Goal: Task Accomplishment & Management: Manage account settings

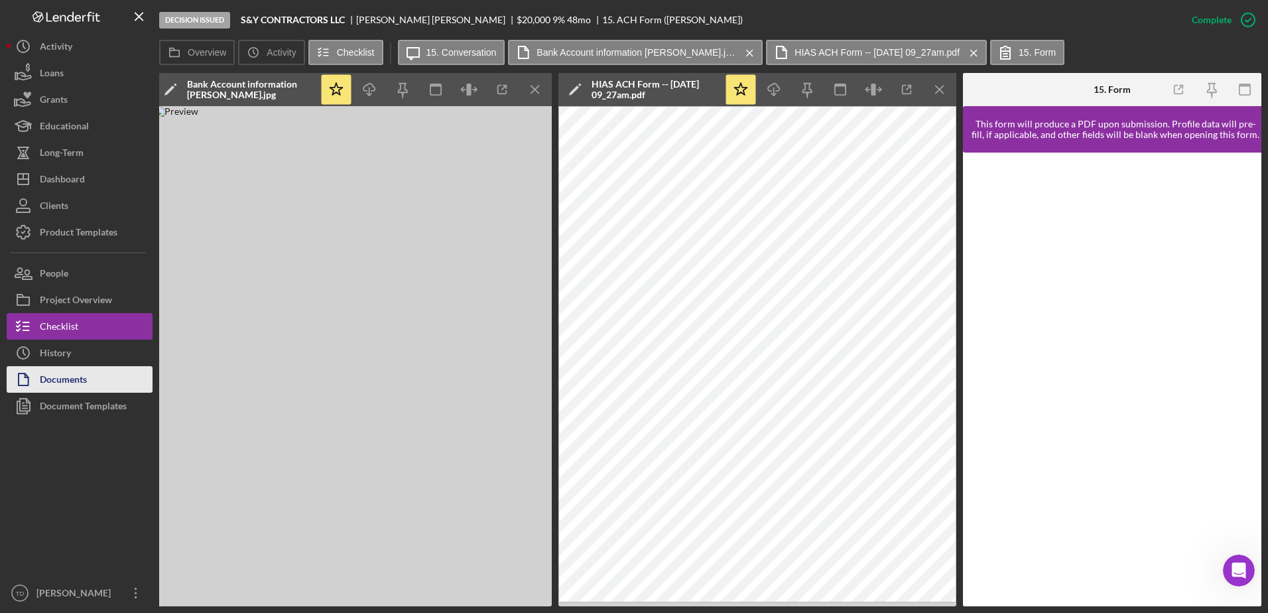
scroll to position [1312, 0]
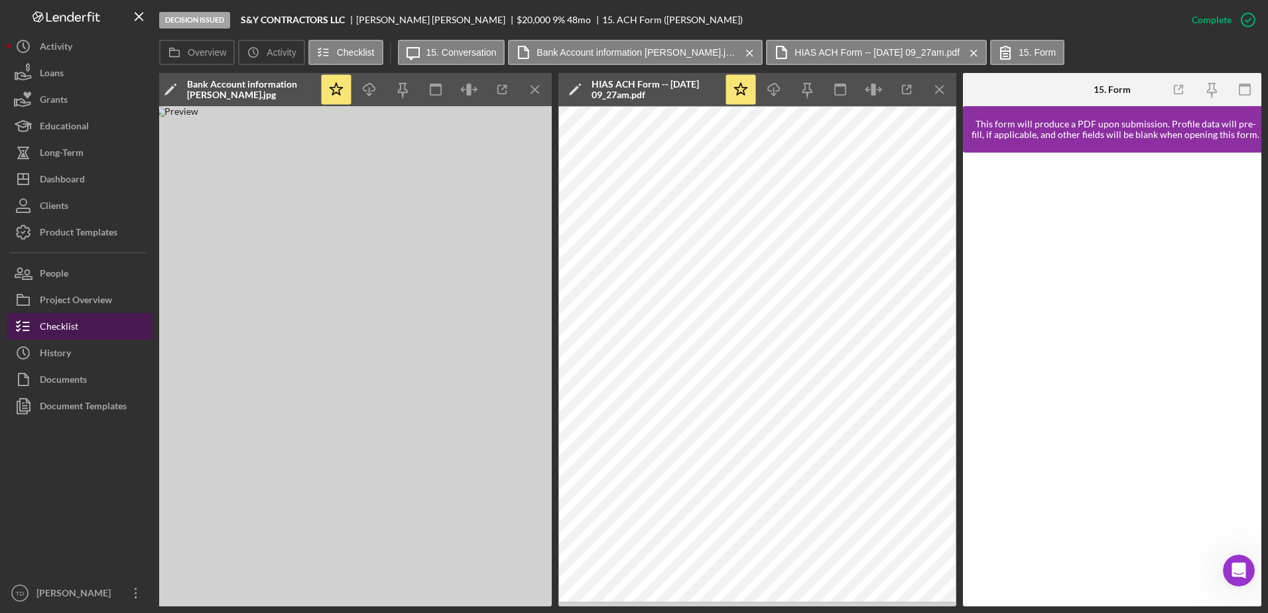
click at [79, 329] on button "Checklist" at bounding box center [80, 326] width 146 height 27
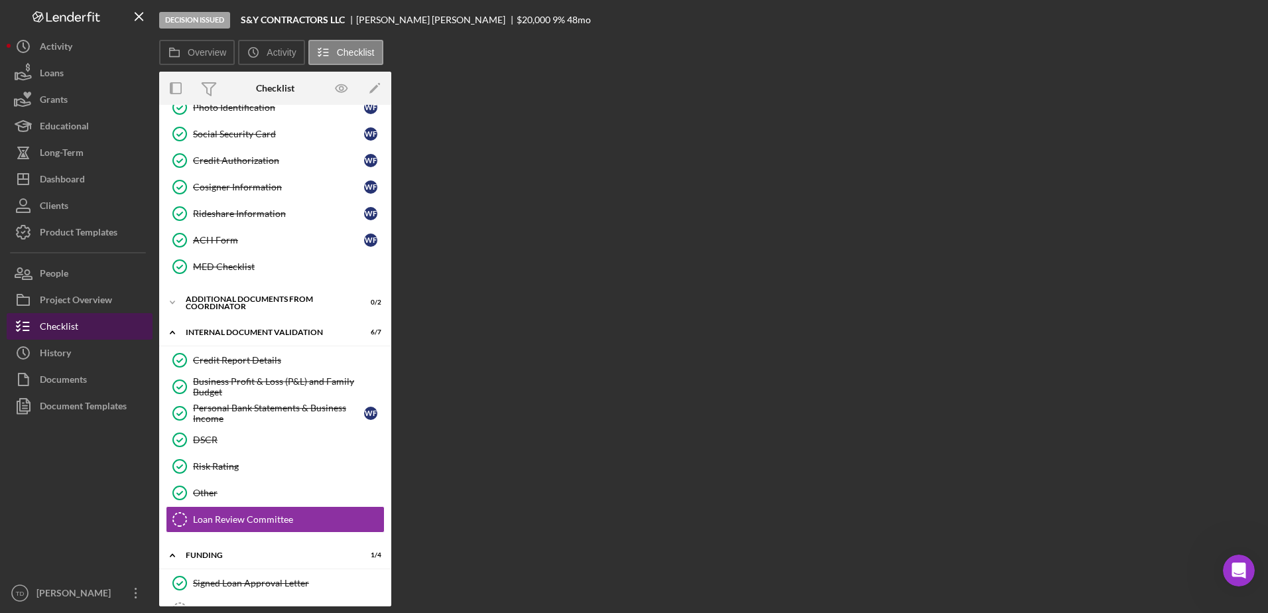
scroll to position [447, 0]
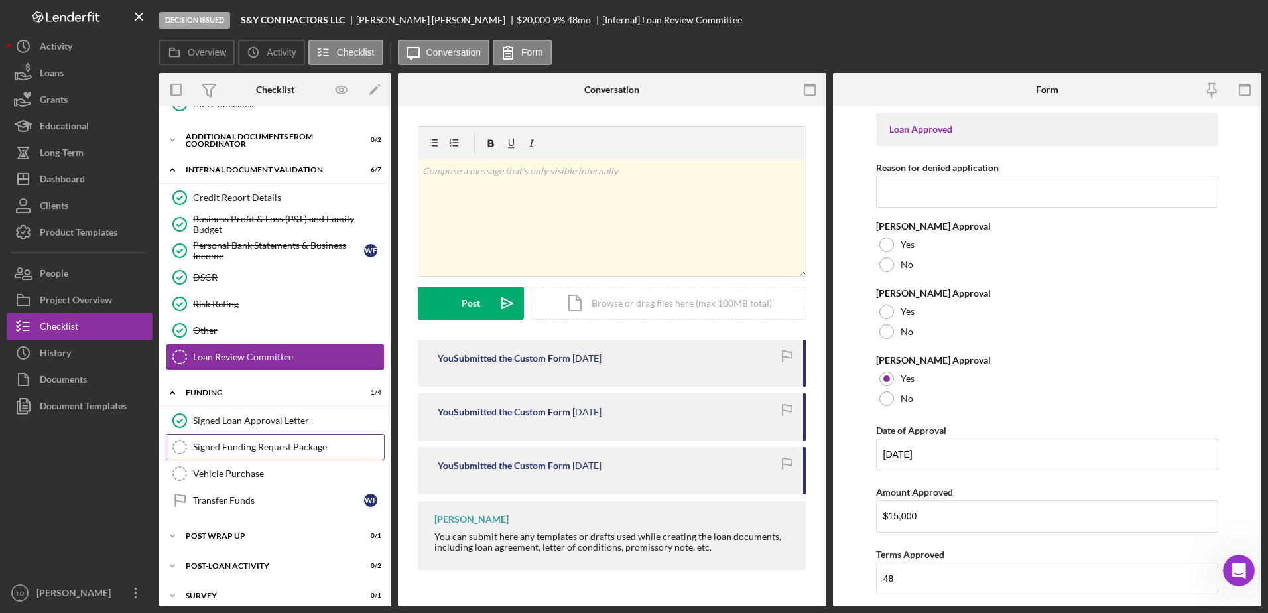
click at [258, 452] on div "Signed Funding Request Package" at bounding box center [288, 447] width 191 height 11
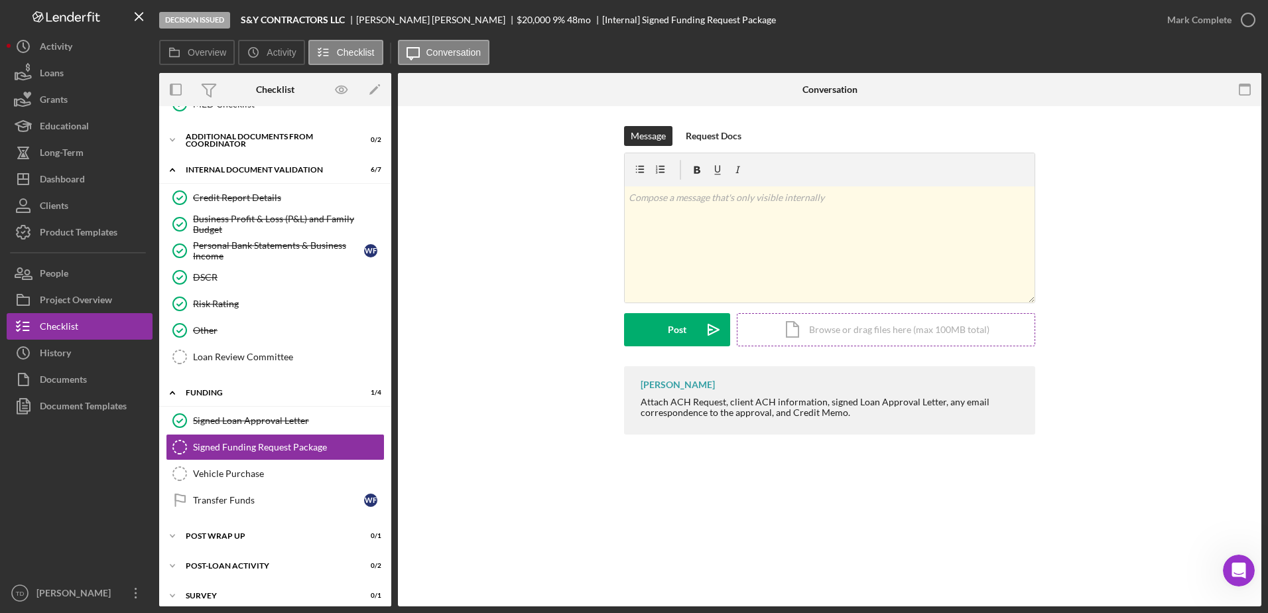
click at [813, 334] on div "Icon/Document Browse or drag files here (max 100MB total) Tap to choose files o…" at bounding box center [886, 329] width 299 height 33
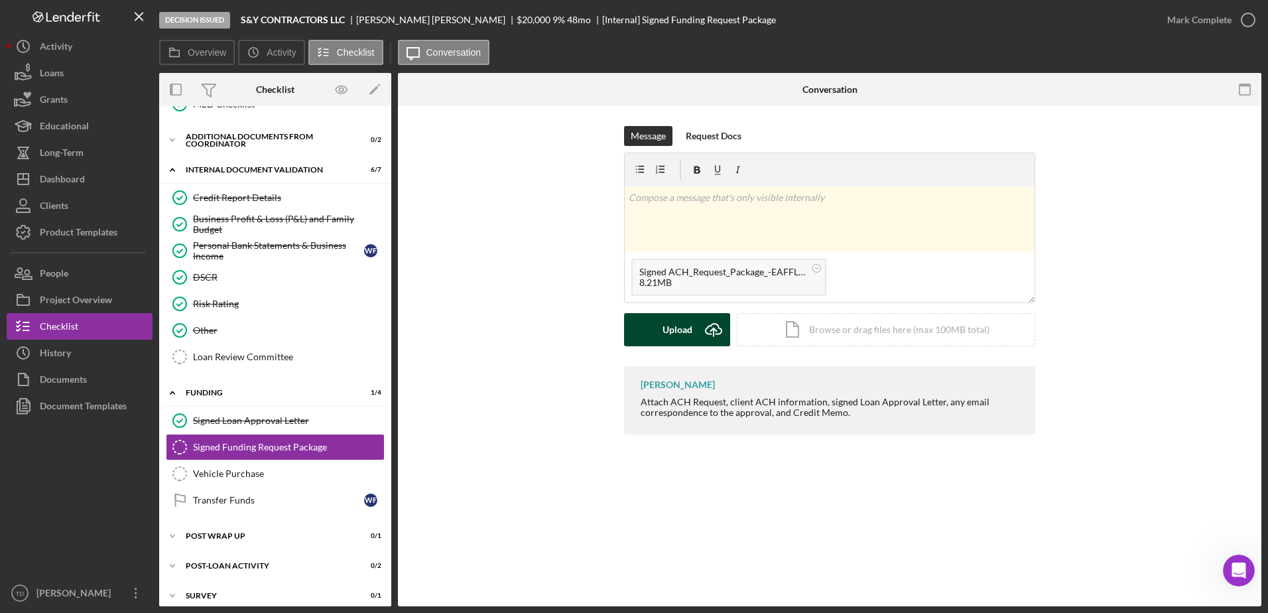
click at [707, 327] on icon "Icon/Upload" at bounding box center [713, 329] width 33 height 33
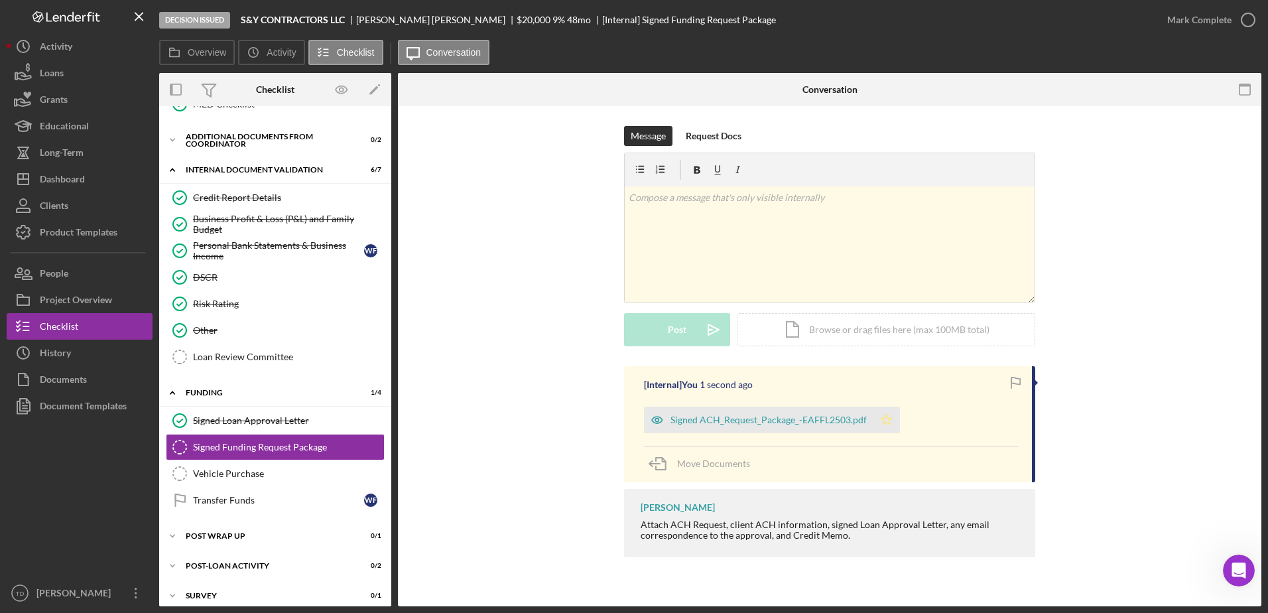
click at [885, 422] on icon "Icon/Star" at bounding box center [887, 420] width 27 height 27
click at [1248, 24] on icon "button" at bounding box center [1248, 19] width 33 height 33
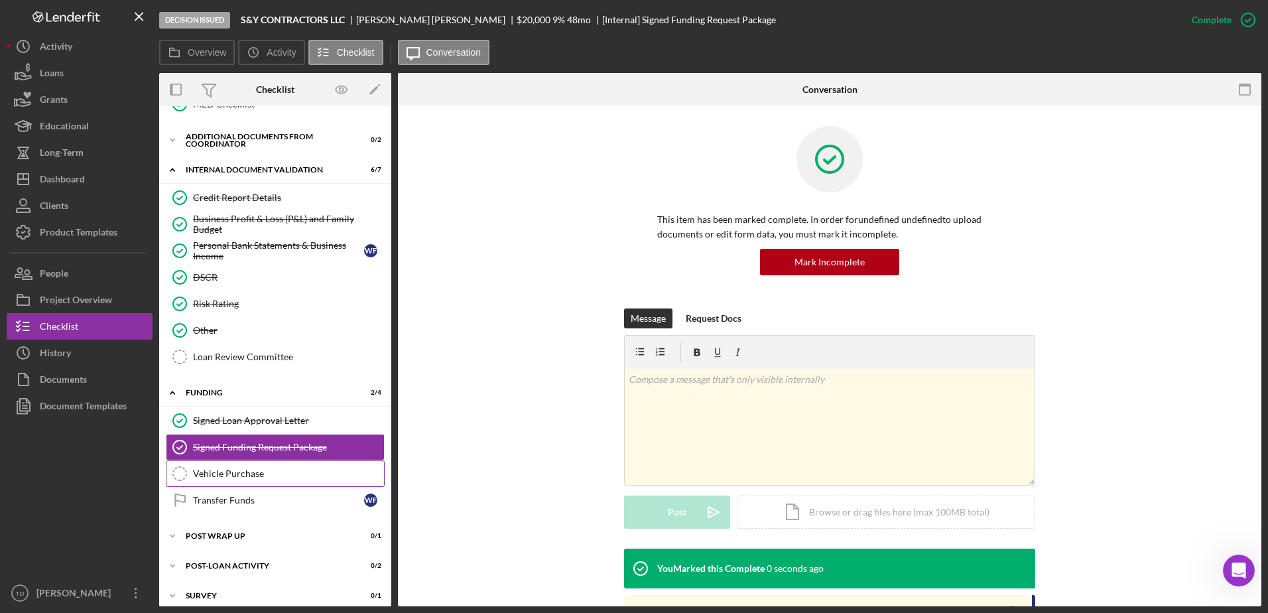
click at [289, 476] on div "Vehicle Purchase" at bounding box center [288, 473] width 191 height 11
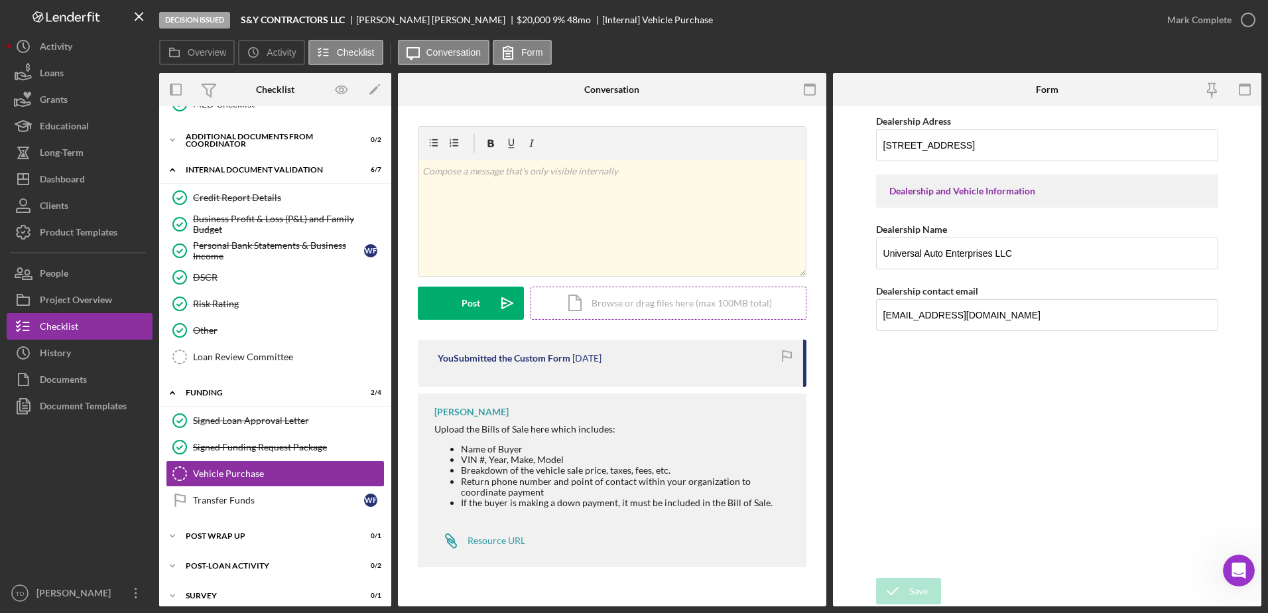
click at [573, 314] on div "Icon/Document Browse or drag files here (max 100MB total) Tap to choose files o…" at bounding box center [669, 303] width 276 height 33
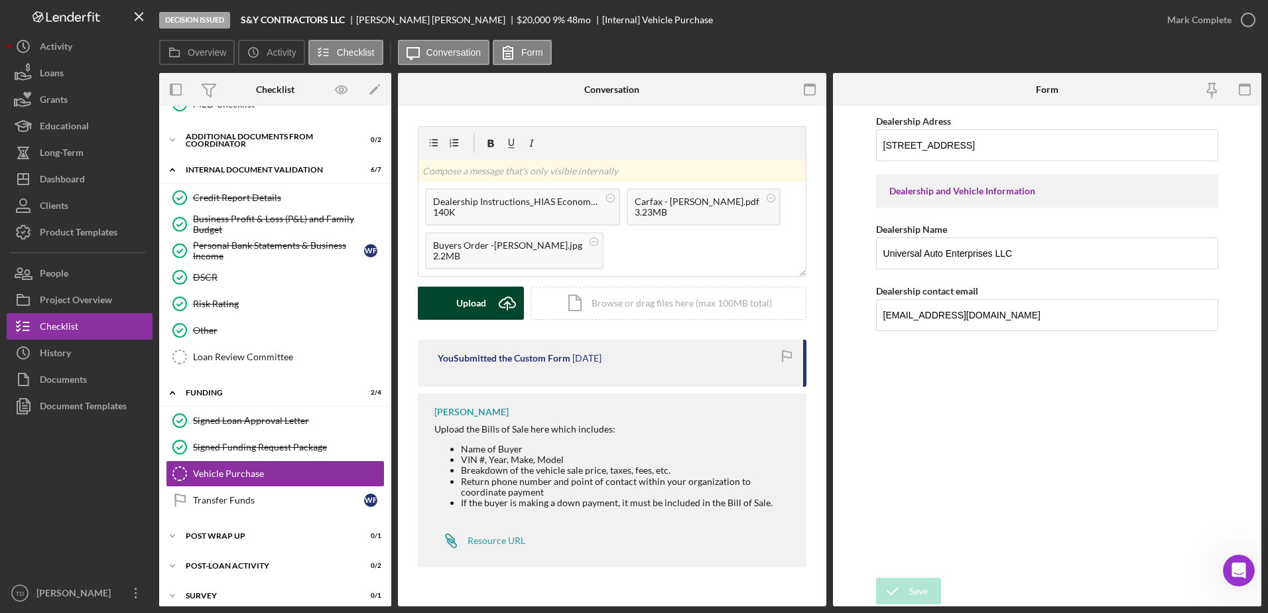
click at [460, 307] on div "Upload" at bounding box center [471, 303] width 30 height 33
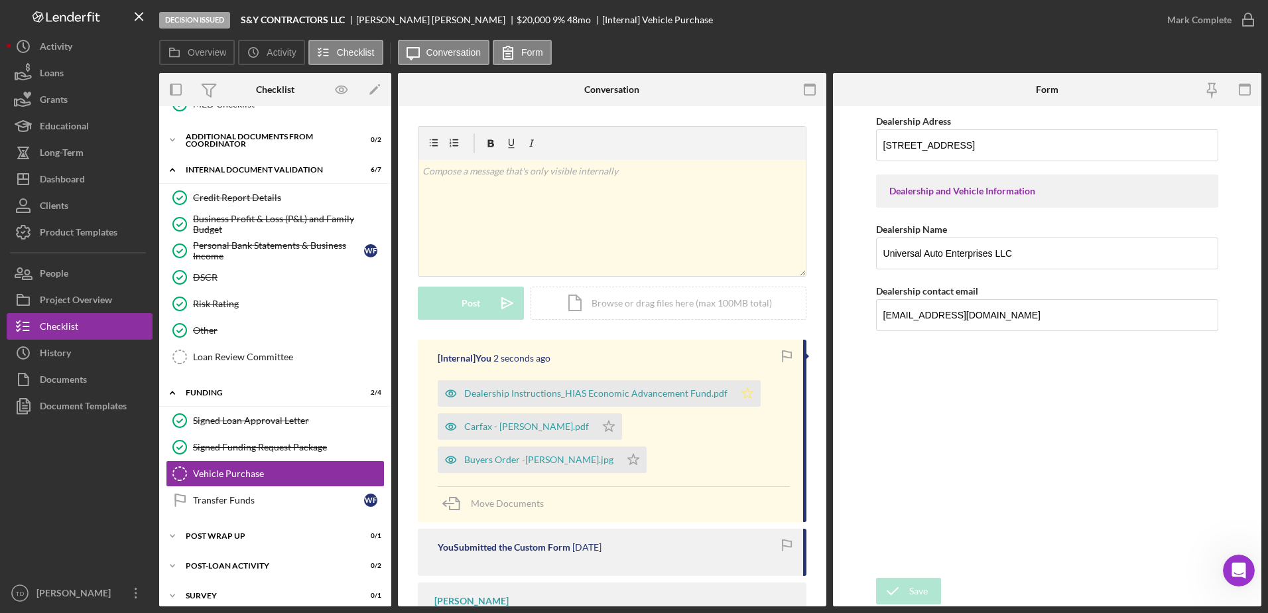
click at [746, 395] on icon "Icon/Star" at bounding box center [747, 393] width 27 height 27
click at [596, 429] on icon "Icon/Star" at bounding box center [609, 426] width 27 height 27
click at [629, 460] on polygon "button" at bounding box center [633, 459] width 11 height 11
click at [1244, 23] on icon "button" at bounding box center [1248, 19] width 33 height 33
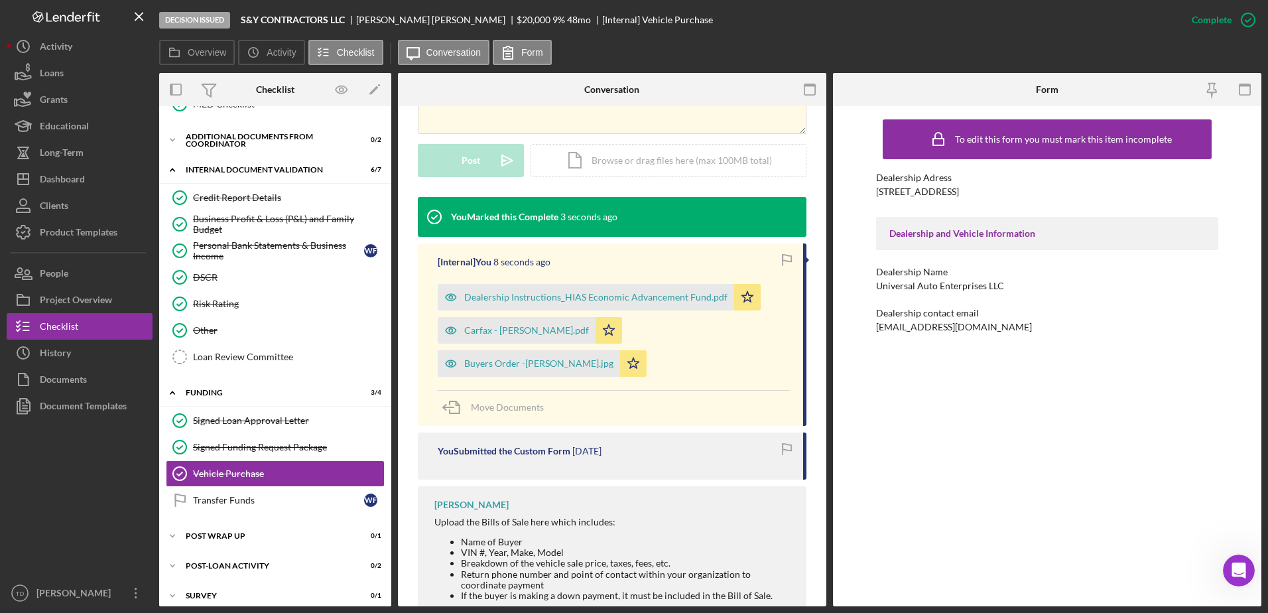
scroll to position [298, 0]
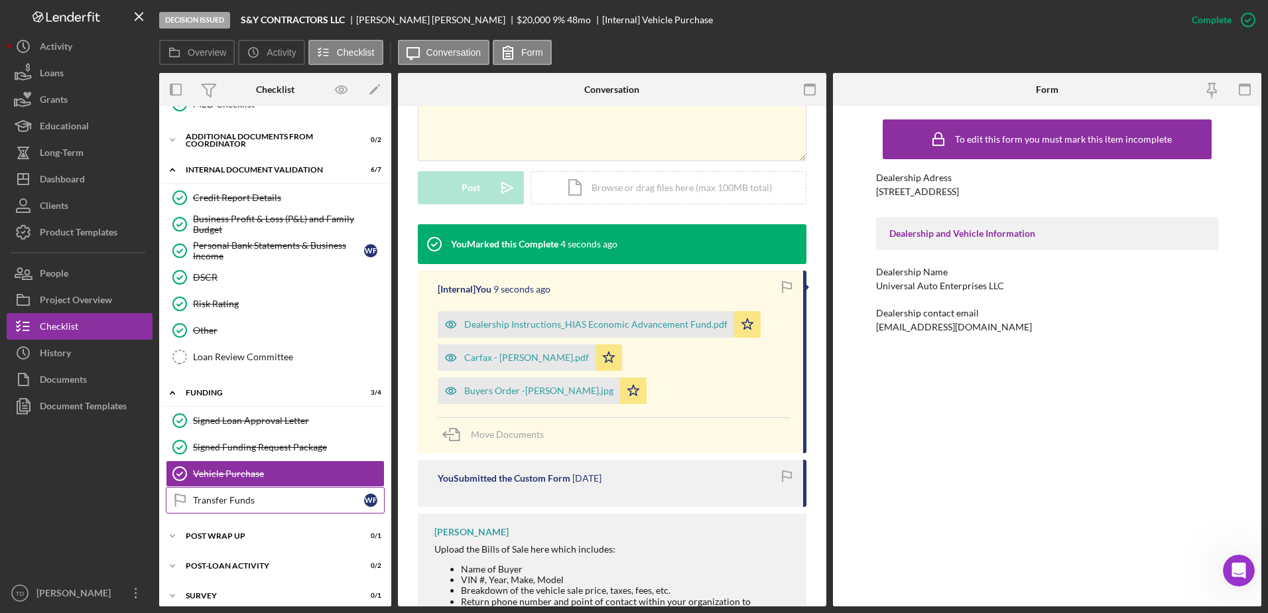
click at [251, 508] on link "Transfer Funds Transfer Funds W F" at bounding box center [275, 500] width 219 height 27
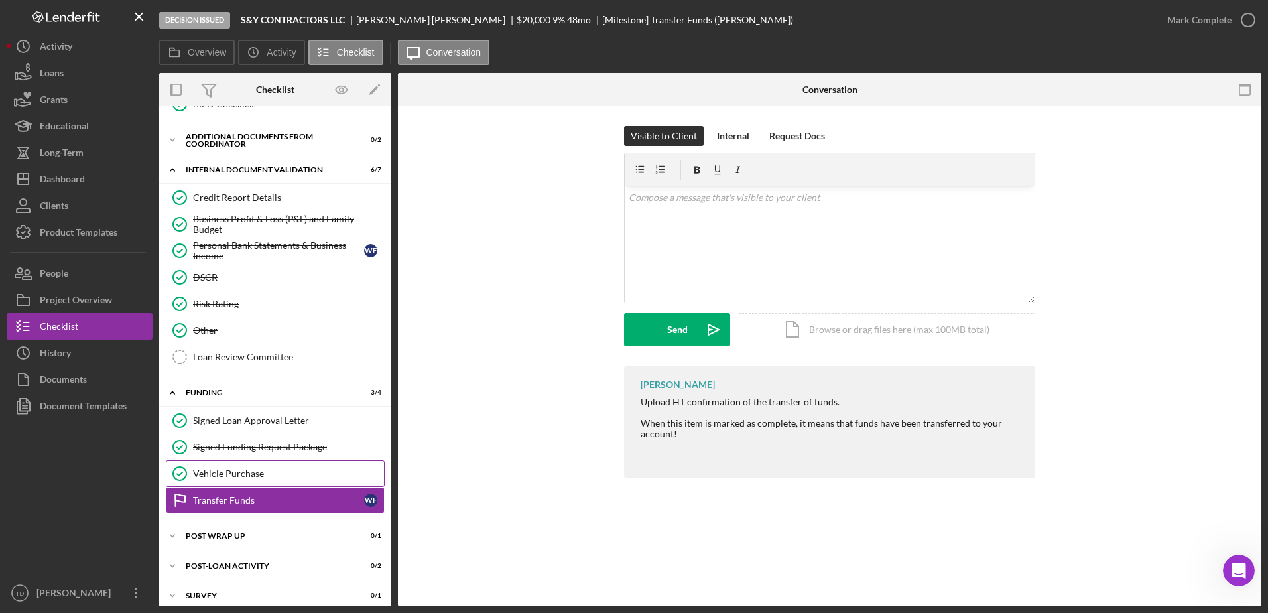
click at [236, 478] on div "Vehicle Purchase" at bounding box center [288, 473] width 191 height 11
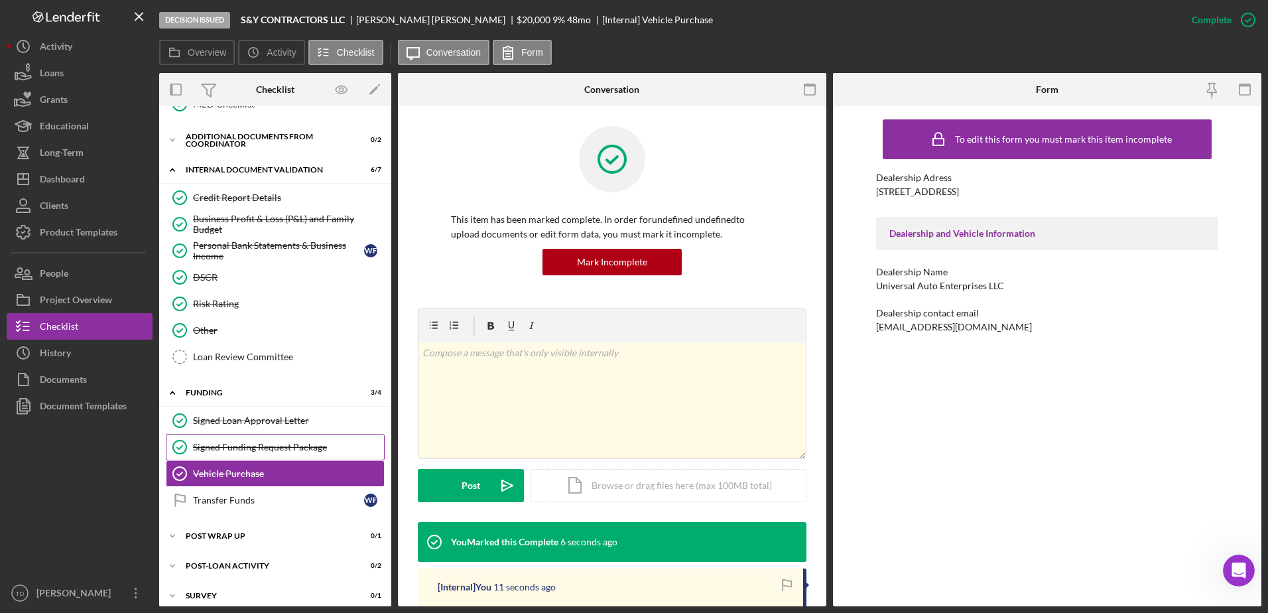
click at [237, 457] on link "Signed Funding Request Package Signed Funding Request Package" at bounding box center [275, 447] width 219 height 27
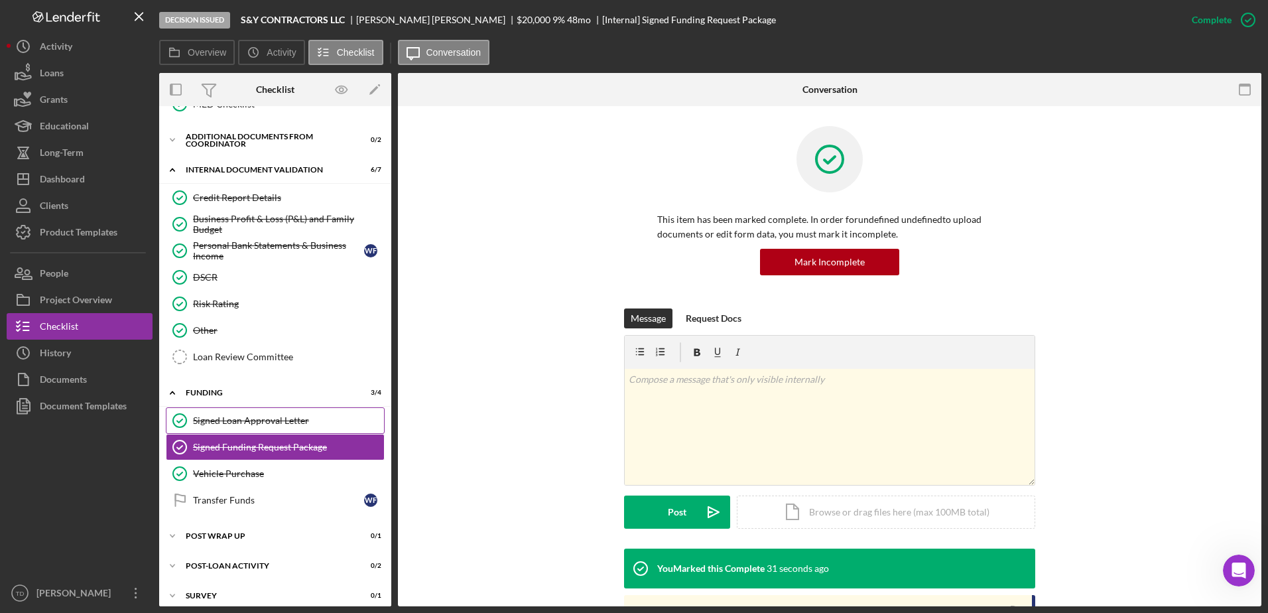
click at [237, 430] on link "Signed Loan Approval Letter Signed Loan Approval Letter" at bounding box center [275, 420] width 219 height 27
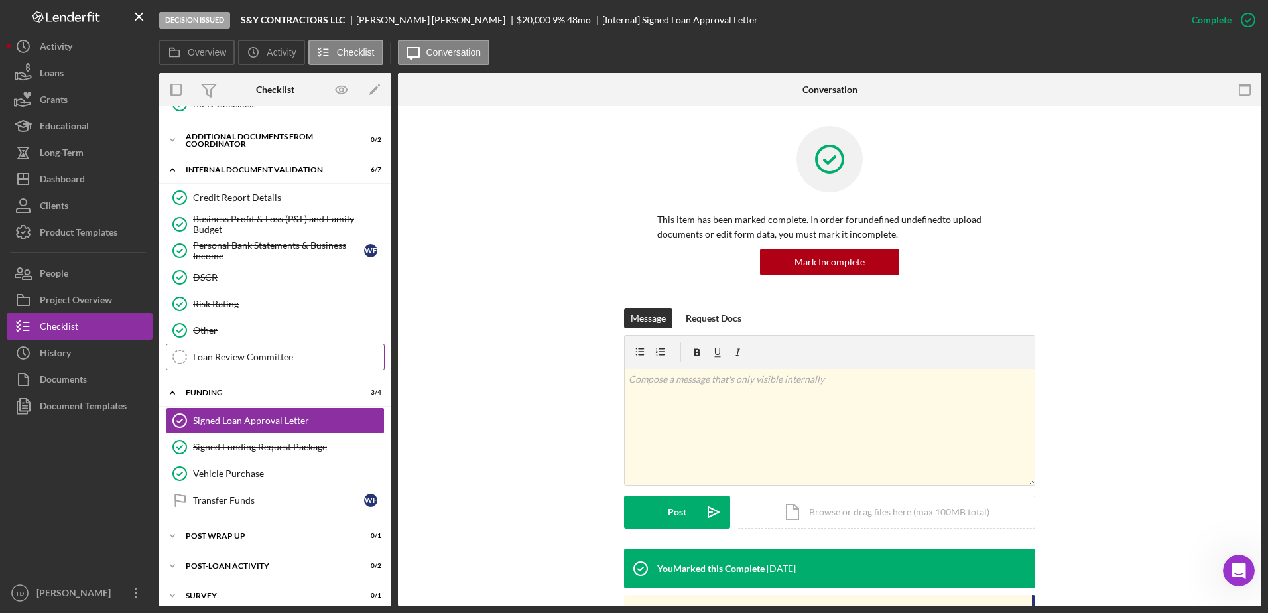
click at [234, 356] on div "Loan Review Committee" at bounding box center [288, 357] width 191 height 11
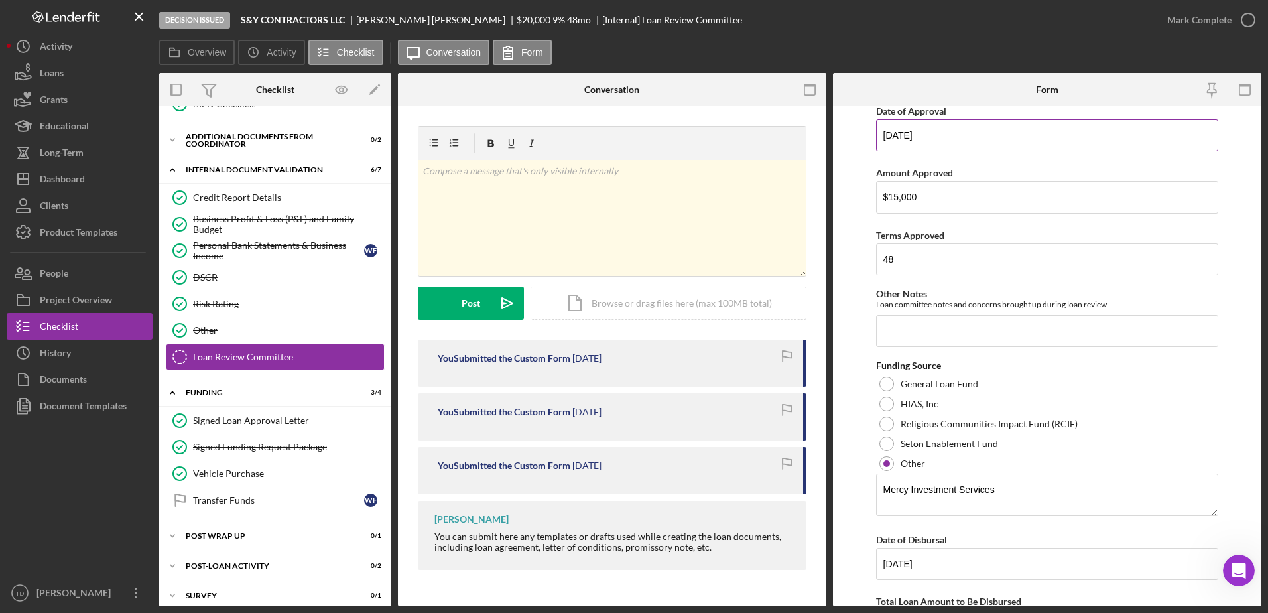
scroll to position [527, 0]
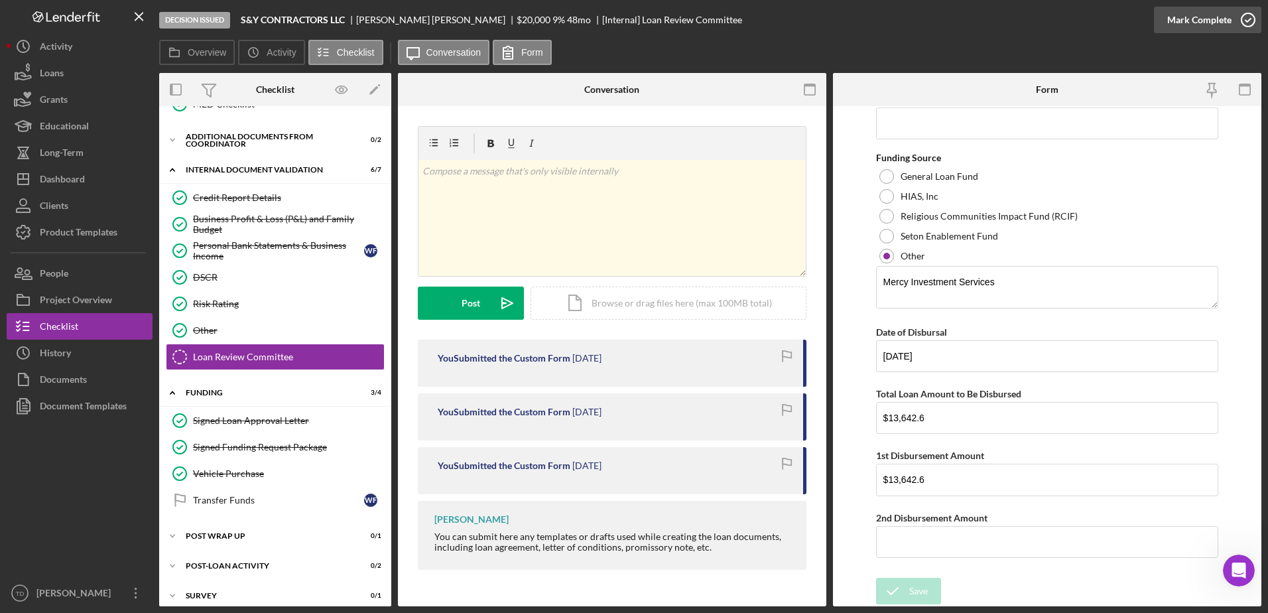
click at [1247, 22] on icon "button" at bounding box center [1248, 19] width 33 height 33
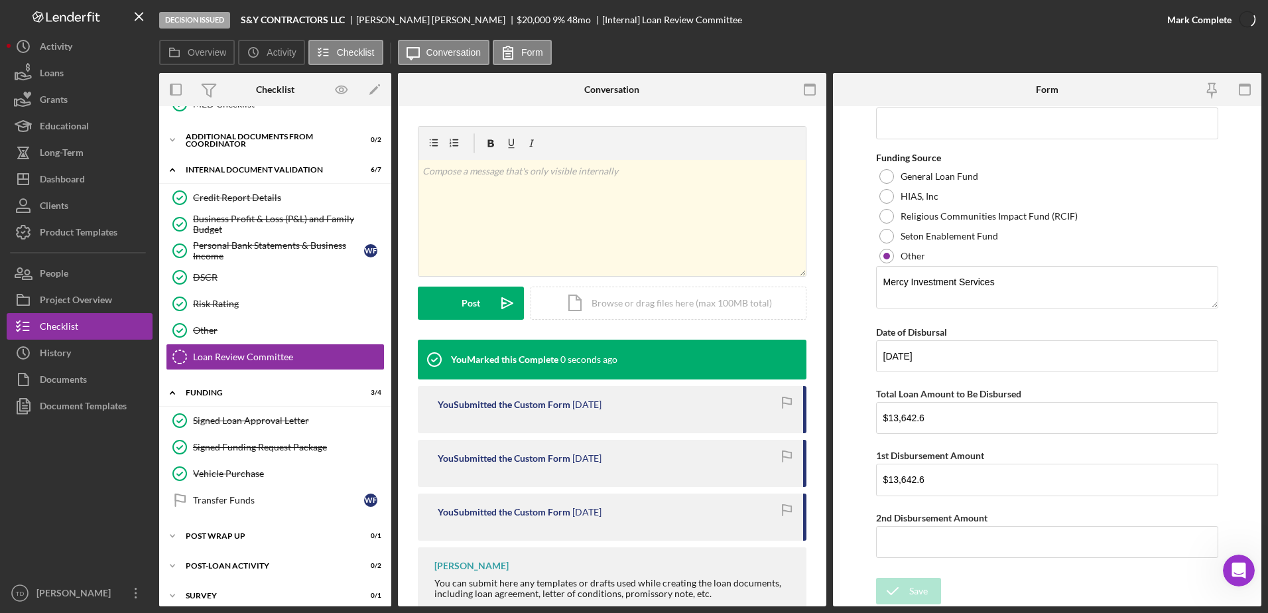
scroll to position [580, 0]
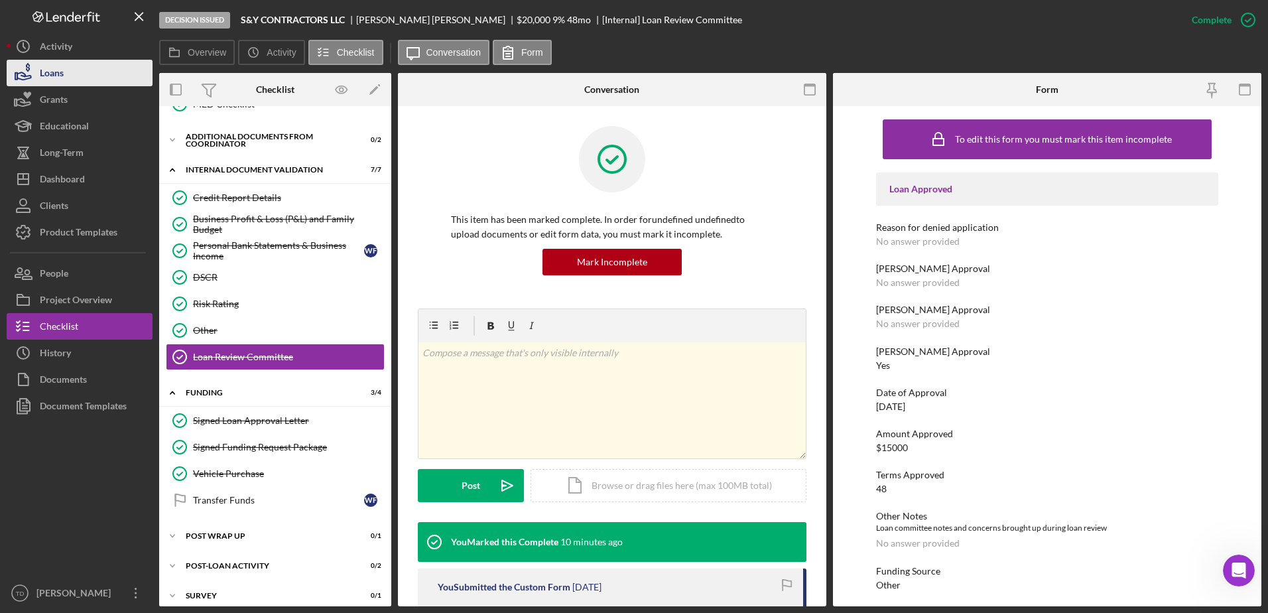
click at [60, 76] on div "Loans" at bounding box center [52, 75] width 24 height 30
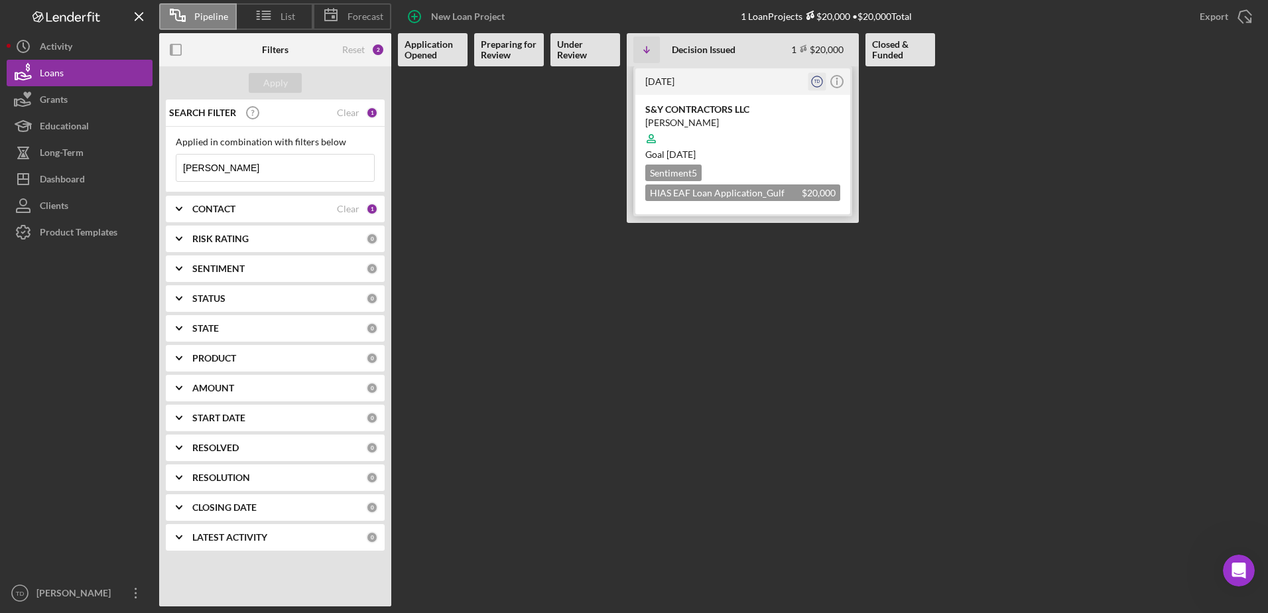
click at [817, 84] on text "TD" at bounding box center [818, 81] width 6 height 5
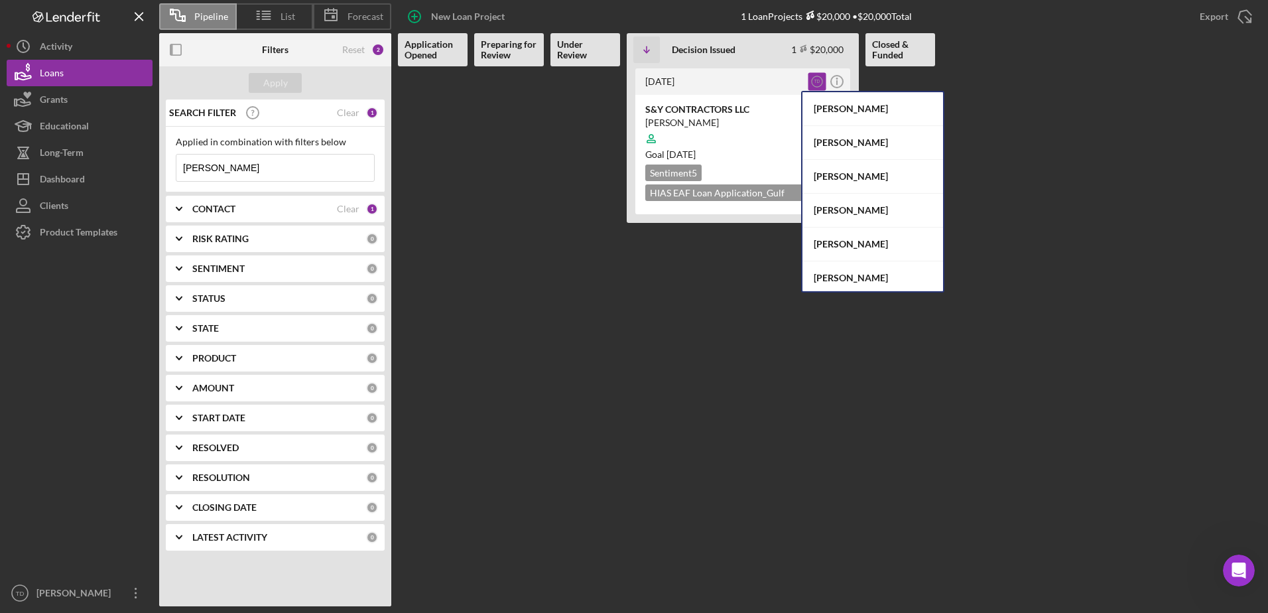
click at [1012, 143] on div "2 months ago TD Icon/Info S&Y CONTRACTORS LLC Wilfredo Figueredo Goal 6 days fr…" at bounding box center [830, 336] width 864 height 540
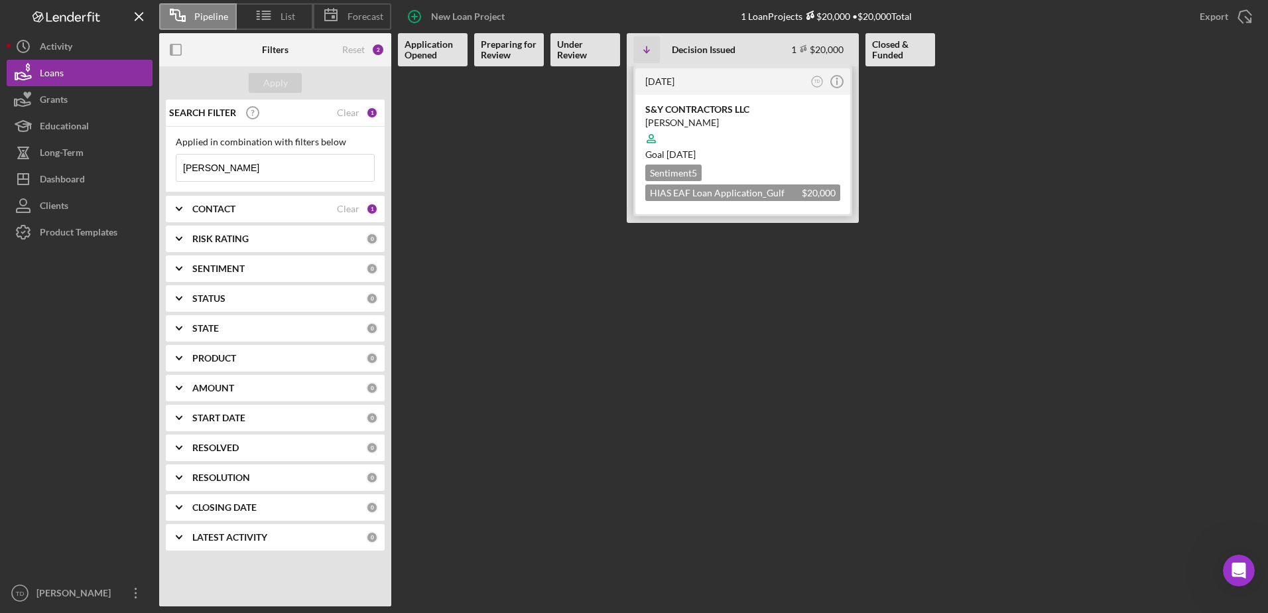
click at [657, 213] on div "S&Y CONTRACTORS LLC Wilfredo Figueredo Goal 6 days from now Sentiment 5 HIAS EA…" at bounding box center [742, 154] width 215 height 119
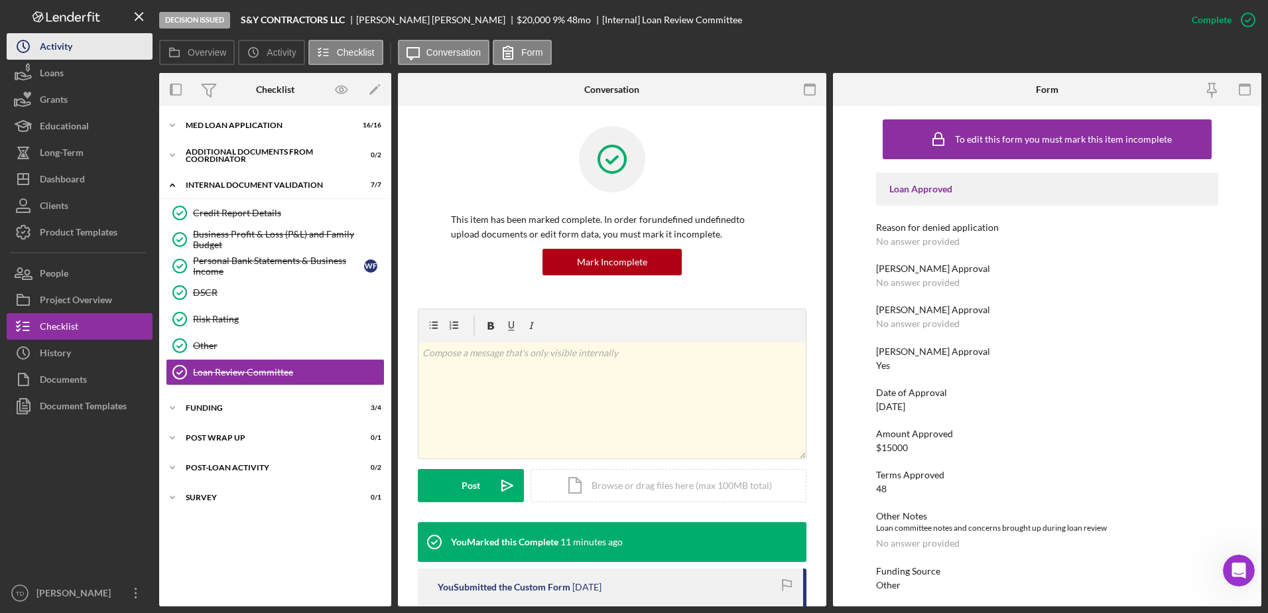
click at [82, 57] on button "Icon/History Activity" at bounding box center [80, 46] width 146 height 27
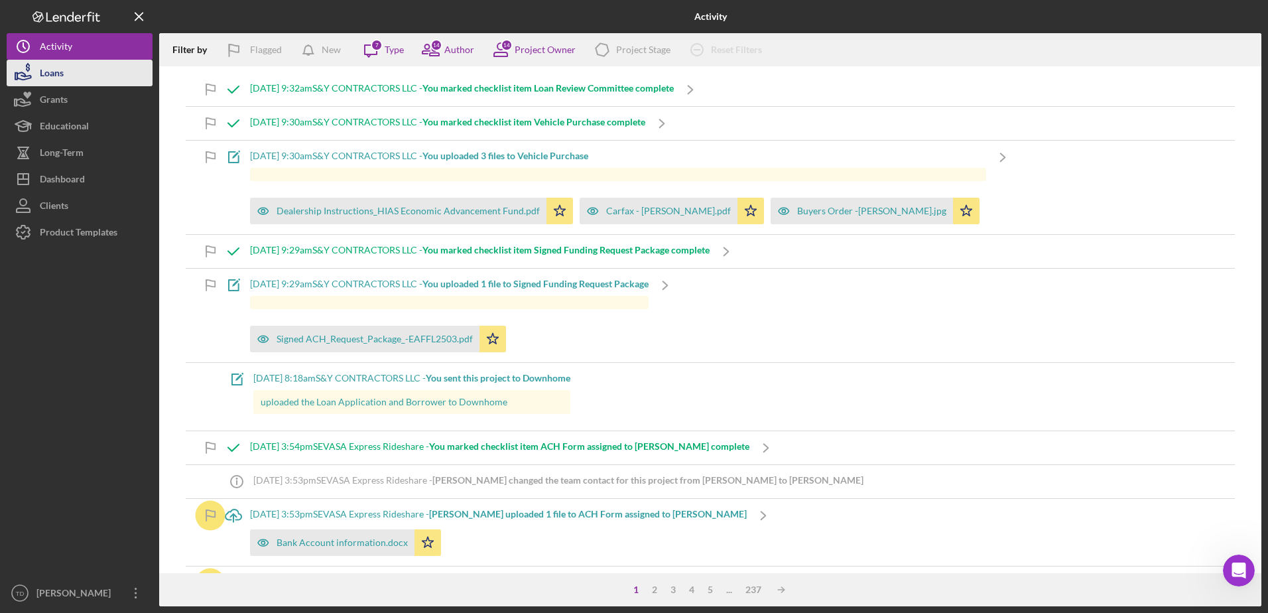
click at [56, 69] on div "Loans" at bounding box center [52, 75] width 24 height 30
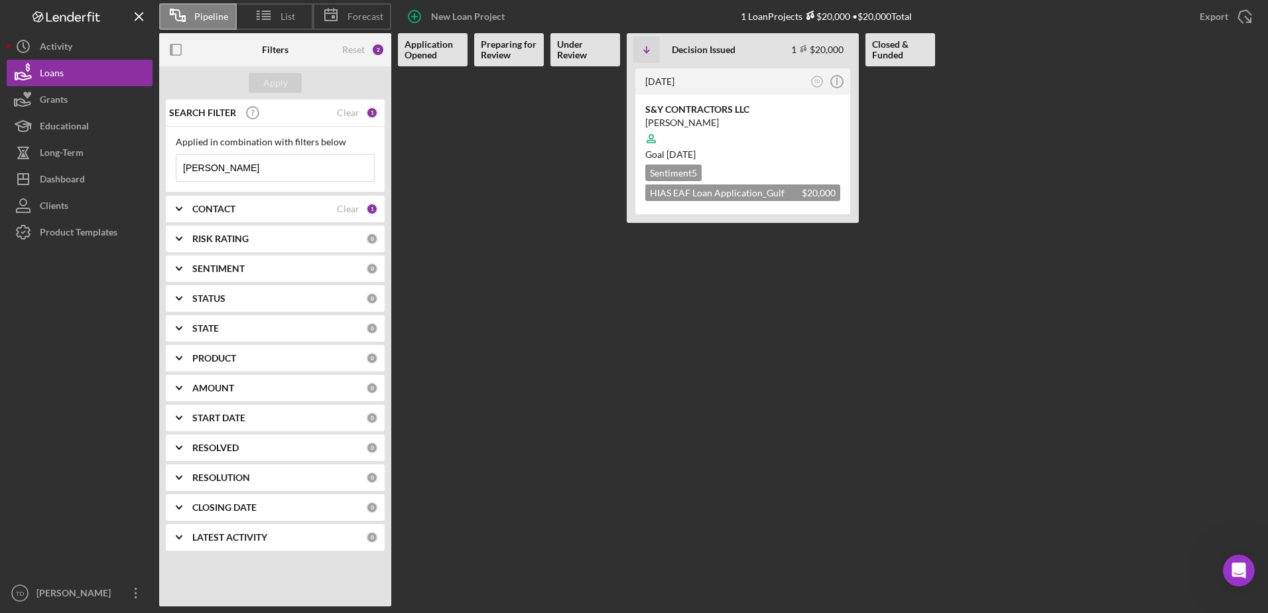
click at [304, 182] on div "Applied in combination with filters below figueredo Icon/Menu Close" at bounding box center [275, 160] width 219 height 66
drag, startPoint x: 247, startPoint y: 168, endPoint x: 146, endPoint y: 171, distance: 100.9
click at [146, 171] on div "Pipeline List Forecast New Loan Project 1 Loan Projects $20,000 • $20,000 Total…" at bounding box center [634, 303] width 1255 height 606
type input "hassan"
click at [726, 119] on div "Mohammad Hassan Amiri" at bounding box center [742, 122] width 195 height 13
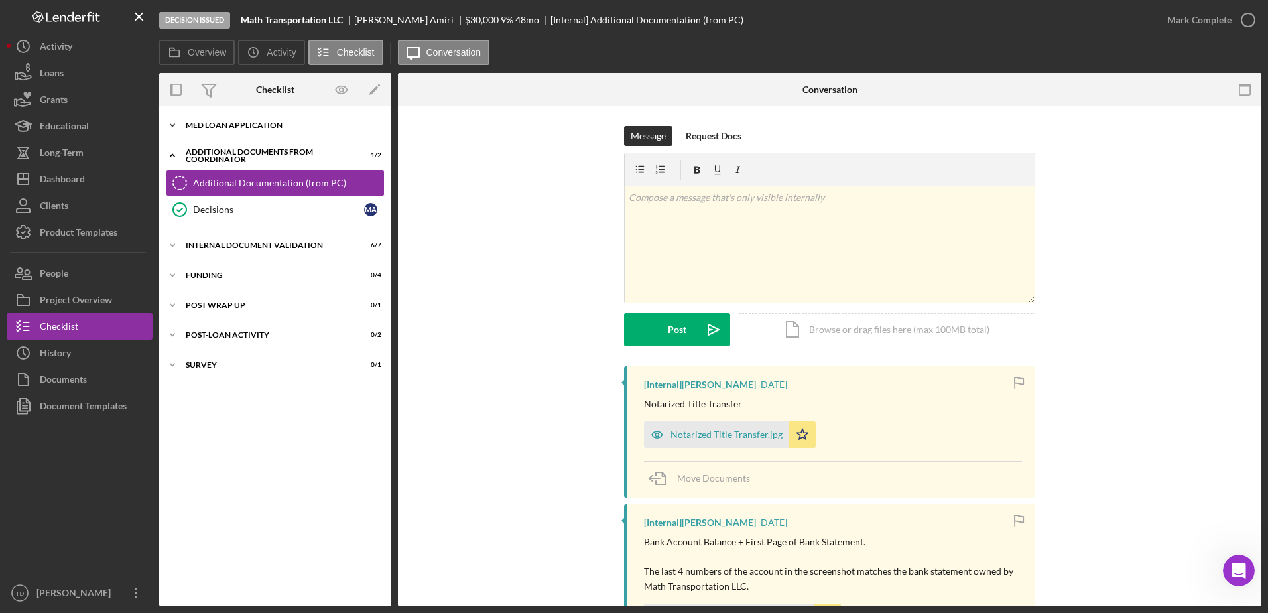
click at [249, 127] on div "MED Loan Application" at bounding box center [280, 125] width 189 height 8
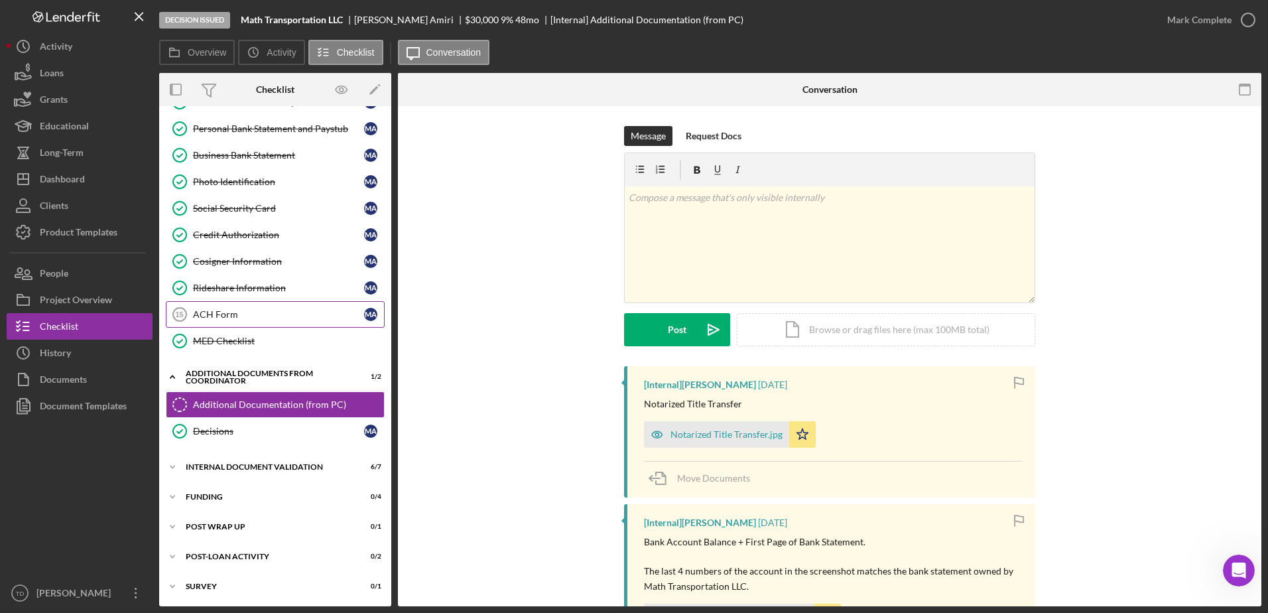
click at [236, 312] on div "ACH Form" at bounding box center [278, 314] width 171 height 11
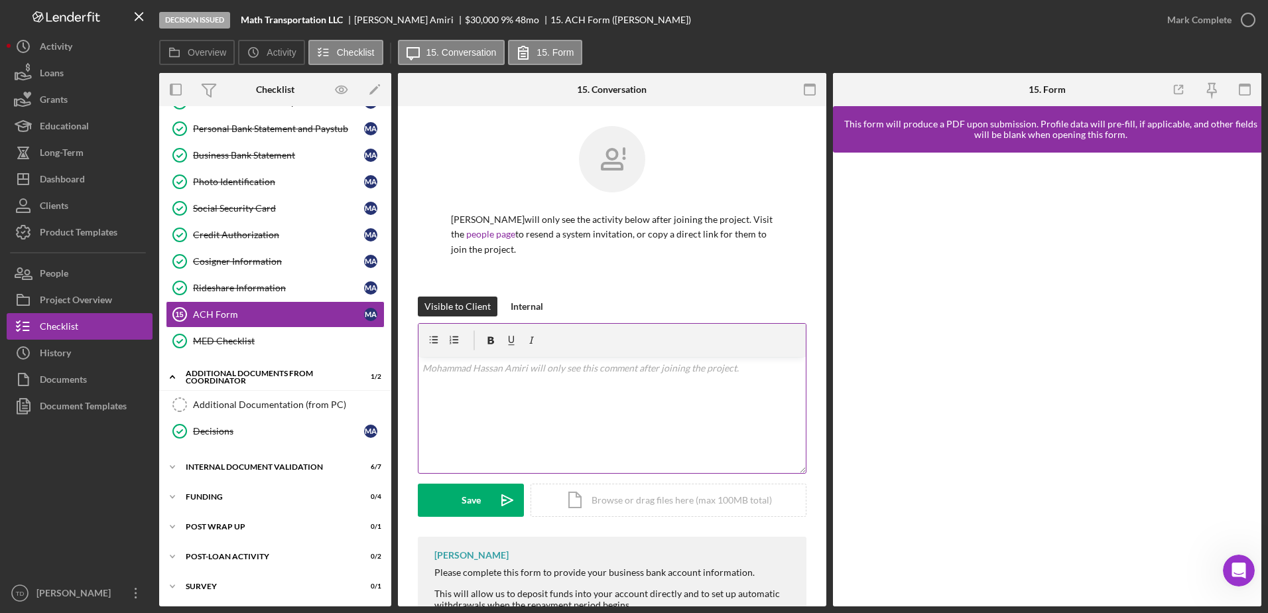
scroll to position [132, 0]
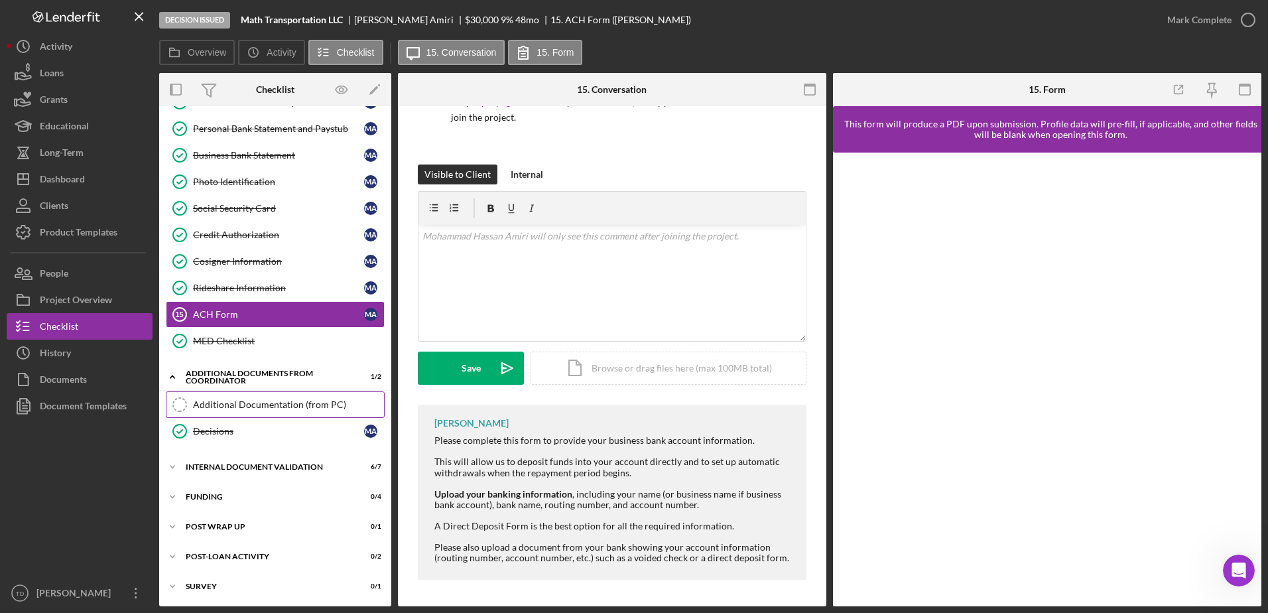
click at [263, 403] on div "Additional Documentation (from PC)" at bounding box center [288, 404] width 191 height 11
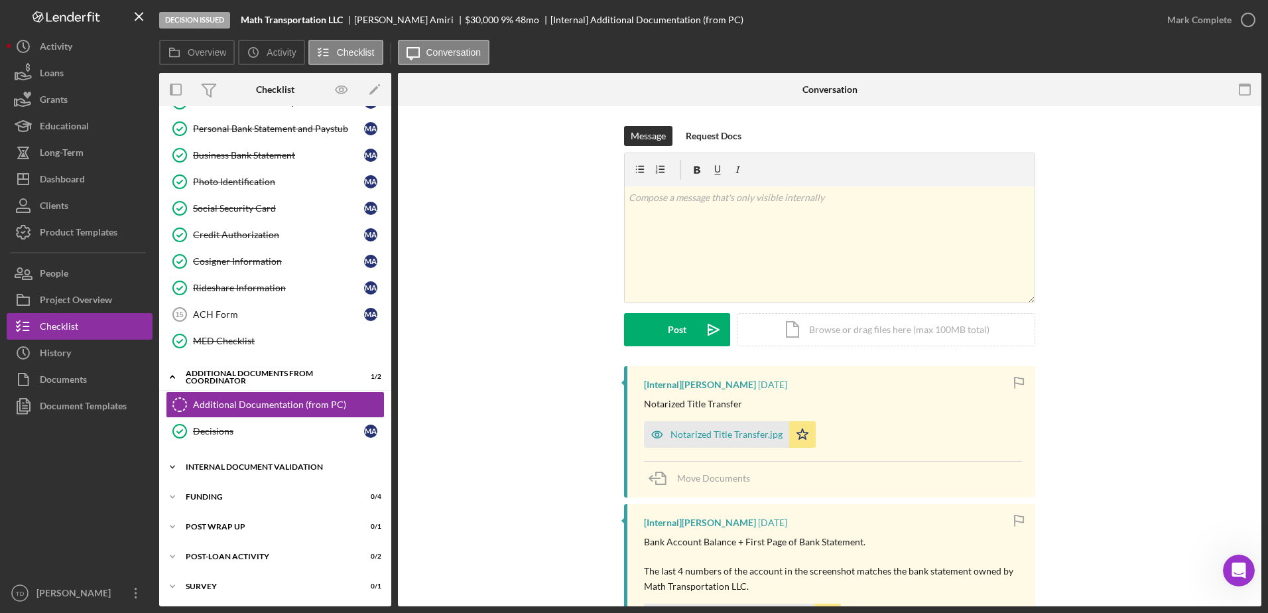
click at [239, 466] on div "Internal Document Validation" at bounding box center [280, 467] width 189 height 8
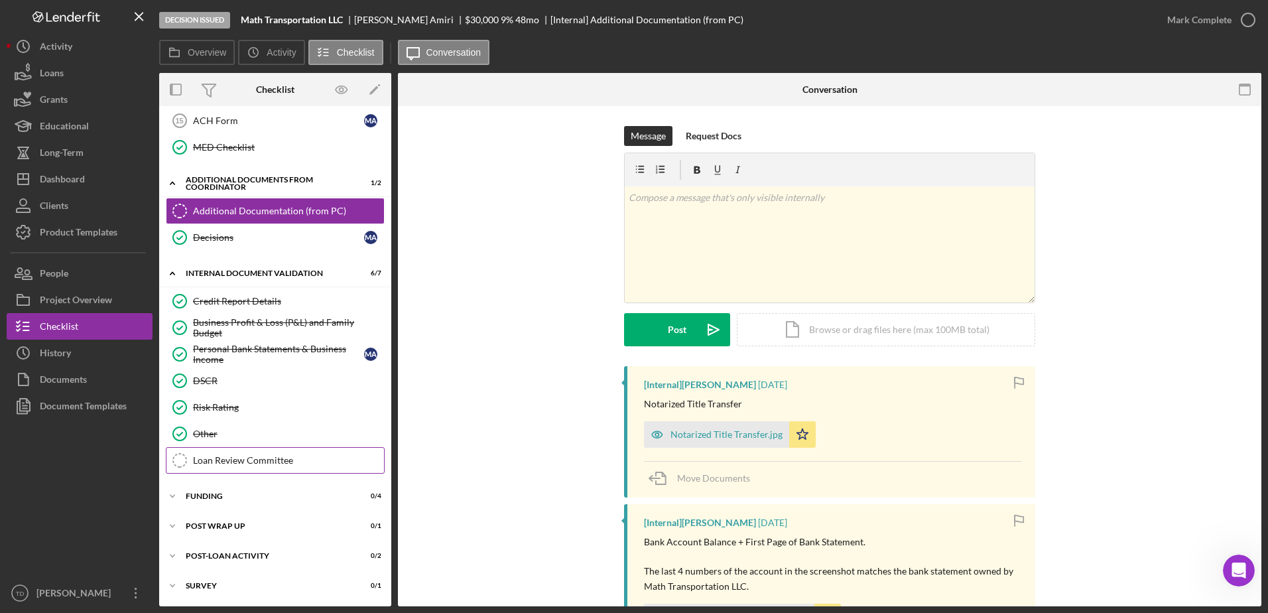
click at [258, 464] on div "Loan Review Committee" at bounding box center [288, 460] width 191 height 11
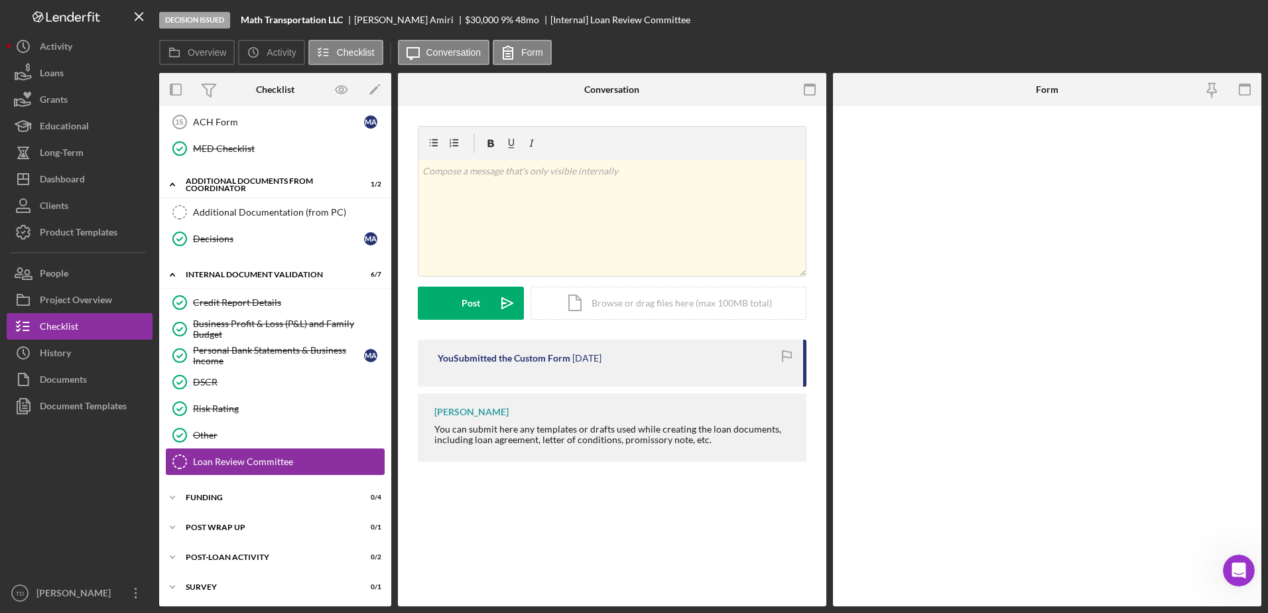
scroll to position [404, 0]
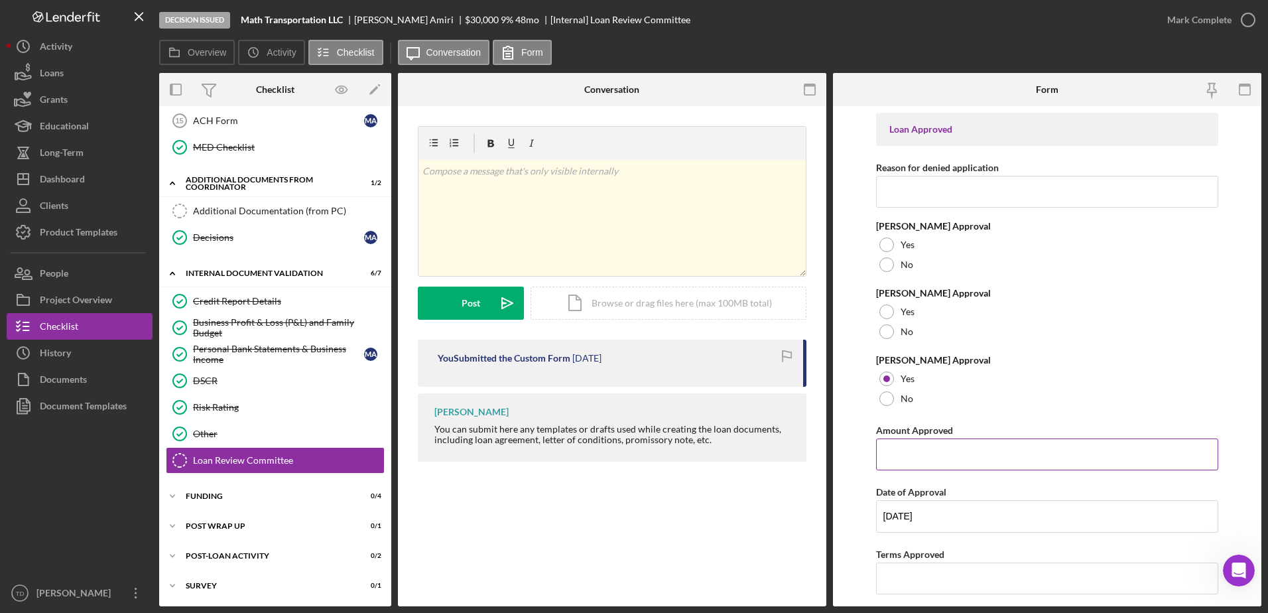
click at [990, 456] on input "Amount Approved" at bounding box center [1047, 454] width 343 height 32
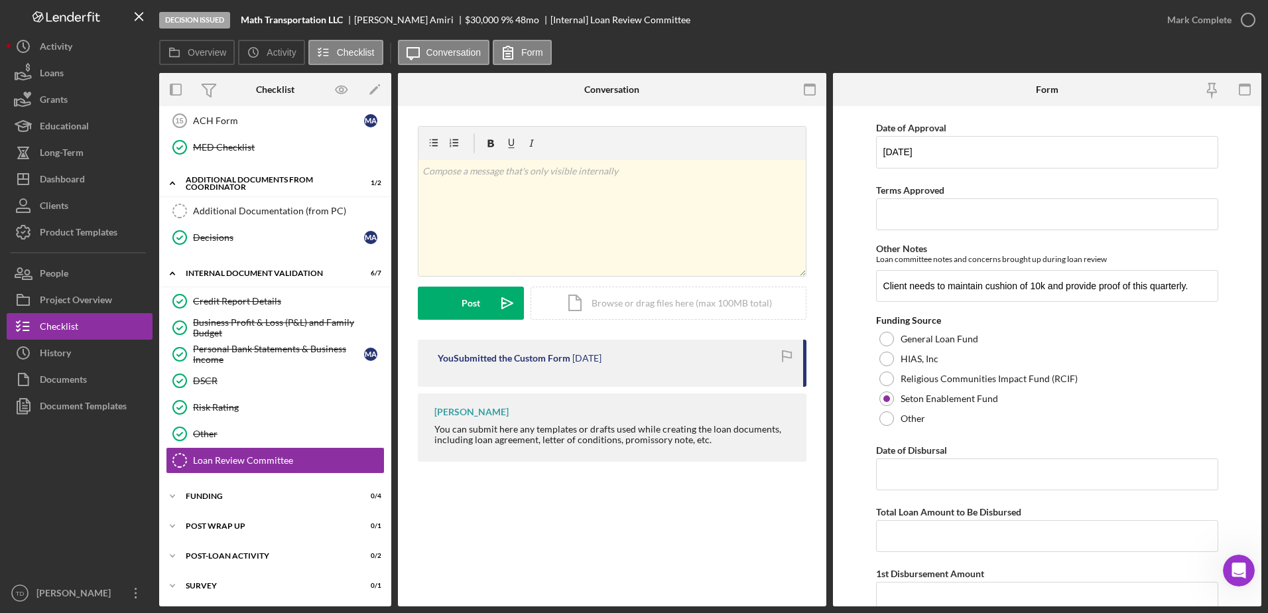
scroll to position [482, 0]
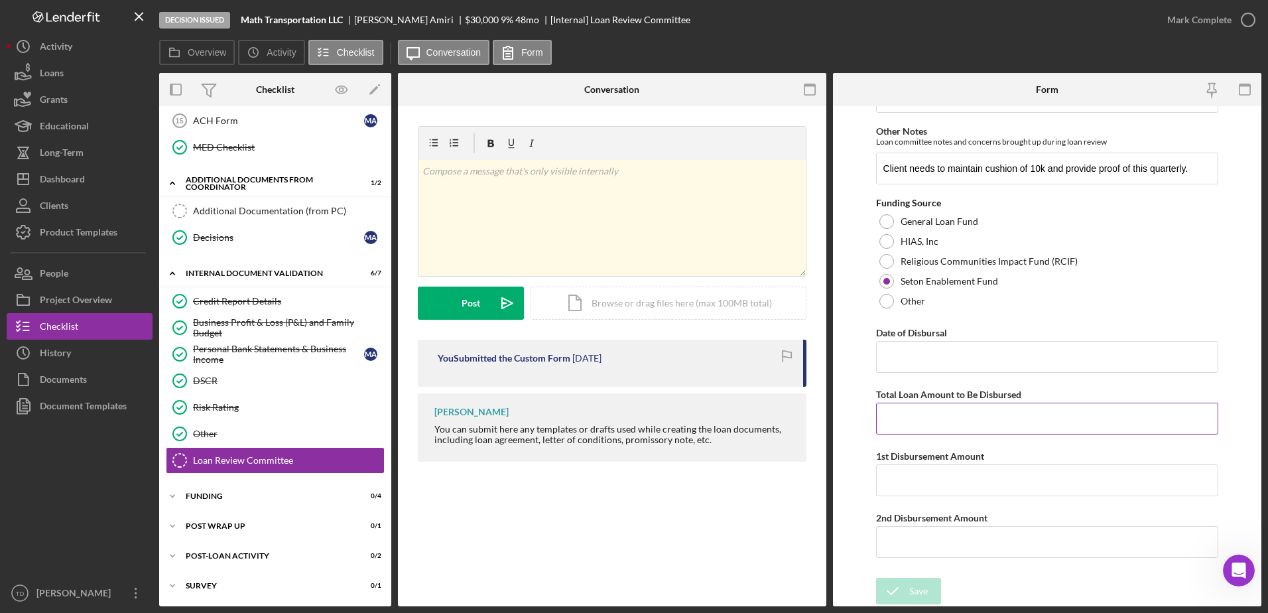
click at [968, 420] on input "Total Loan Amount to Be Disbursed" at bounding box center [1047, 419] width 343 height 32
paste input "$32,576.60"
type input "$32,576.60"
click at [953, 484] on input "1st Disbursement Amount" at bounding box center [1047, 480] width 343 height 32
paste input "$32,576.60"
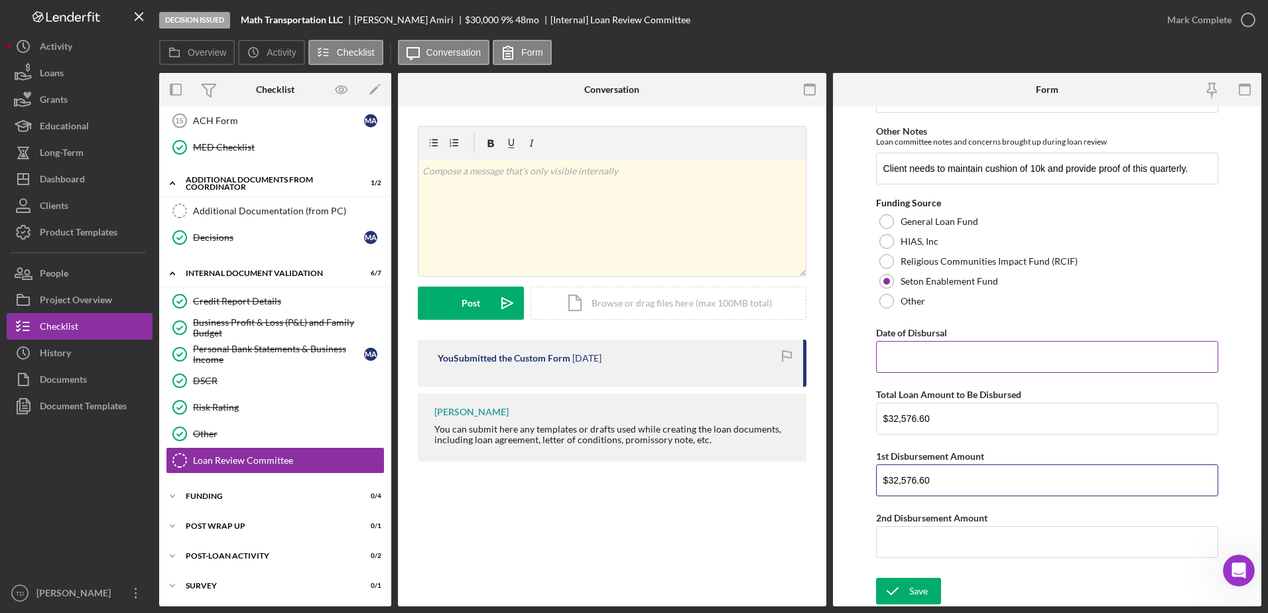
type input "$32,576.60"
click at [939, 359] on input "Date of Disbursal" at bounding box center [1047, 357] width 343 height 32
type input "10/08/2024"
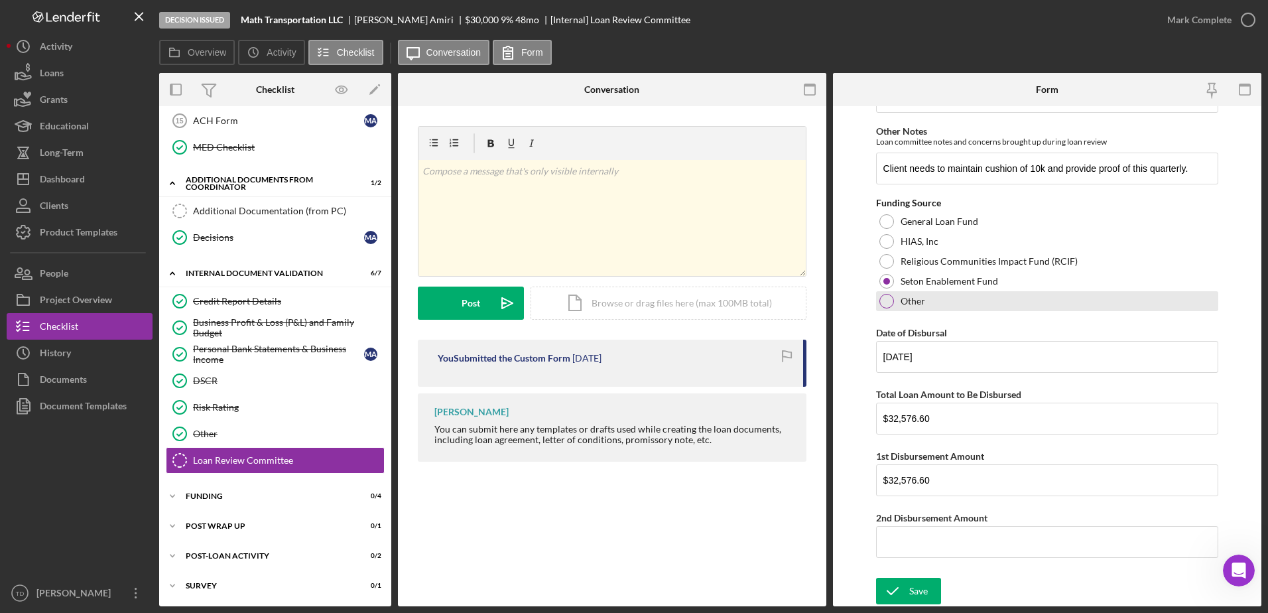
click at [888, 306] on div at bounding box center [887, 301] width 15 height 15
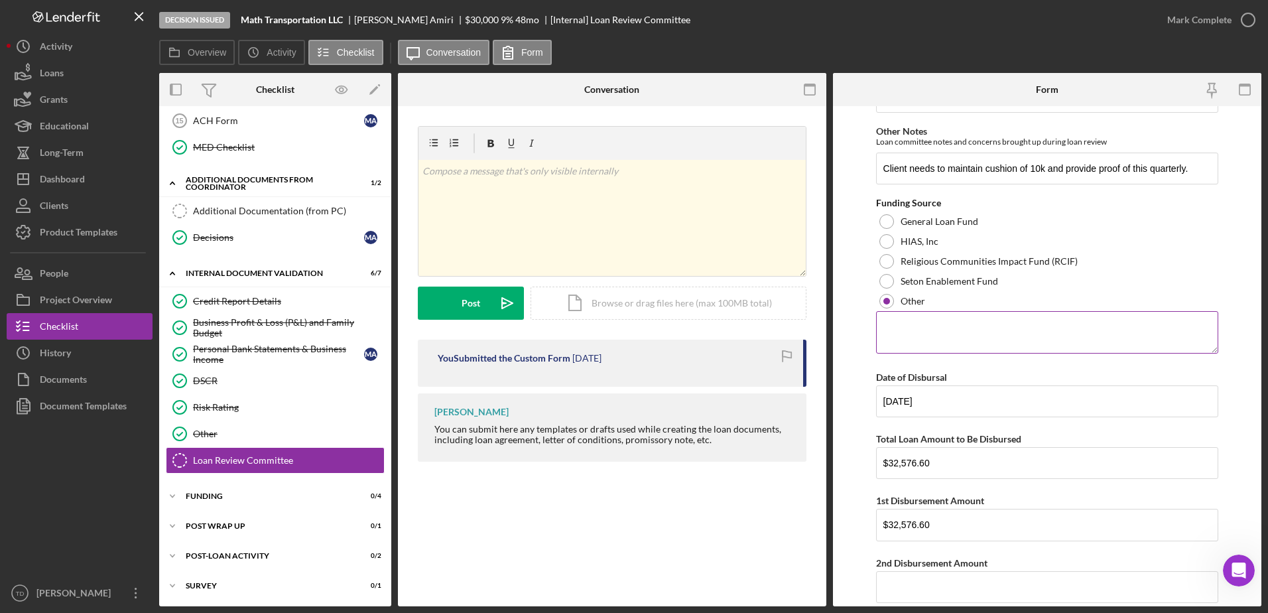
click at [923, 346] on textarea at bounding box center [1047, 332] width 343 height 42
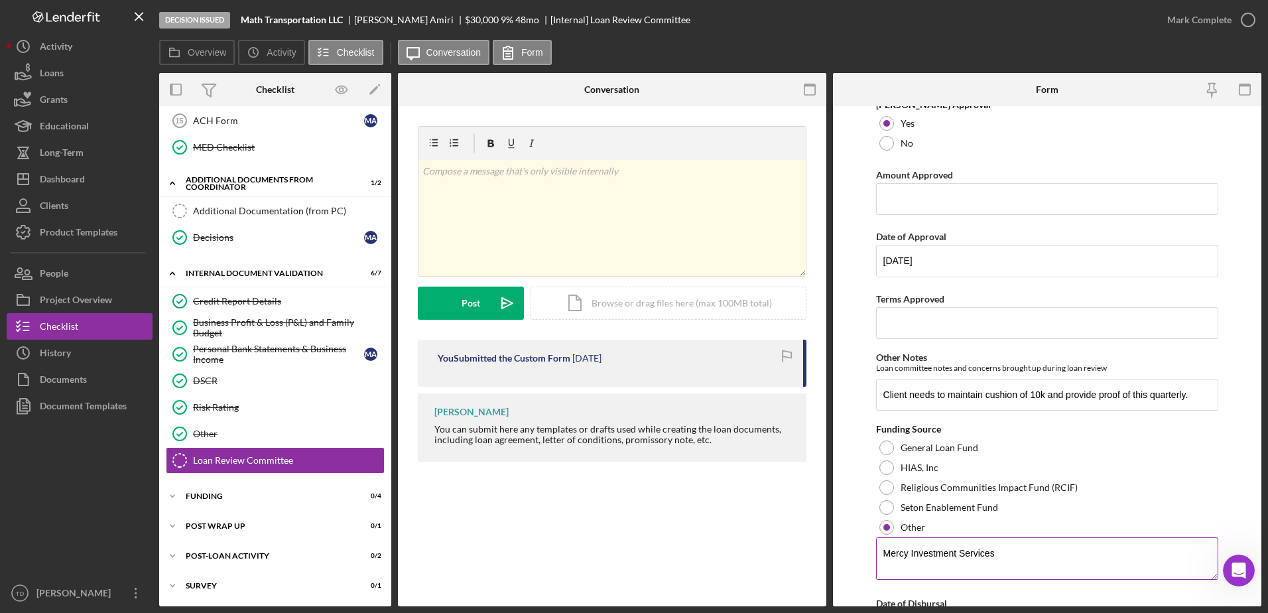
scroll to position [176, 0]
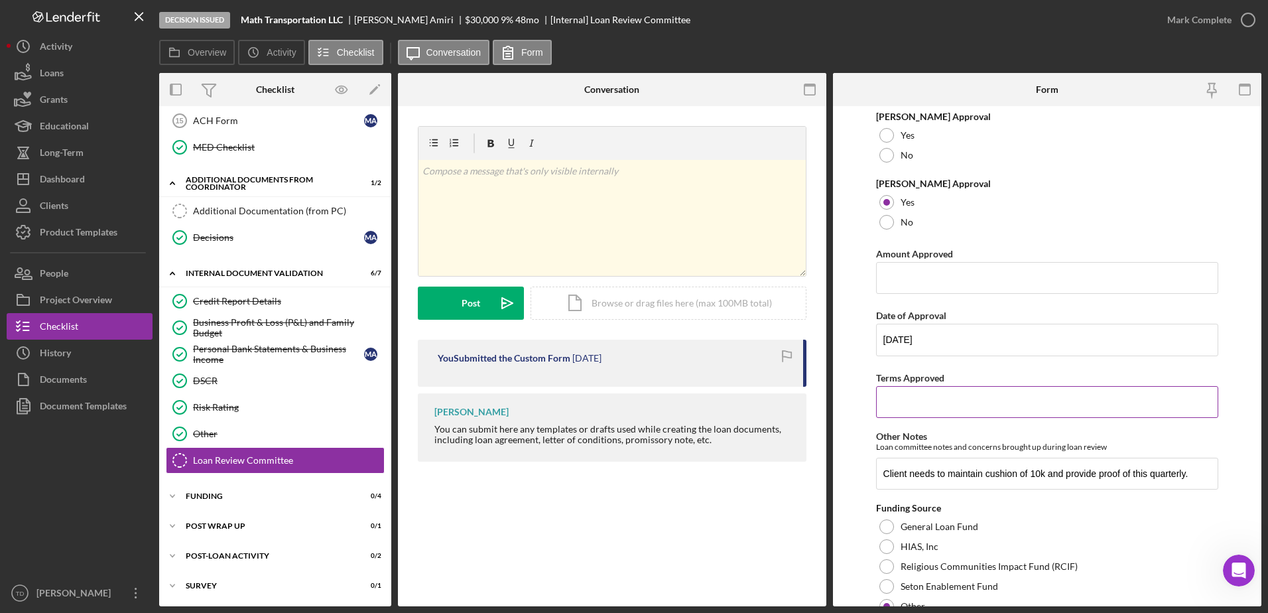
type textarea "Mercy Investment Services"
click at [976, 393] on input "Terms Approved" at bounding box center [1047, 402] width 343 height 32
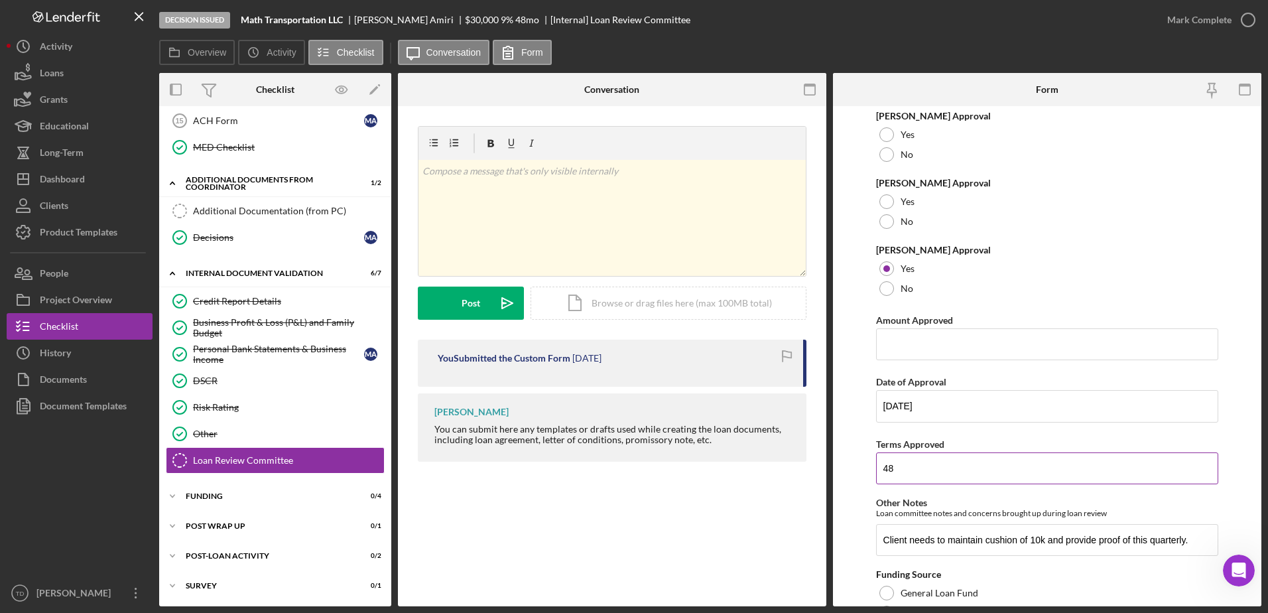
scroll to position [107, 0]
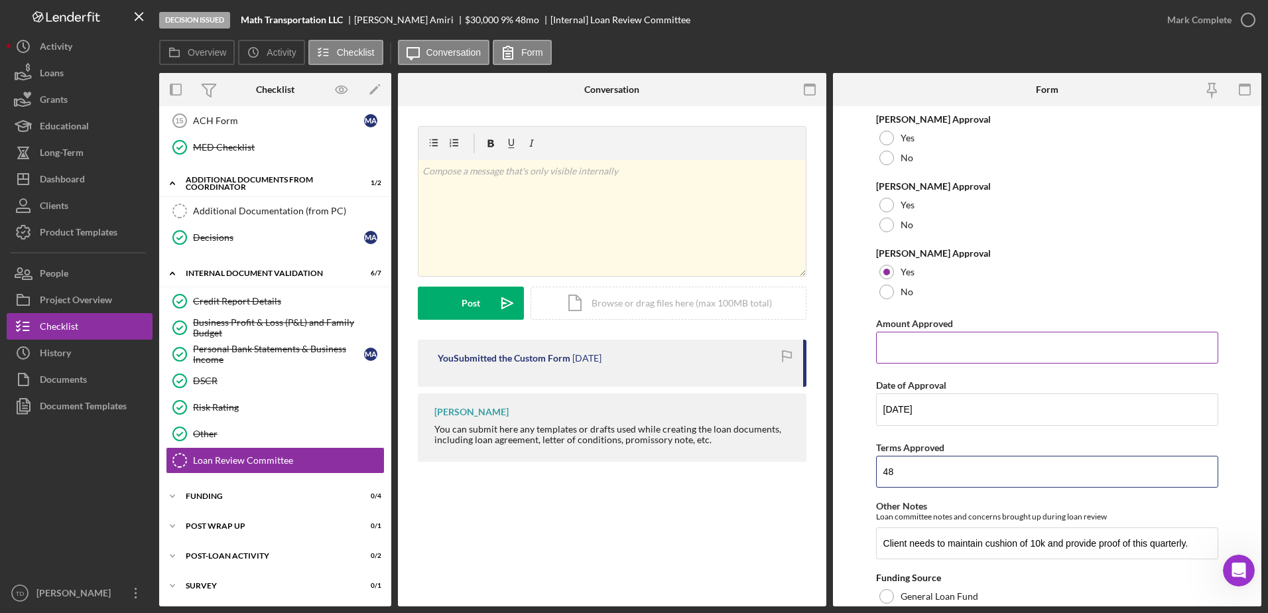
type input "48"
click at [933, 339] on input "Amount Approved" at bounding box center [1047, 348] width 343 height 32
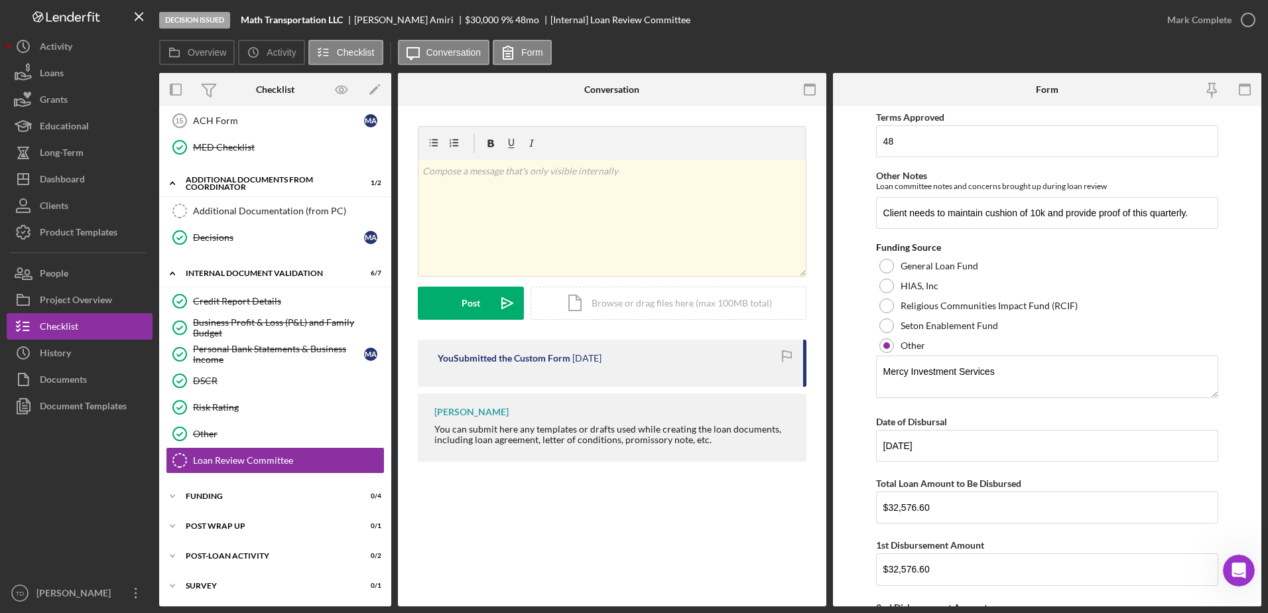
scroll to position [527, 0]
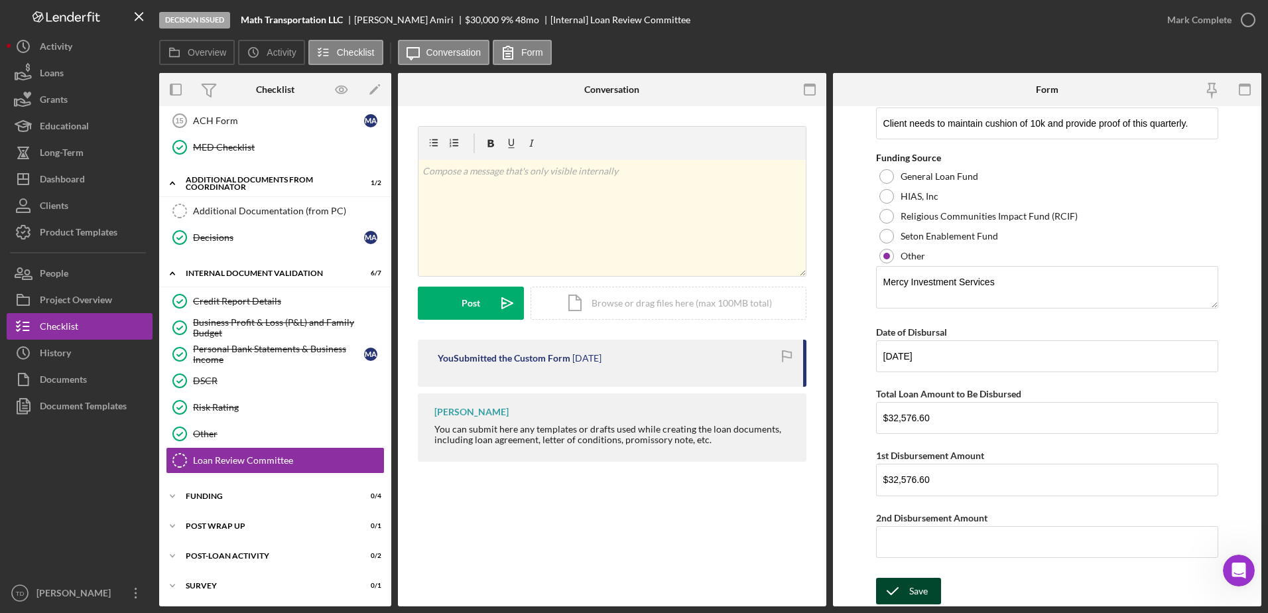
type input "$40,000"
click at [895, 595] on icon "submit" at bounding box center [892, 590] width 33 height 33
click at [1247, 22] on icon "button" at bounding box center [1248, 19] width 33 height 33
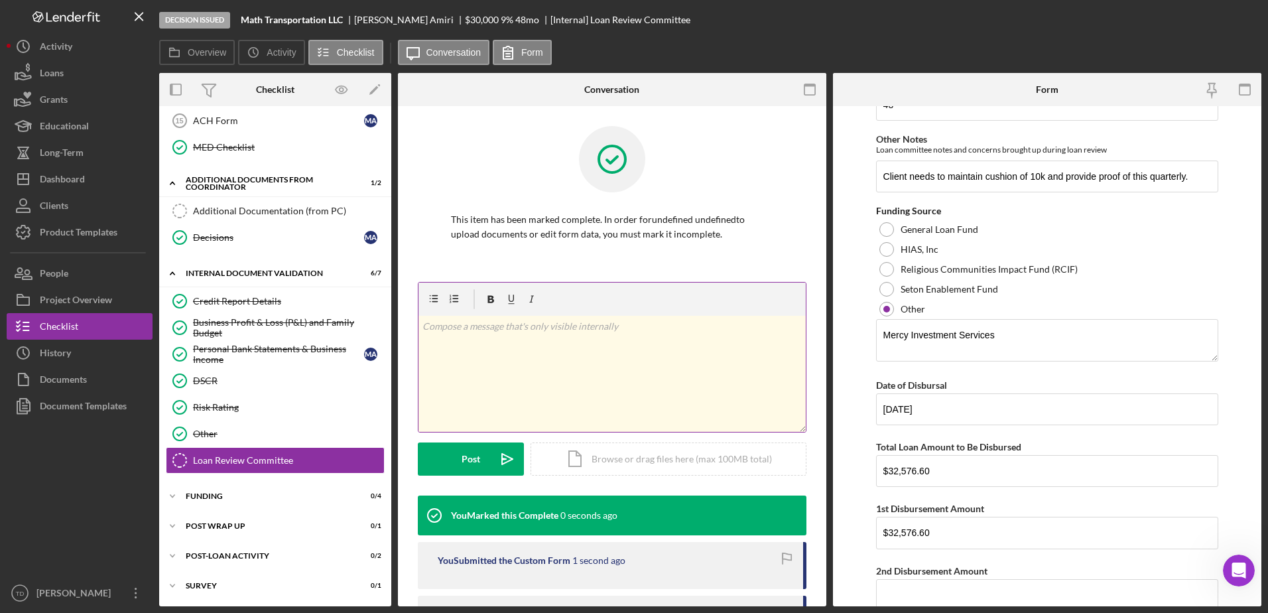
scroll to position [580, 0]
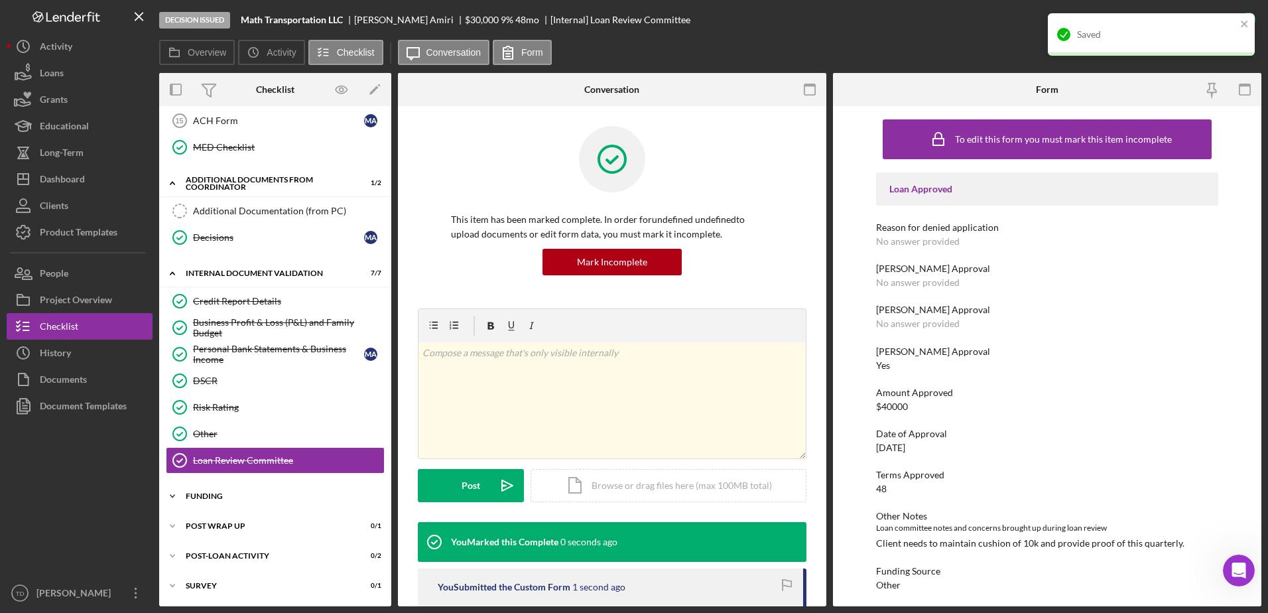
click at [219, 495] on div "Funding" at bounding box center [280, 496] width 189 height 8
click at [230, 523] on div "Signed Loan Approval Letter" at bounding box center [288, 524] width 191 height 11
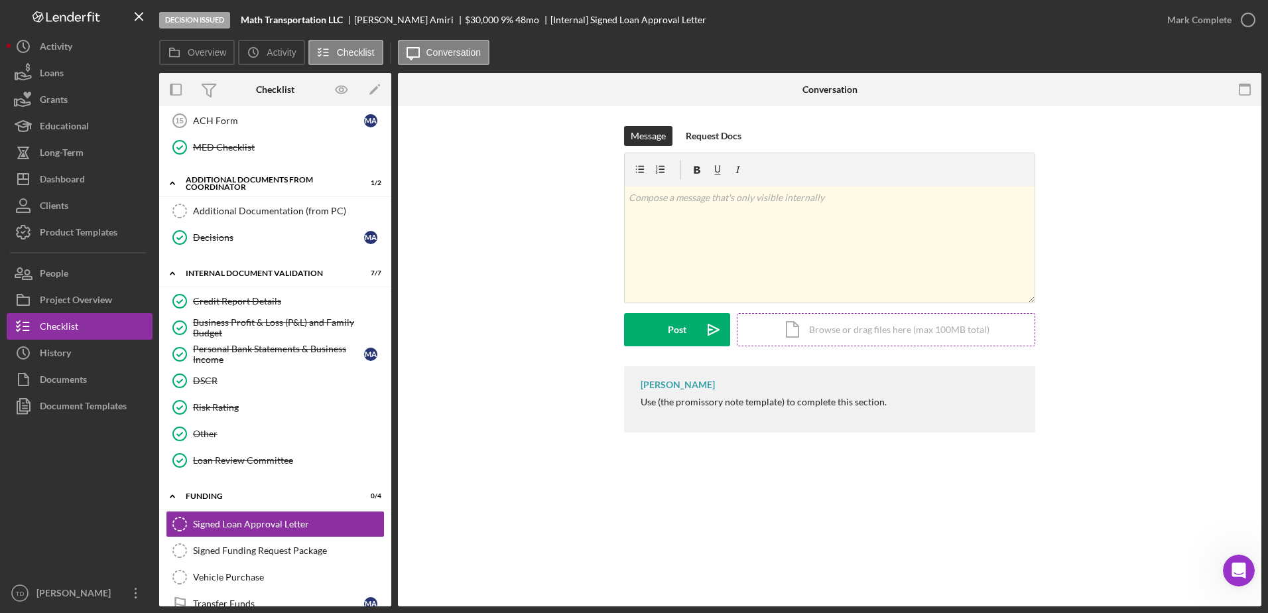
click at [843, 334] on div "Icon/Document Browse or drag files here (max 100MB total) Tap to choose files o…" at bounding box center [886, 329] width 299 height 33
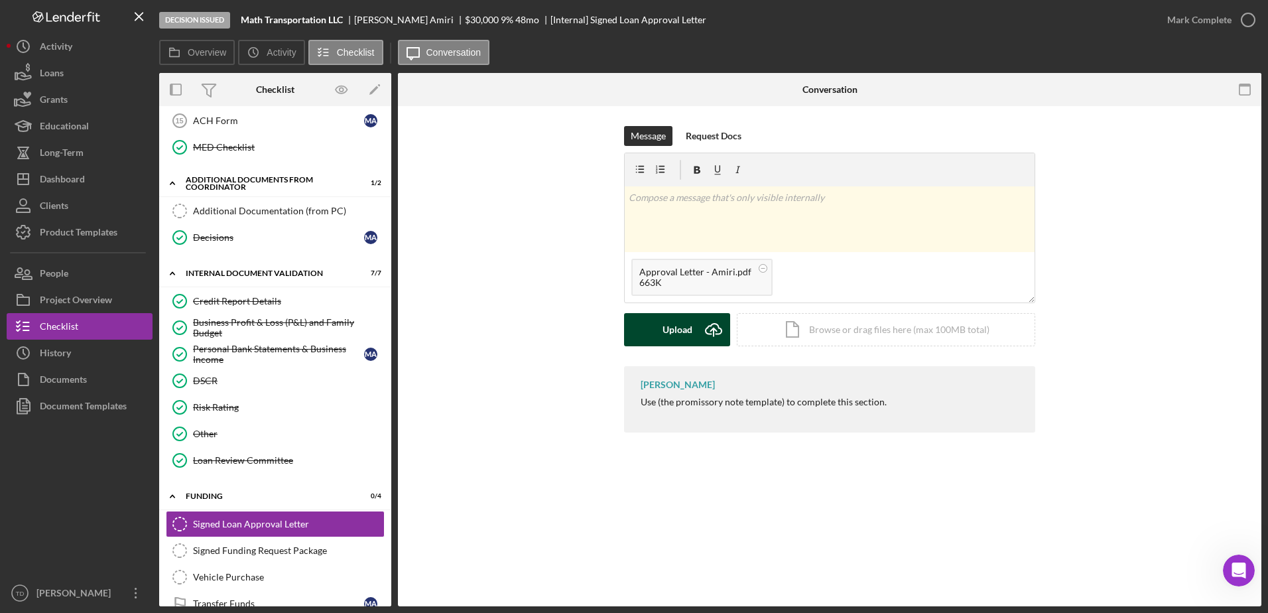
click at [697, 318] on button "Upload Icon/Upload" at bounding box center [677, 329] width 106 height 33
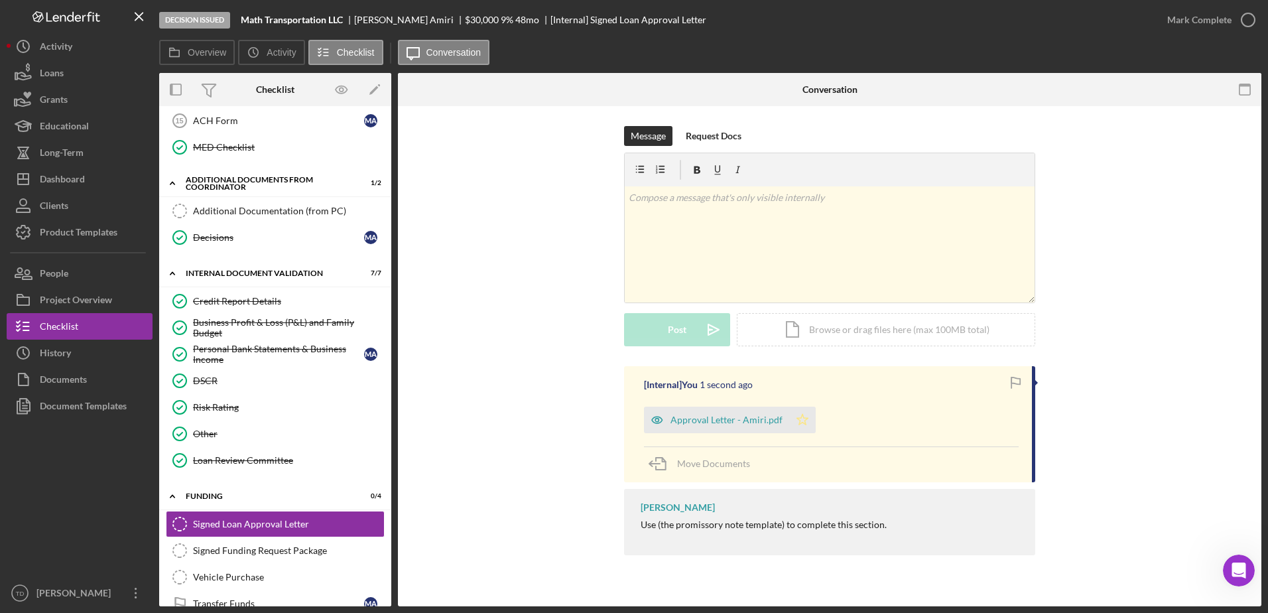
click at [801, 427] on icon "Icon/Star" at bounding box center [802, 420] width 27 height 27
click at [1250, 30] on icon "button" at bounding box center [1248, 19] width 33 height 33
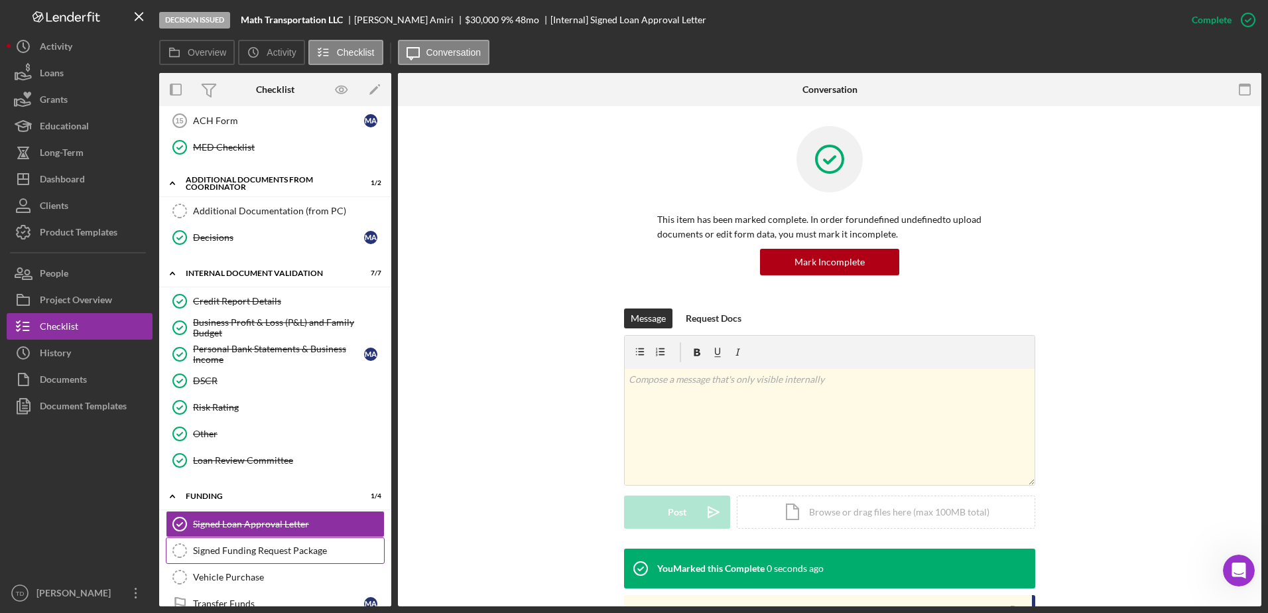
click at [239, 556] on div "Signed Funding Request Package" at bounding box center [288, 550] width 191 height 11
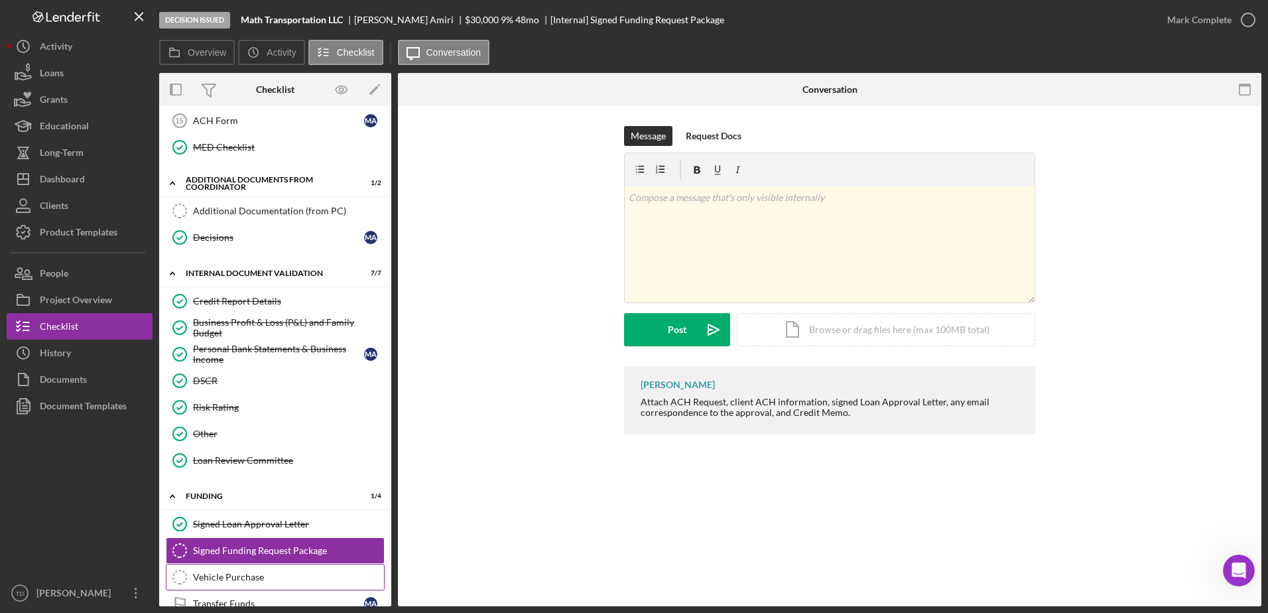
click at [232, 581] on div "Vehicle Purchase" at bounding box center [288, 577] width 191 height 11
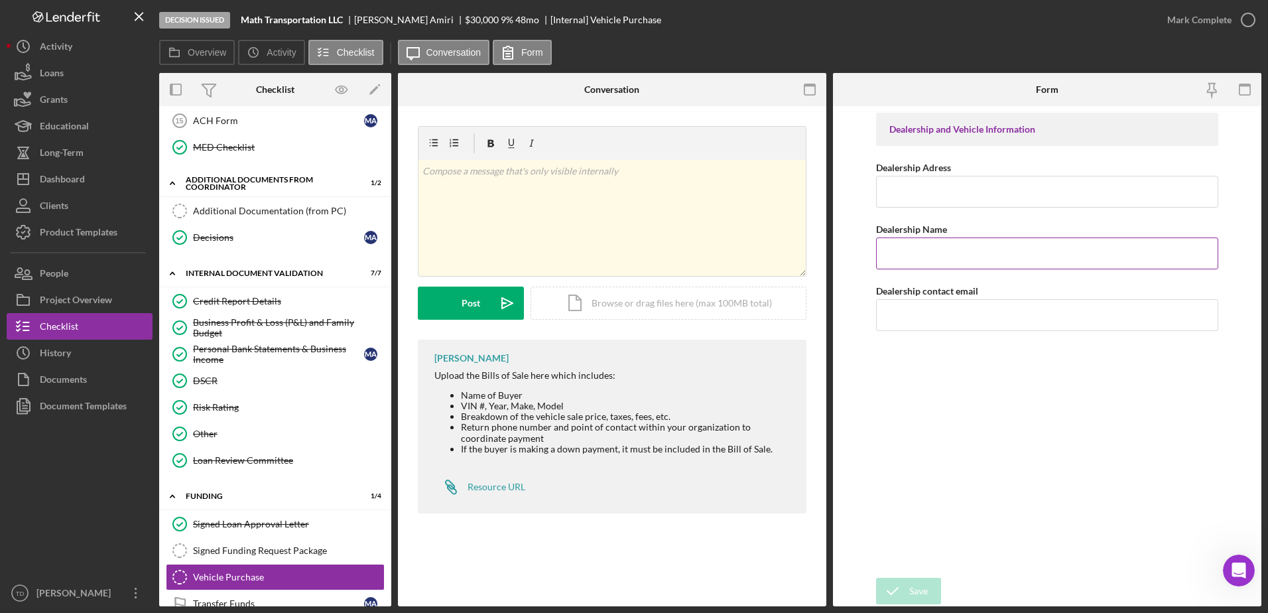
click at [945, 251] on input "Dealership Name" at bounding box center [1047, 253] width 343 height 32
paste input "Compass Equipment Finance LLC"
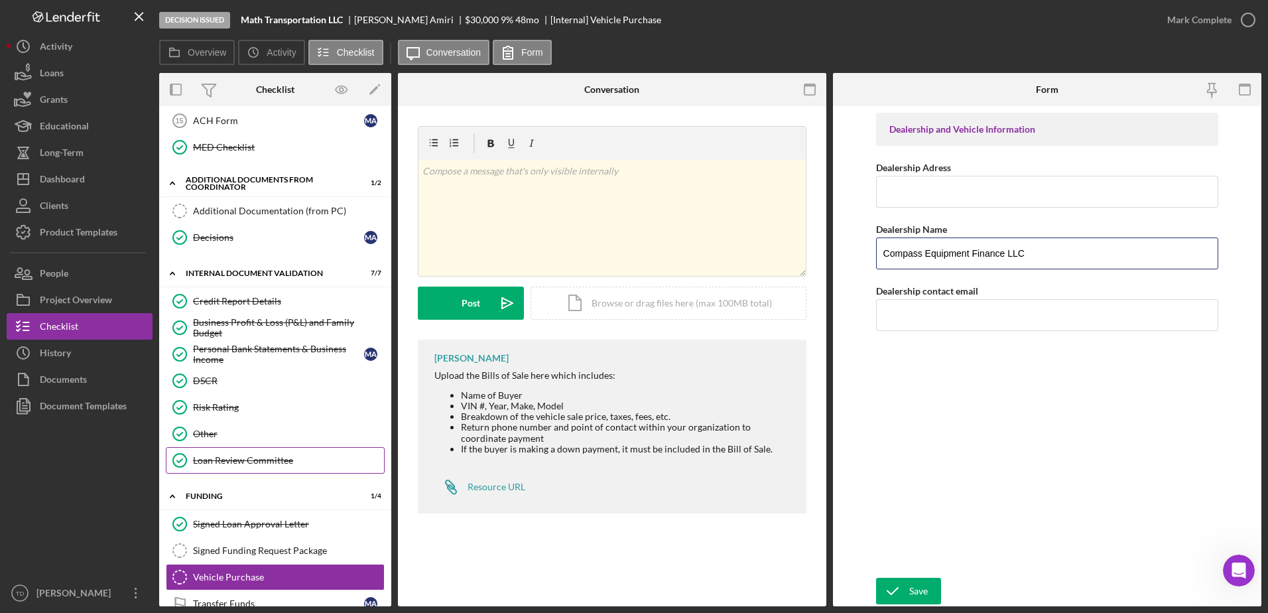
type input "Compass Equipment Finance LLC"
click at [212, 448] on link "Loan Review Committee Loan Review Committee" at bounding box center [275, 460] width 219 height 27
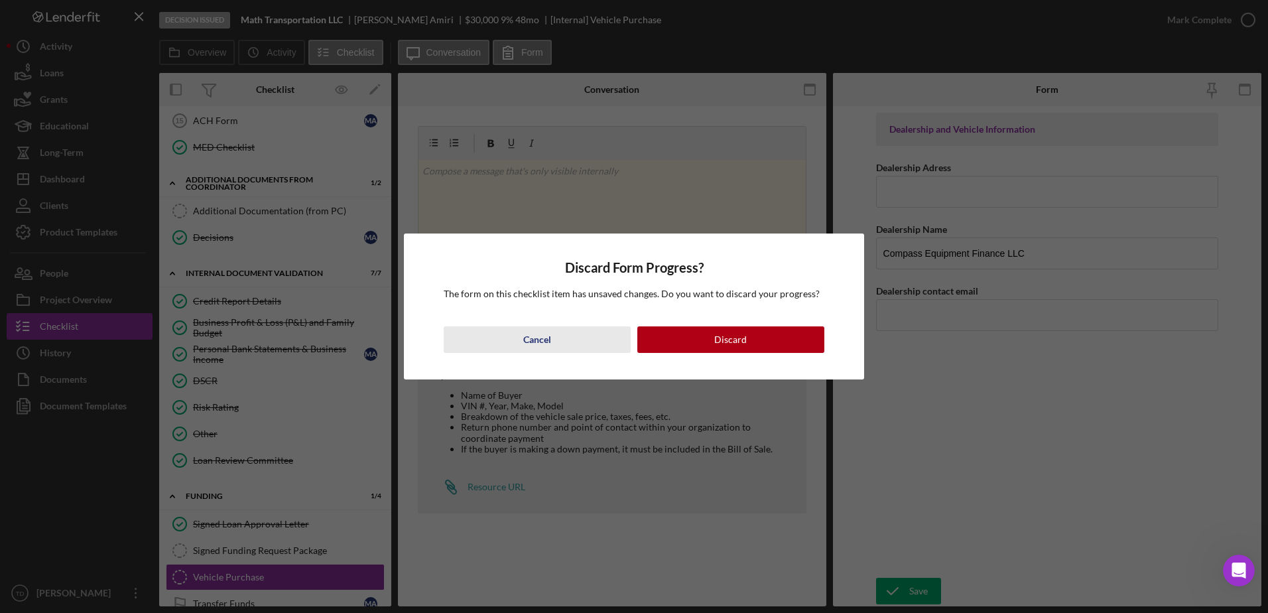
click at [576, 347] on button "Cancel" at bounding box center [537, 339] width 187 height 27
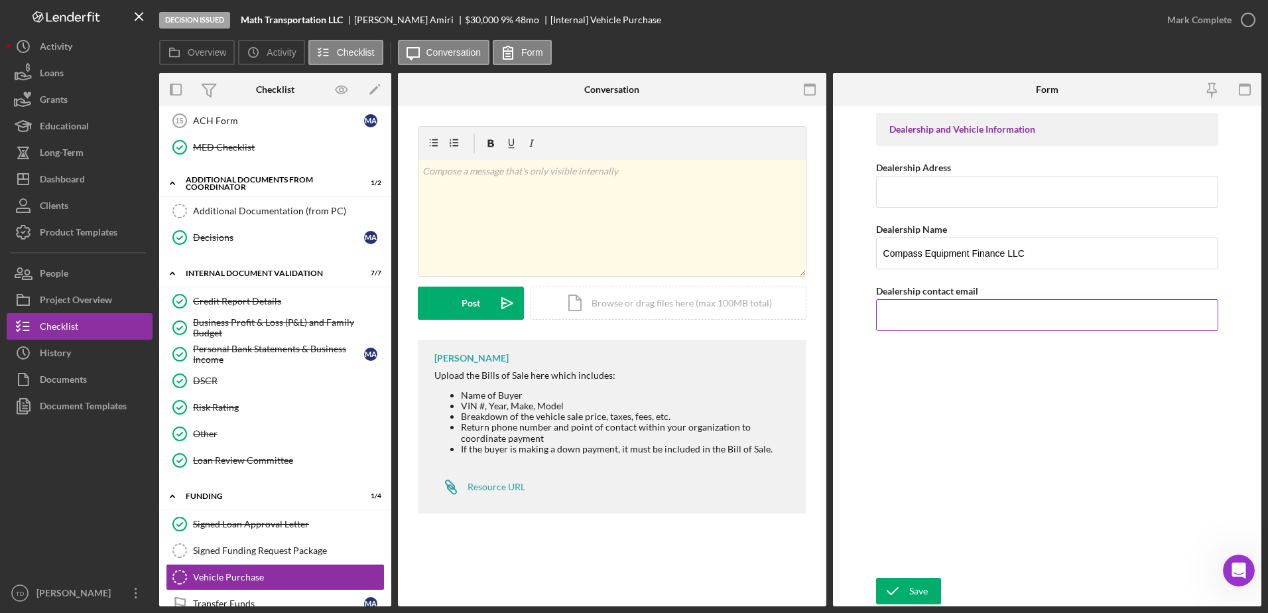
click at [962, 316] on input "Dealership contact email" at bounding box center [1047, 315] width 343 height 32
paste input "nspasevski@compassef.com"
type input "nspasevski@compassef.com"
click at [939, 174] on div "Dealership Adress" at bounding box center [1047, 167] width 343 height 17
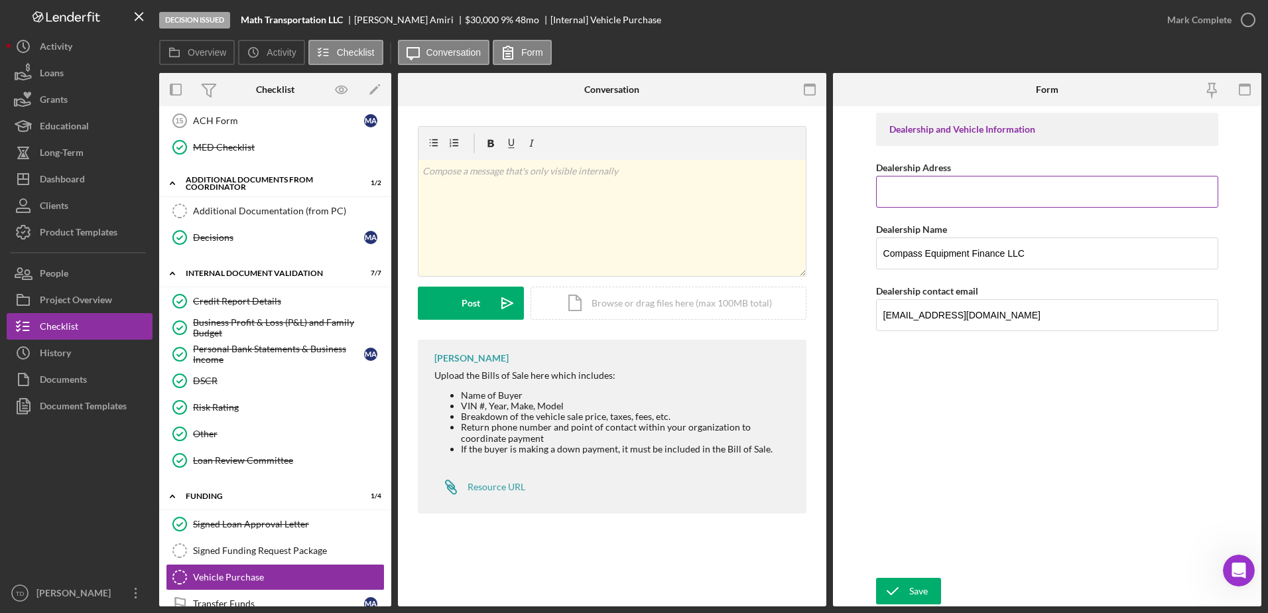
click at [933, 181] on input "Dealership Adress" at bounding box center [1047, 192] width 343 height 32
paste input "115 W 55th Street Clarendon Hills, IL 60514"
type input "115 W 55th Street Clarendon Hills, IL 60514"
click at [925, 594] on div "Save" at bounding box center [918, 591] width 19 height 27
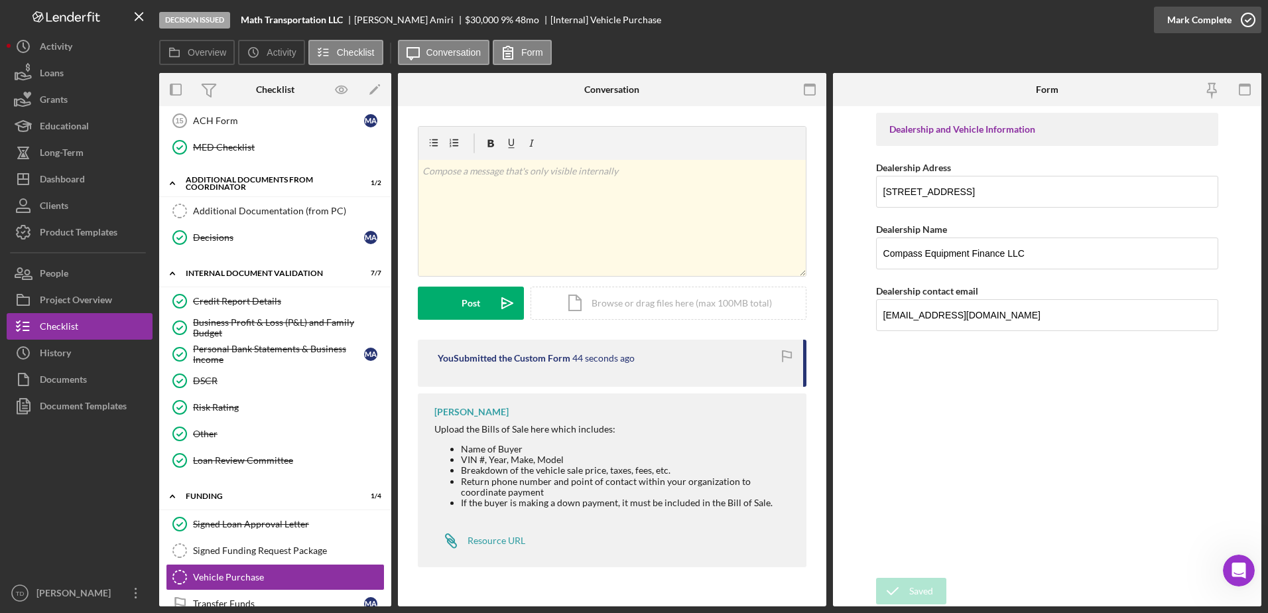
click at [1242, 19] on icon "button" at bounding box center [1248, 19] width 33 height 33
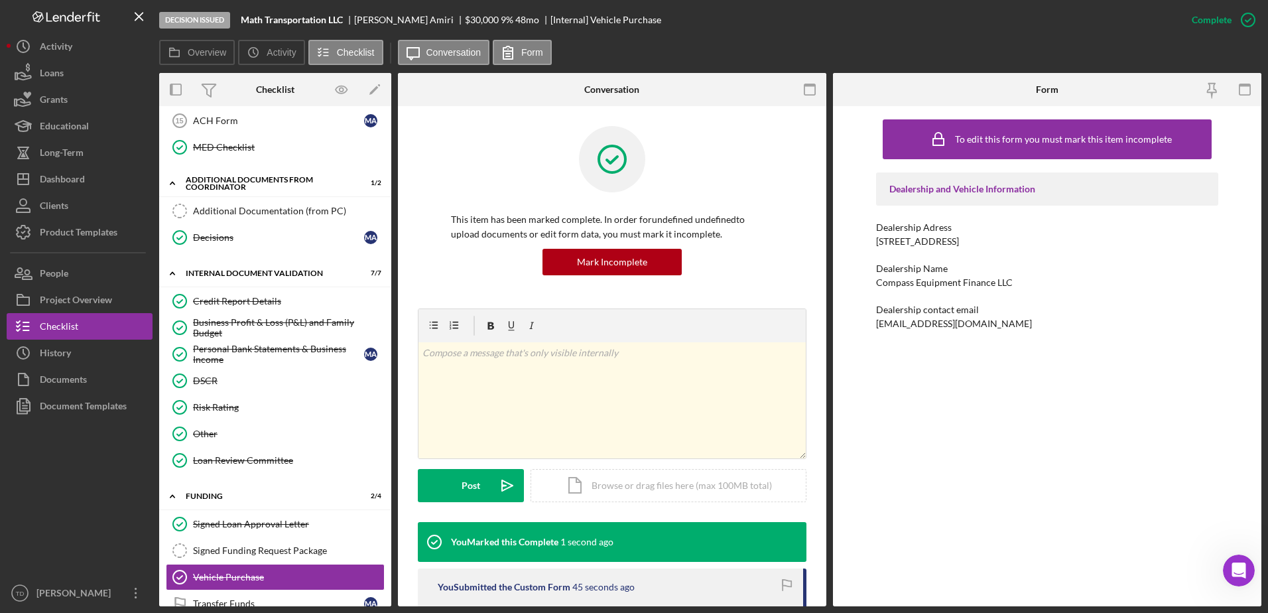
click at [0, 0] on icon "button" at bounding box center [0, 0] width 0 height 0
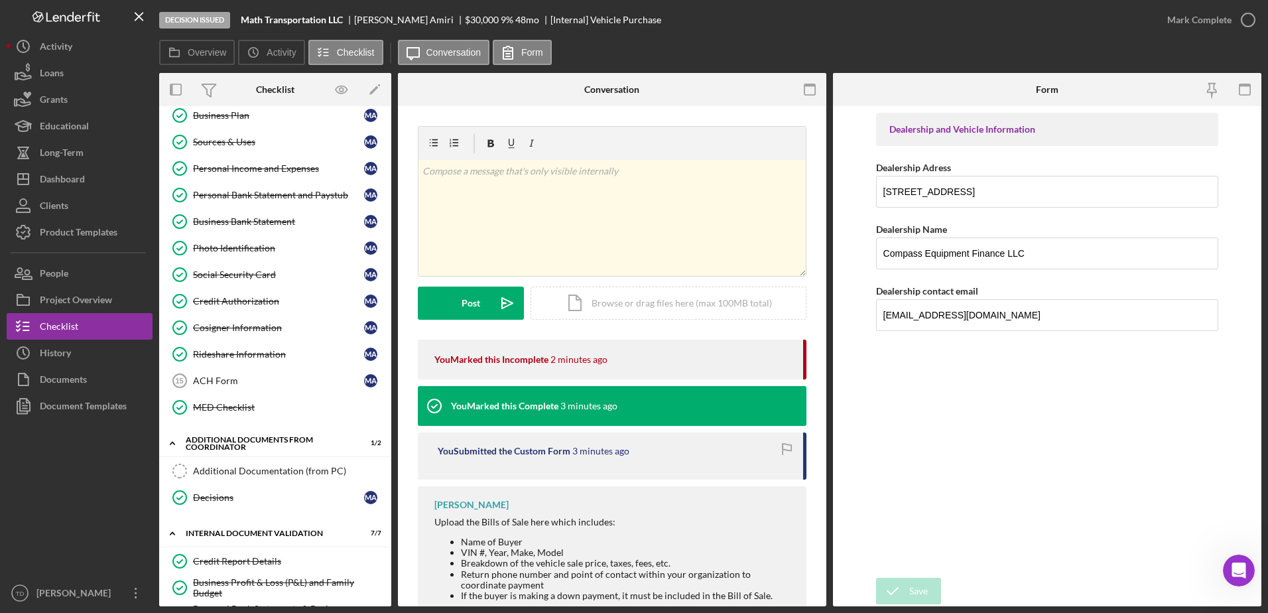
scroll to position [0, 0]
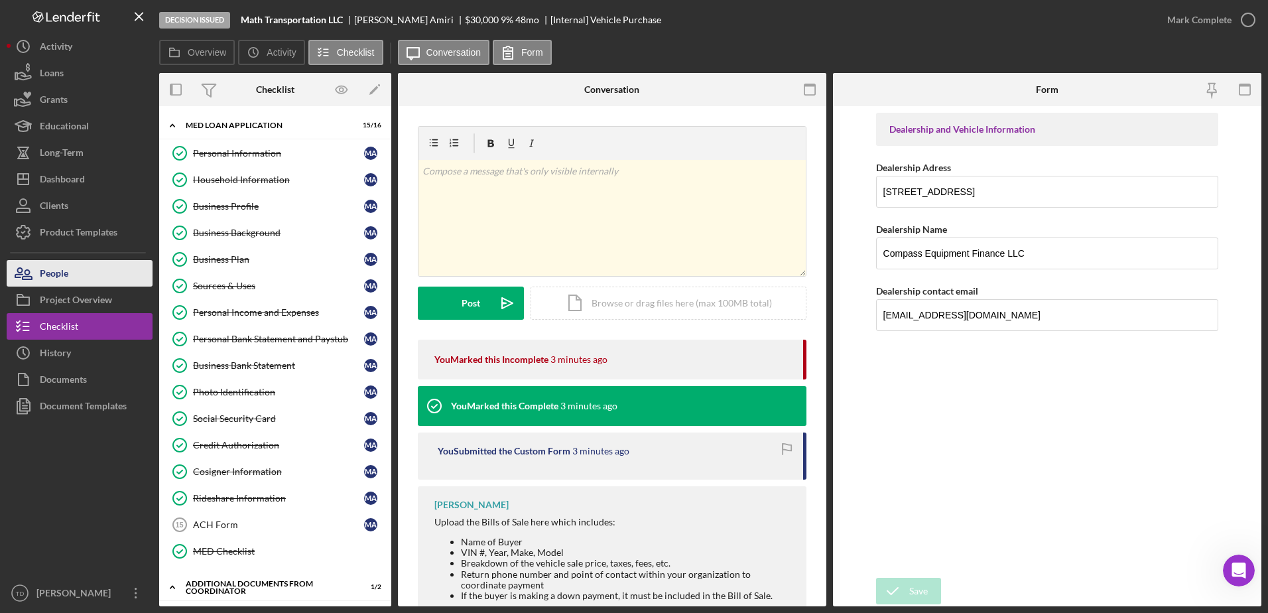
click at [80, 277] on button "People" at bounding box center [80, 273] width 146 height 27
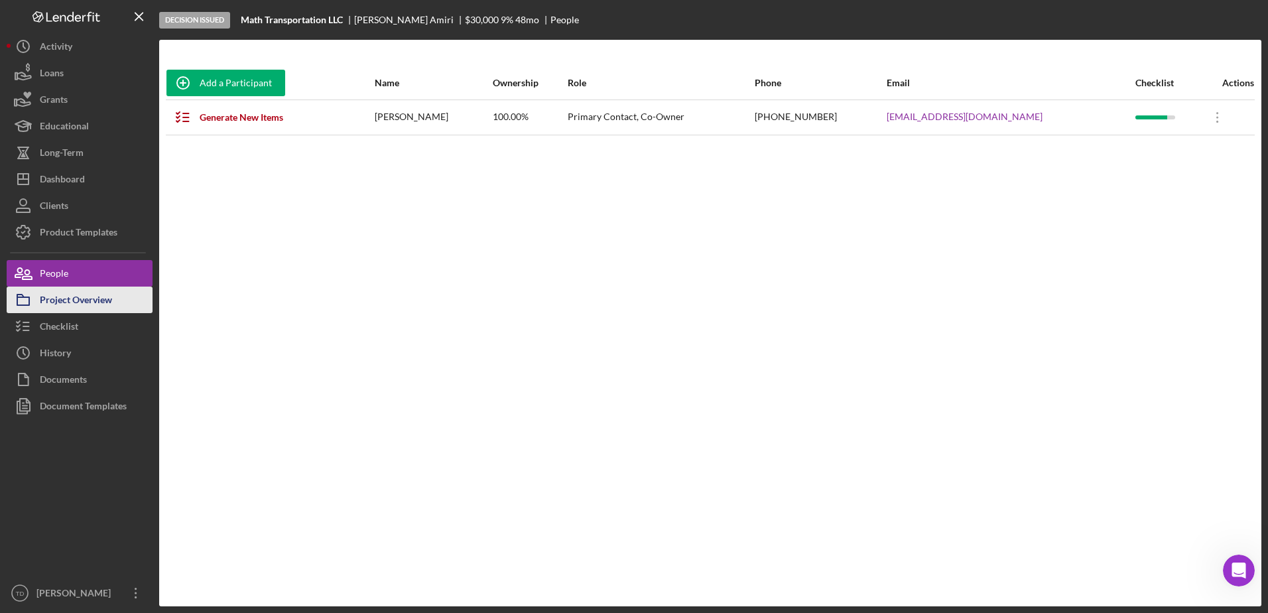
click at [76, 297] on div "Project Overview" at bounding box center [76, 302] width 72 height 30
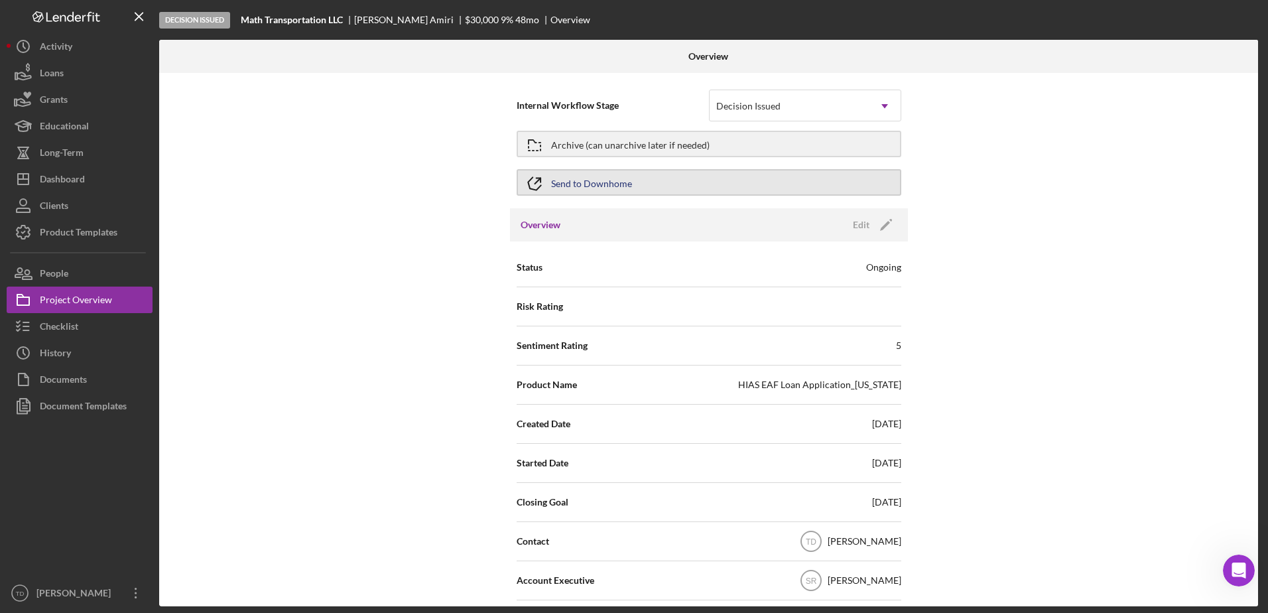
click at [648, 174] on button "Send to Downhome" at bounding box center [709, 182] width 385 height 27
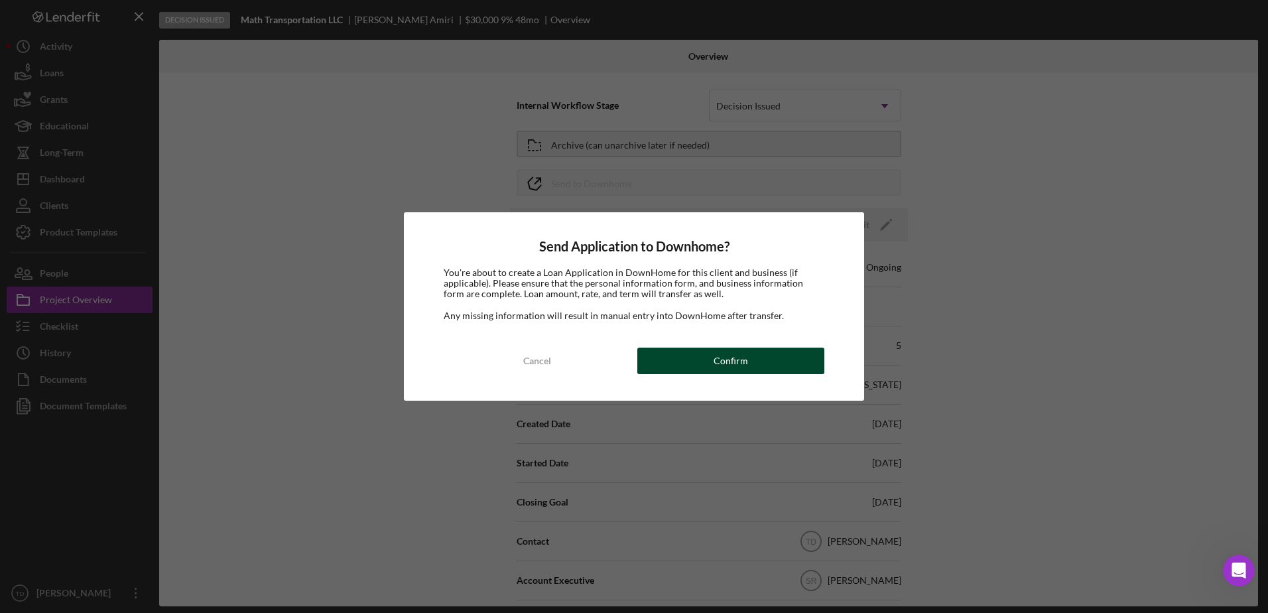
click at [686, 354] on button "Confirm" at bounding box center [730, 361] width 187 height 27
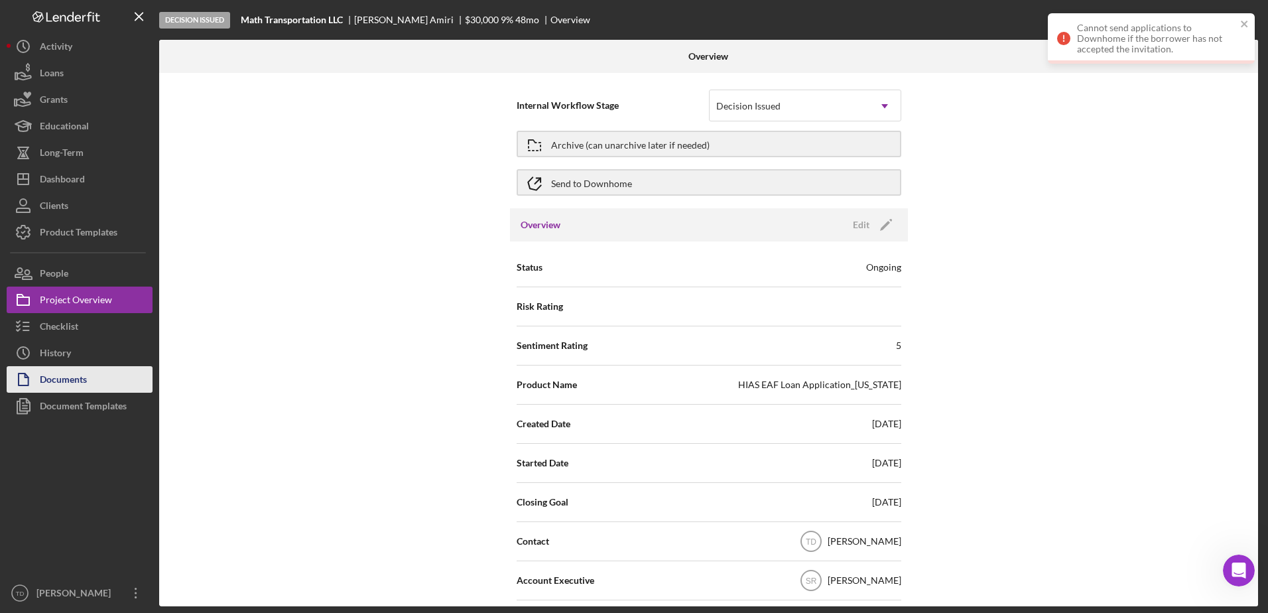
click at [100, 381] on button "Documents" at bounding box center [80, 379] width 146 height 27
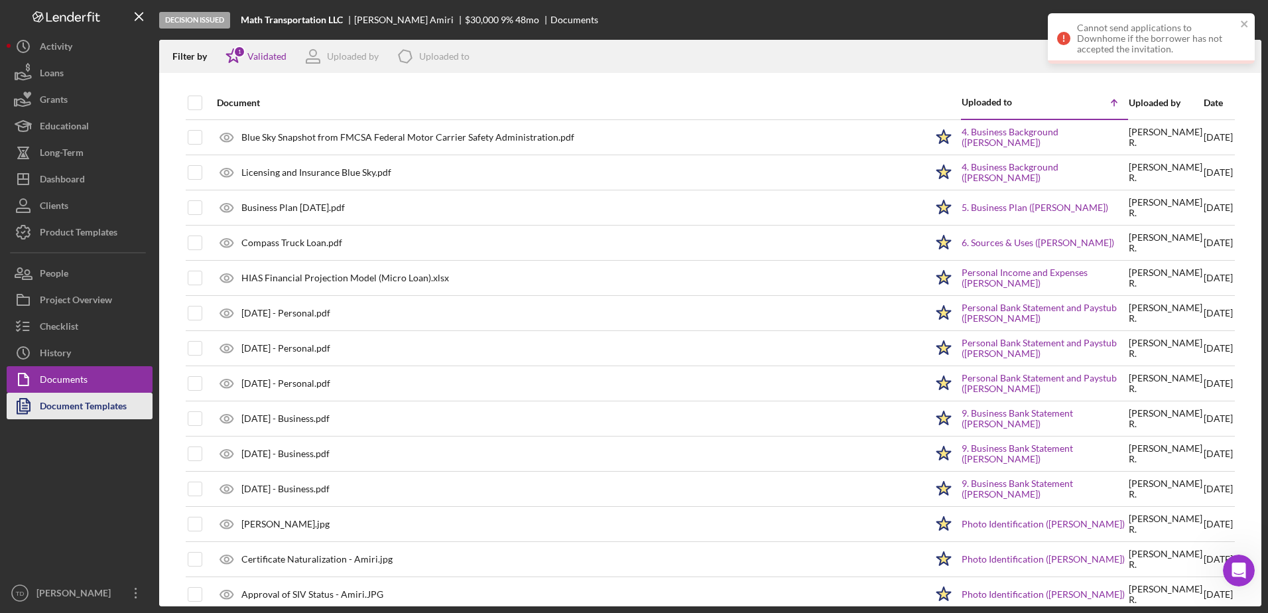
click at [88, 406] on div "Document Templates" at bounding box center [83, 408] width 87 height 30
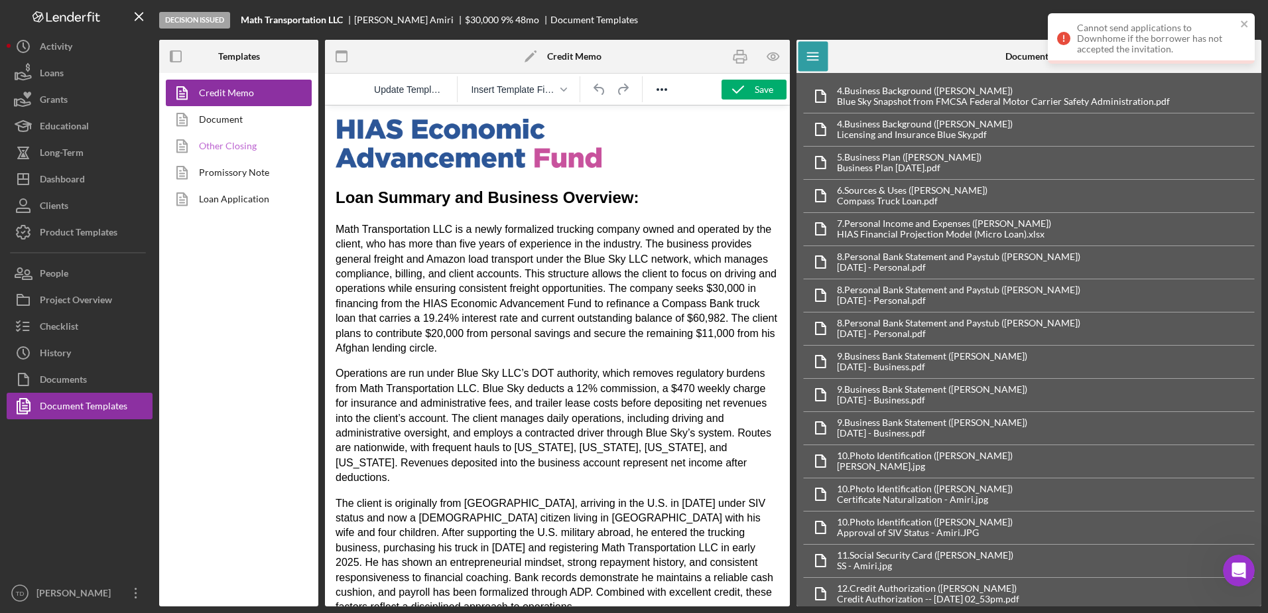
click at [239, 150] on link "Other Closing" at bounding box center [235, 146] width 139 height 27
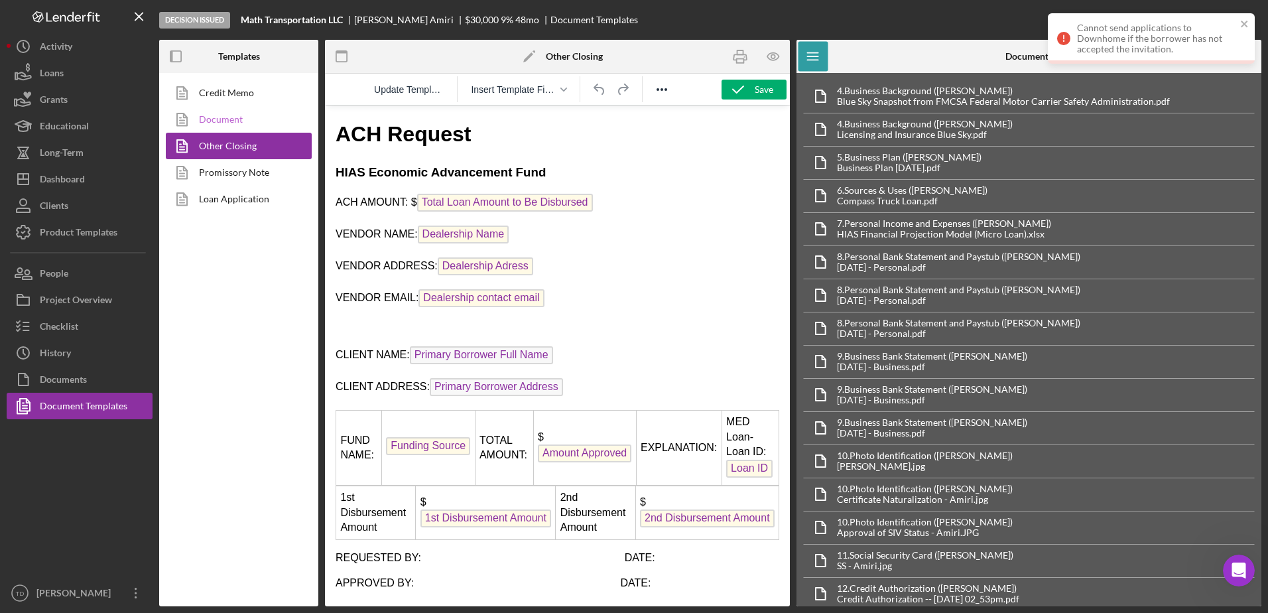
click at [241, 118] on link "Document" at bounding box center [235, 119] width 139 height 27
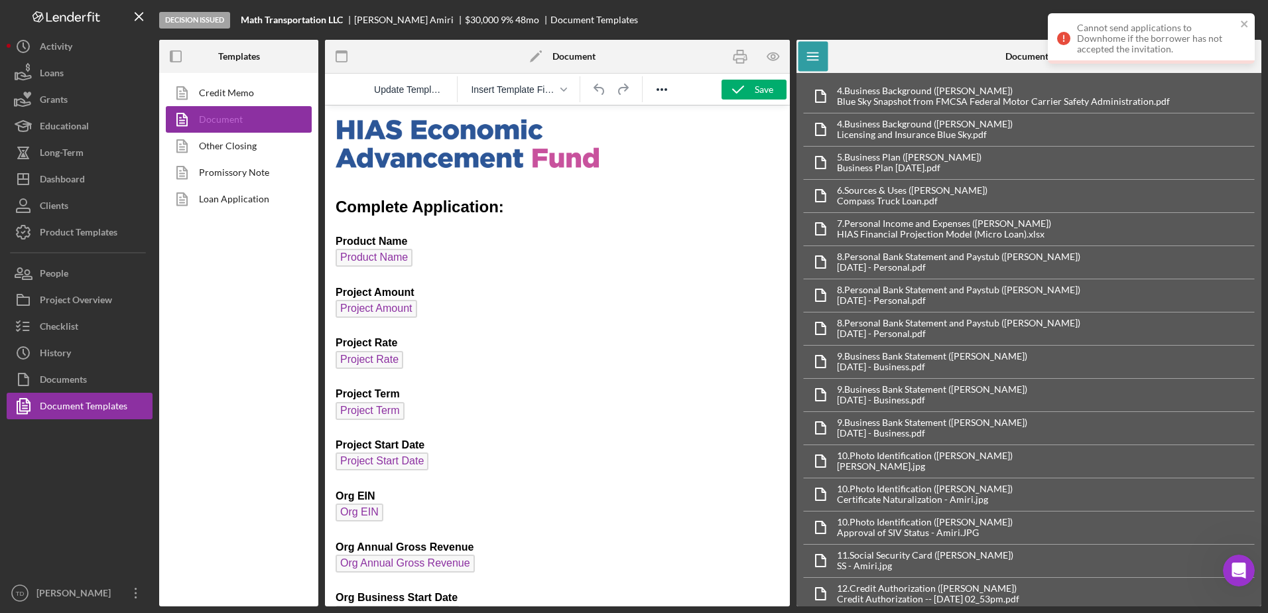
click at [235, 128] on link "Document" at bounding box center [235, 119] width 139 height 27
click at [230, 145] on link "Other Closing" at bounding box center [235, 146] width 139 height 27
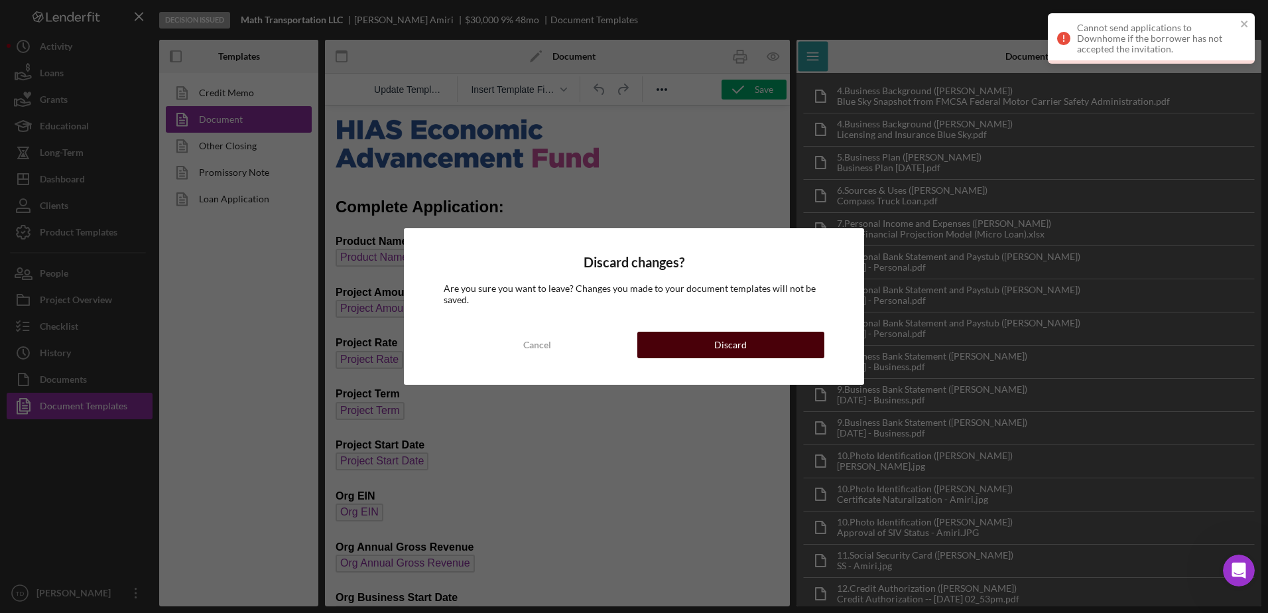
click at [710, 350] on button "Discard" at bounding box center [730, 345] width 187 height 27
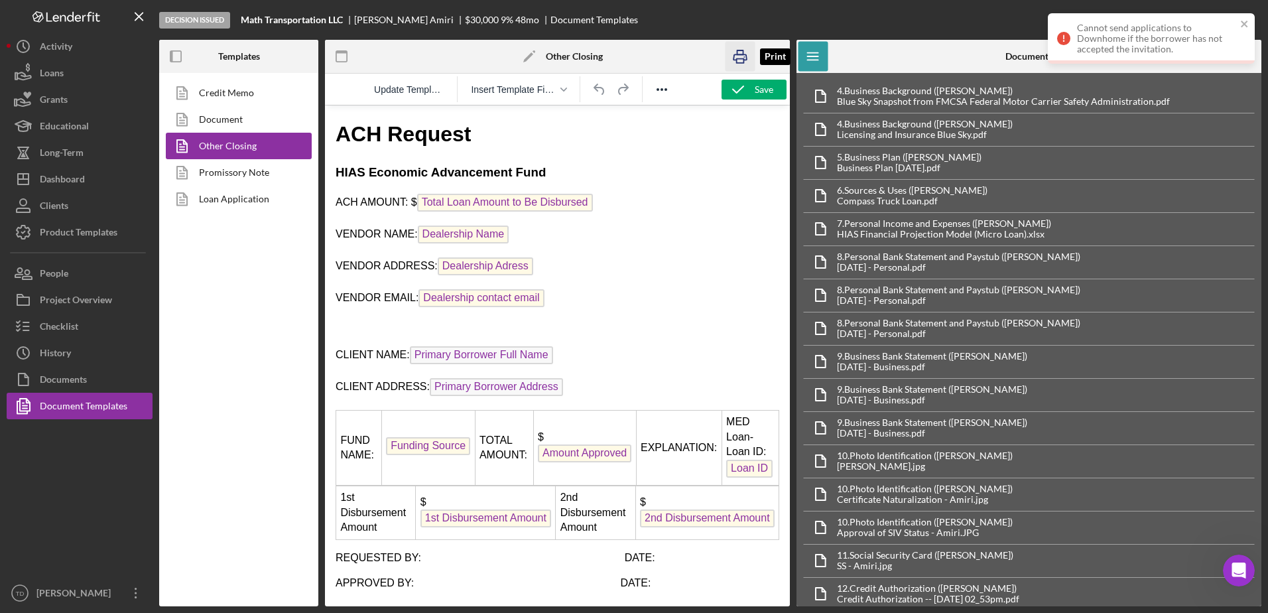
click at [745, 52] on icon "button" at bounding box center [741, 57] width 30 height 30
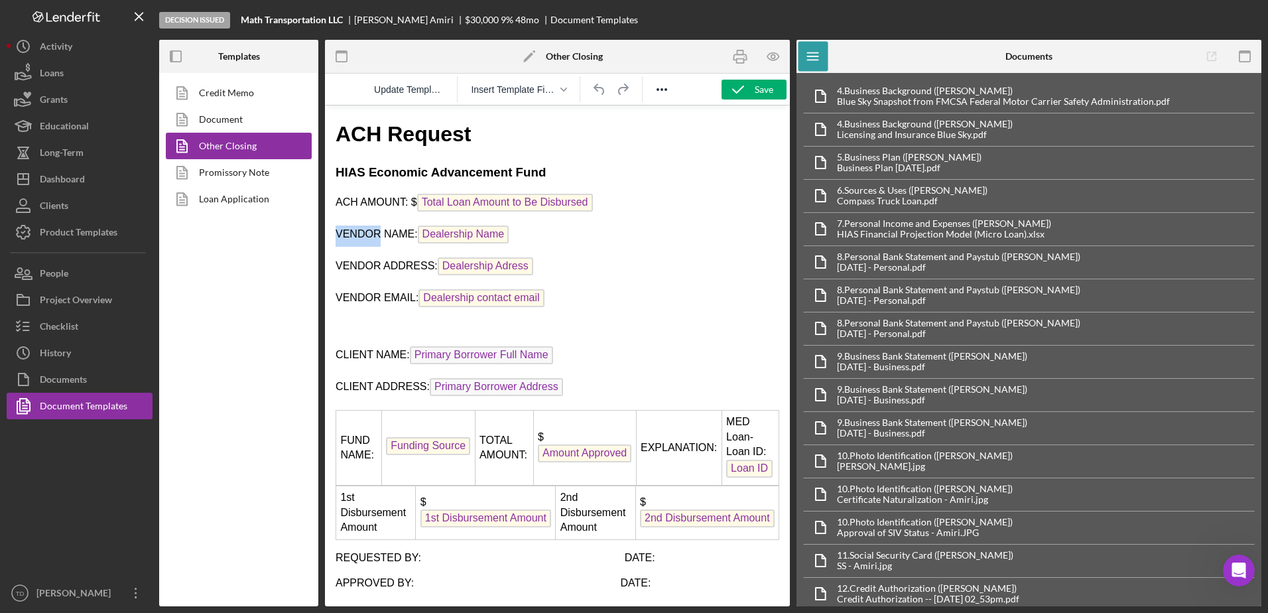
drag, startPoint x: 375, startPoint y: 232, endPoint x: 332, endPoint y: 235, distance: 42.6
click at [332, 235] on html "ACH Request HIAS Economic Advancement Fund ACH AMOUNT: $ Total Loan Amount to B…" at bounding box center [557, 365] width 465 height 521
drag, startPoint x: 377, startPoint y: 265, endPoint x: 338, endPoint y: 267, distance: 39.2
click at [338, 267] on p "VENDOR ADDRESS: Dealership Adress" at bounding box center [558, 267] width 444 height 21
drag, startPoint x: 375, startPoint y: 299, endPoint x: 336, endPoint y: 299, distance: 38.5
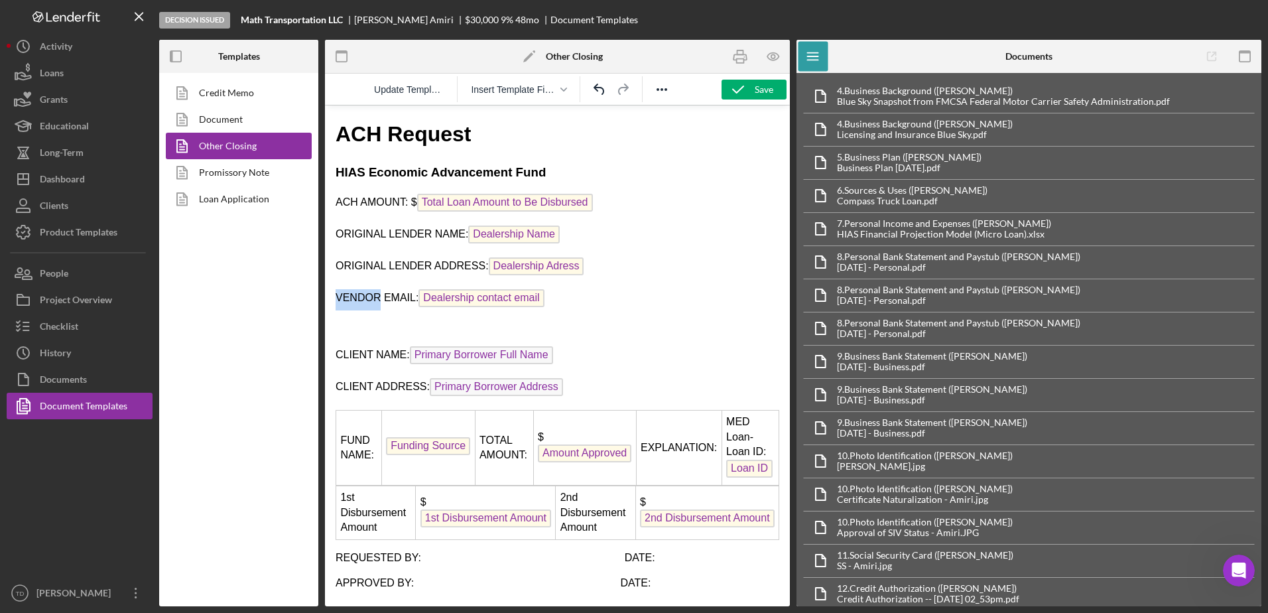
click at [336, 299] on p "VENDOR EMAIL: Dealership contact email" at bounding box center [558, 299] width 444 height 21
click at [738, 60] on icon "button" at bounding box center [741, 57] width 30 height 30
click at [499, 523] on span "1st Disbursement Amount" at bounding box center [486, 518] width 131 height 18
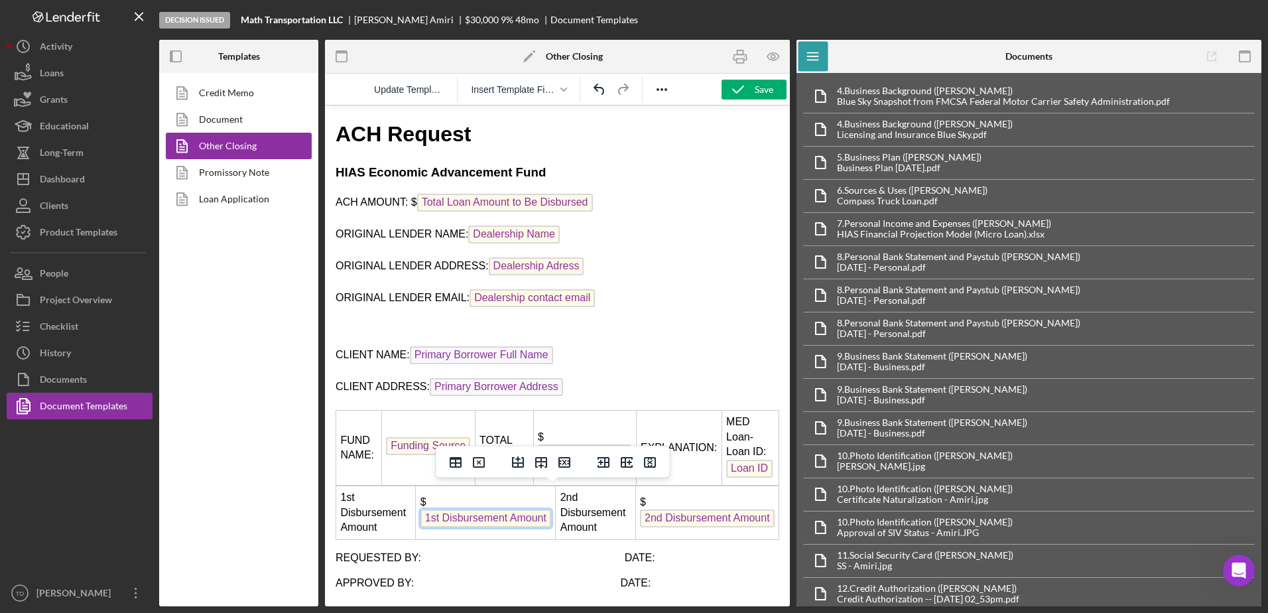
click at [581, 434] on td "$ Amount Approved" at bounding box center [584, 447] width 103 height 75
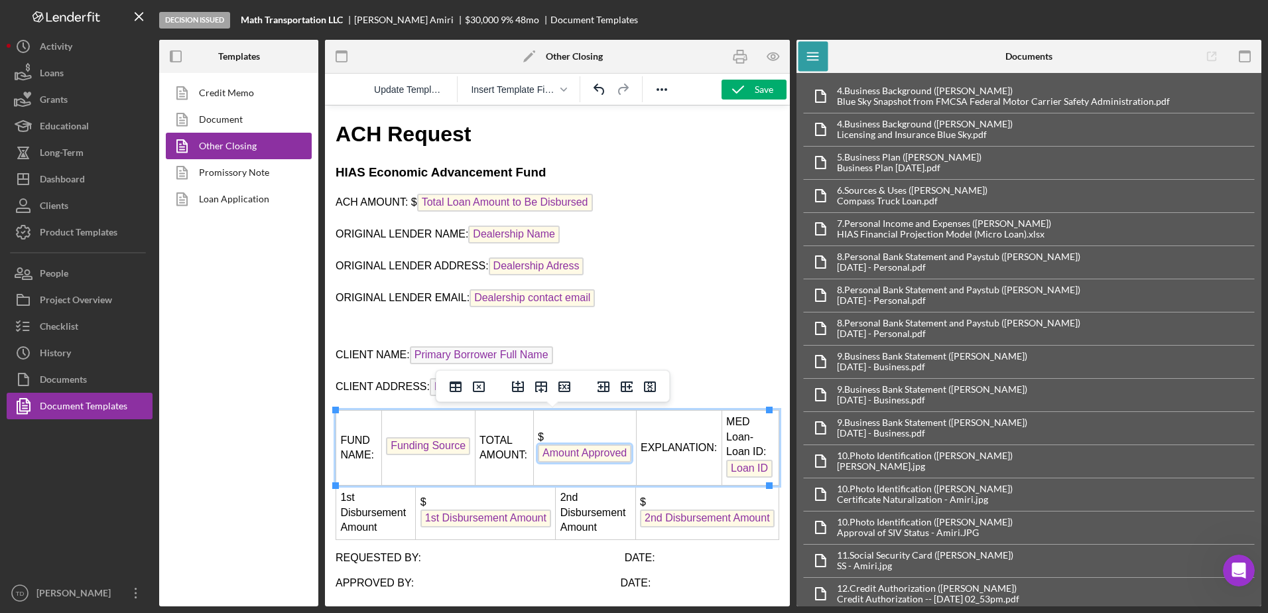
click at [579, 450] on span "Amount Approved" at bounding box center [585, 453] width 94 height 18
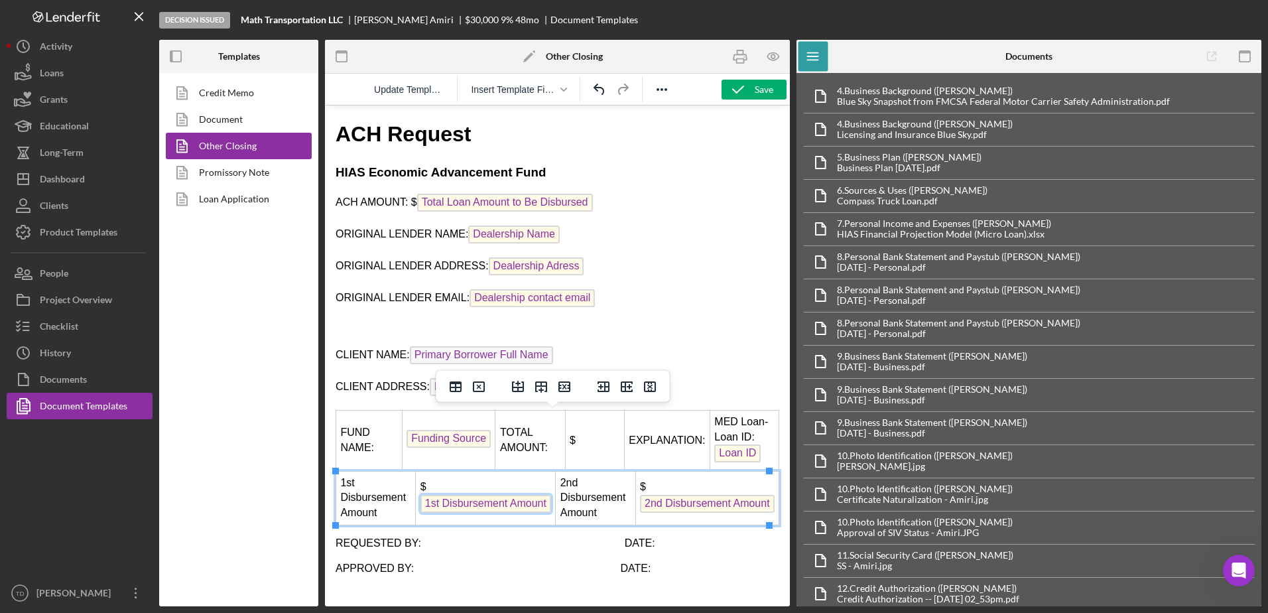
click at [513, 507] on span "1st Disbursement Amount" at bounding box center [486, 504] width 131 height 18
copy div "1st Disbursement Amount"
click at [589, 428] on td "$" at bounding box center [594, 440] width 59 height 60
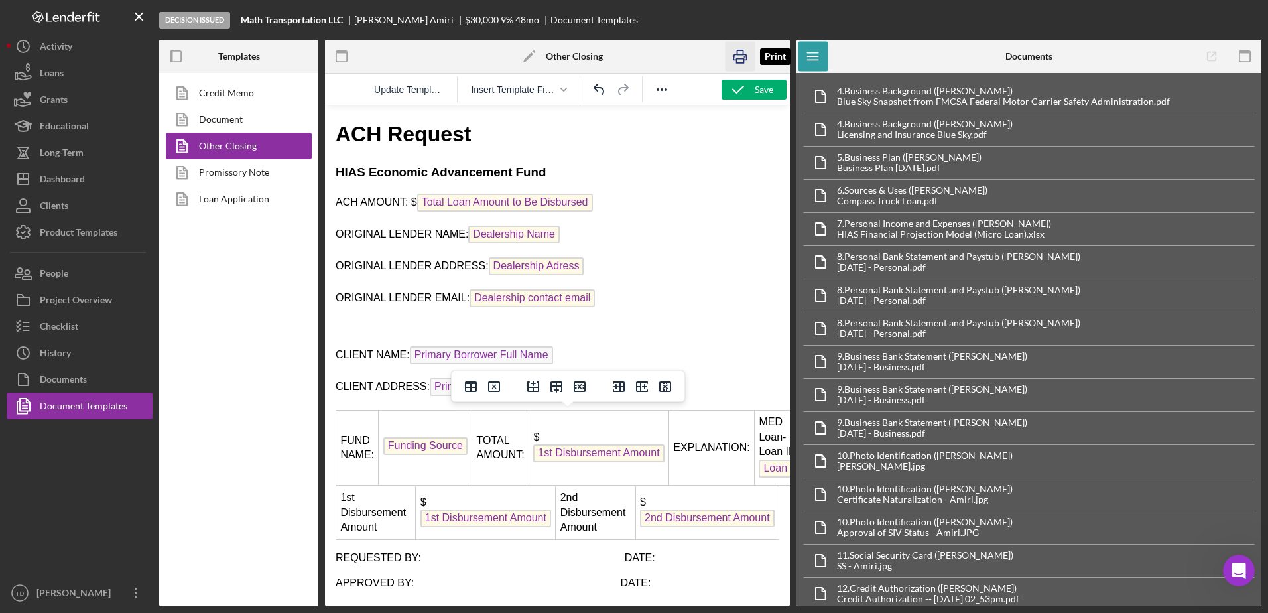
click at [742, 62] on icon "button" at bounding box center [741, 57] width 30 height 30
click at [752, 87] on icon "button" at bounding box center [738, 89] width 33 height 33
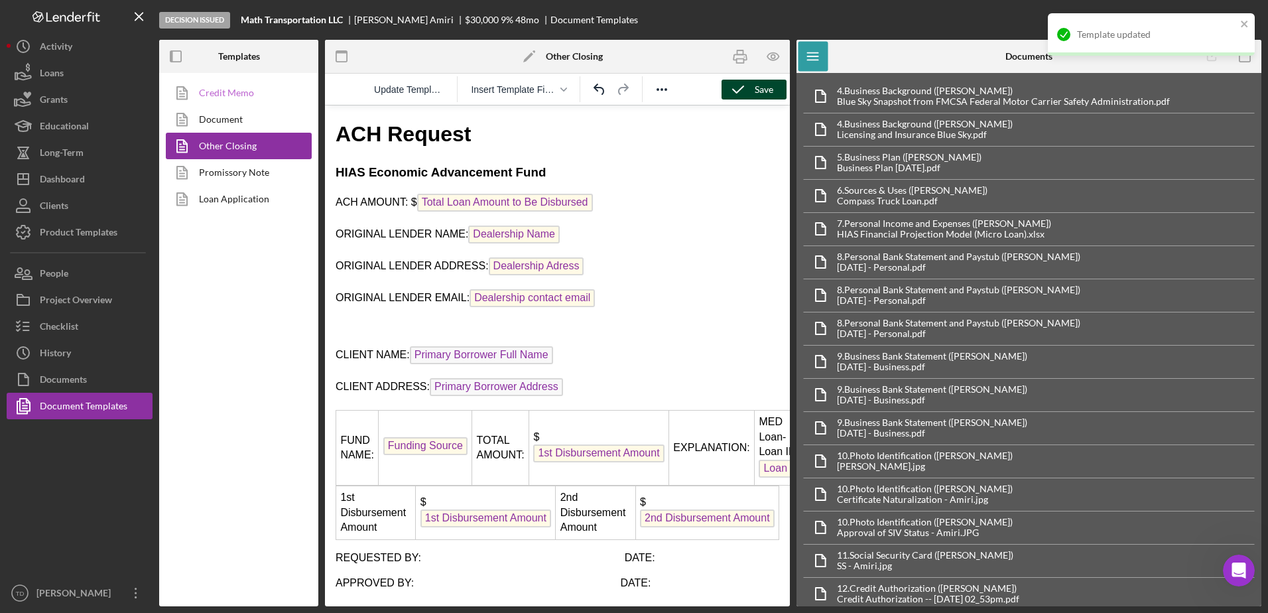
click at [243, 94] on link "Credit Memo" at bounding box center [235, 93] width 139 height 27
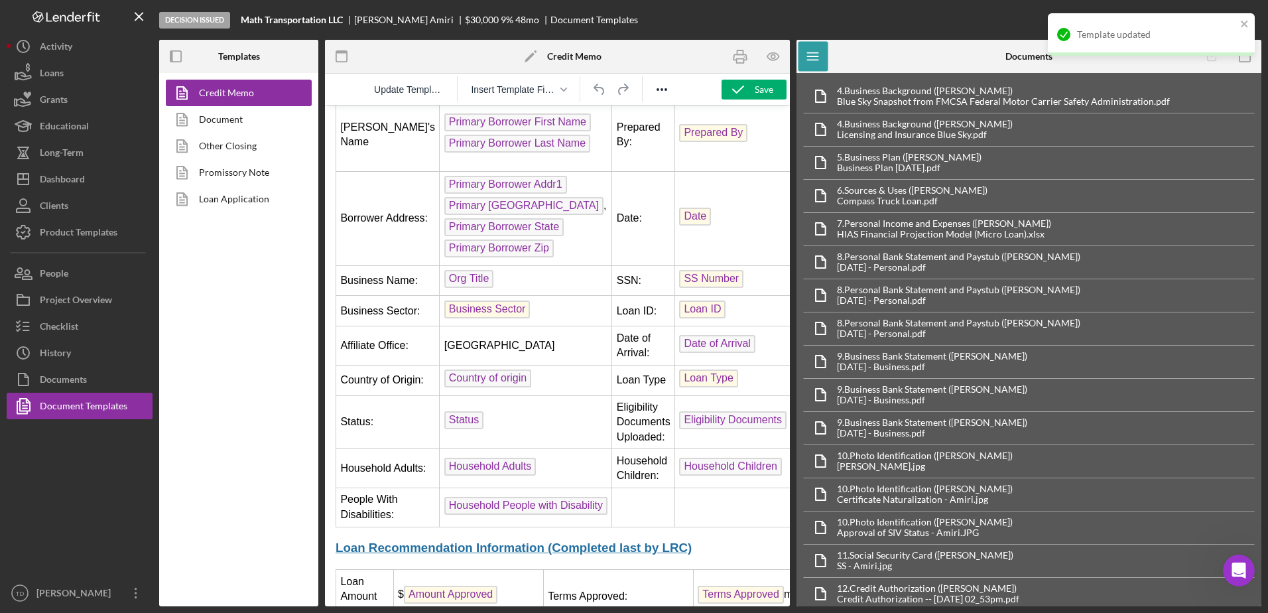
scroll to position [1444, 0]
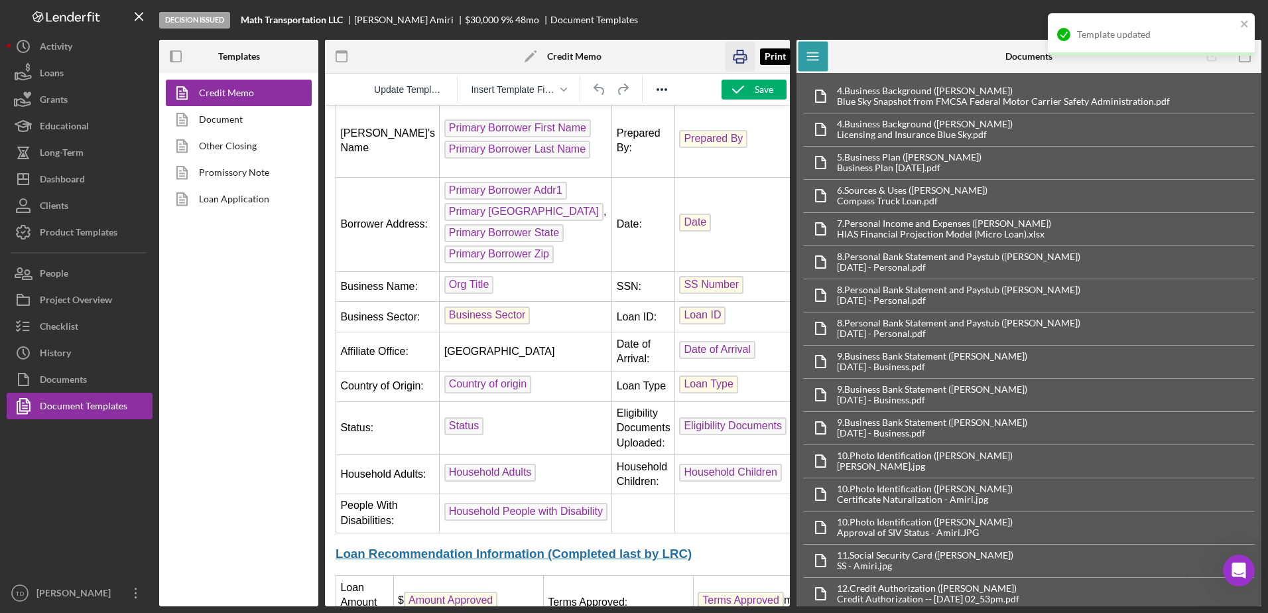
click at [740, 55] on icon "button" at bounding box center [740, 56] width 13 height 5
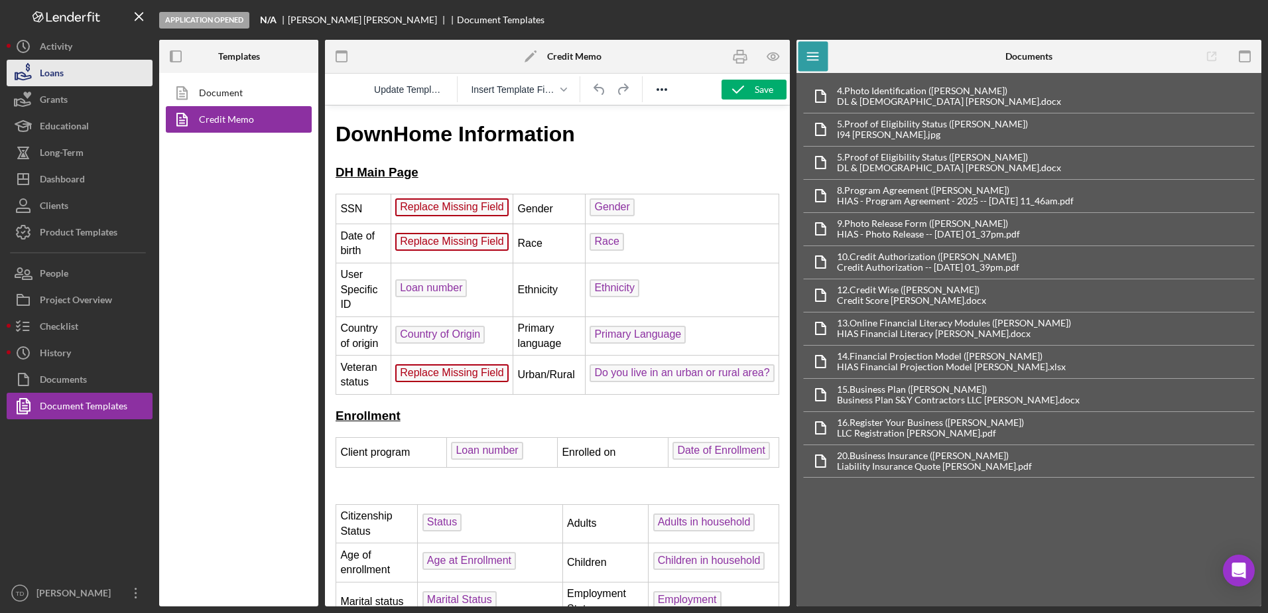
click at [64, 76] on button "Loans" at bounding box center [80, 73] width 146 height 27
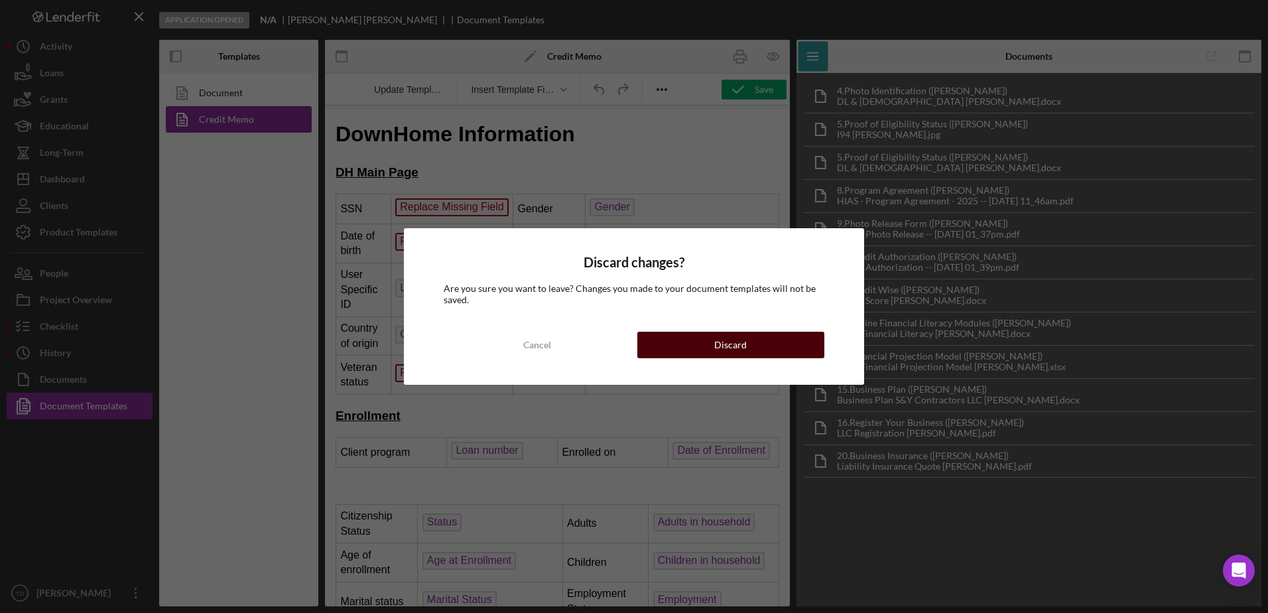
click at [765, 348] on button "Discard" at bounding box center [730, 345] width 187 height 27
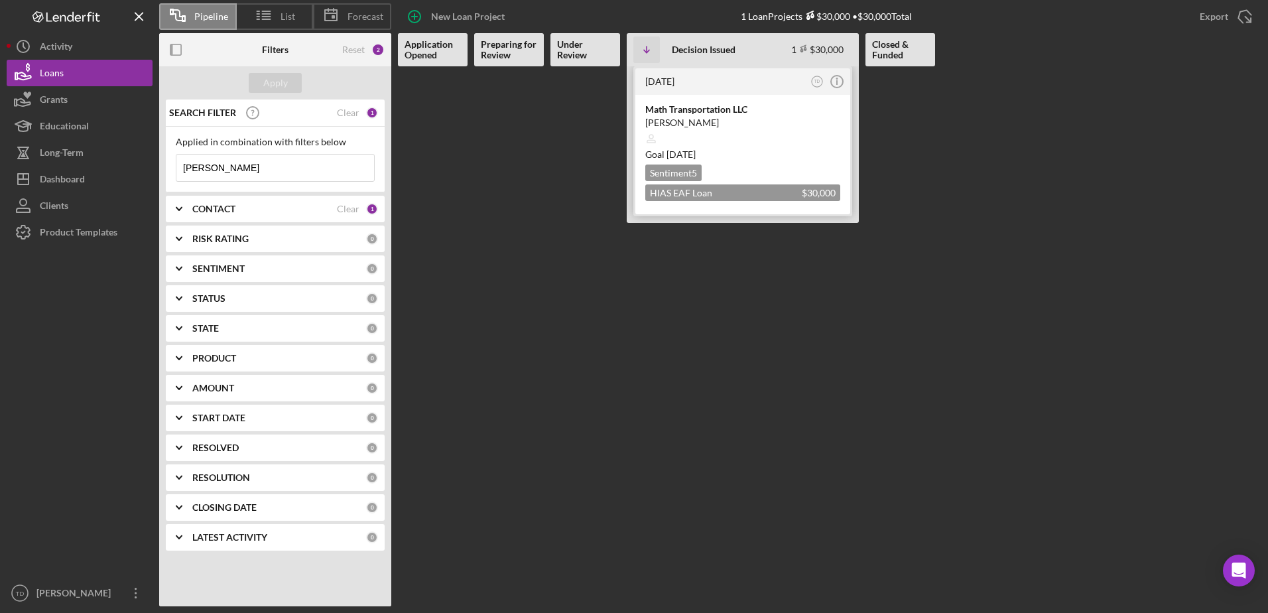
click at [712, 112] on div "Math Transportation LLC" at bounding box center [742, 109] width 195 height 13
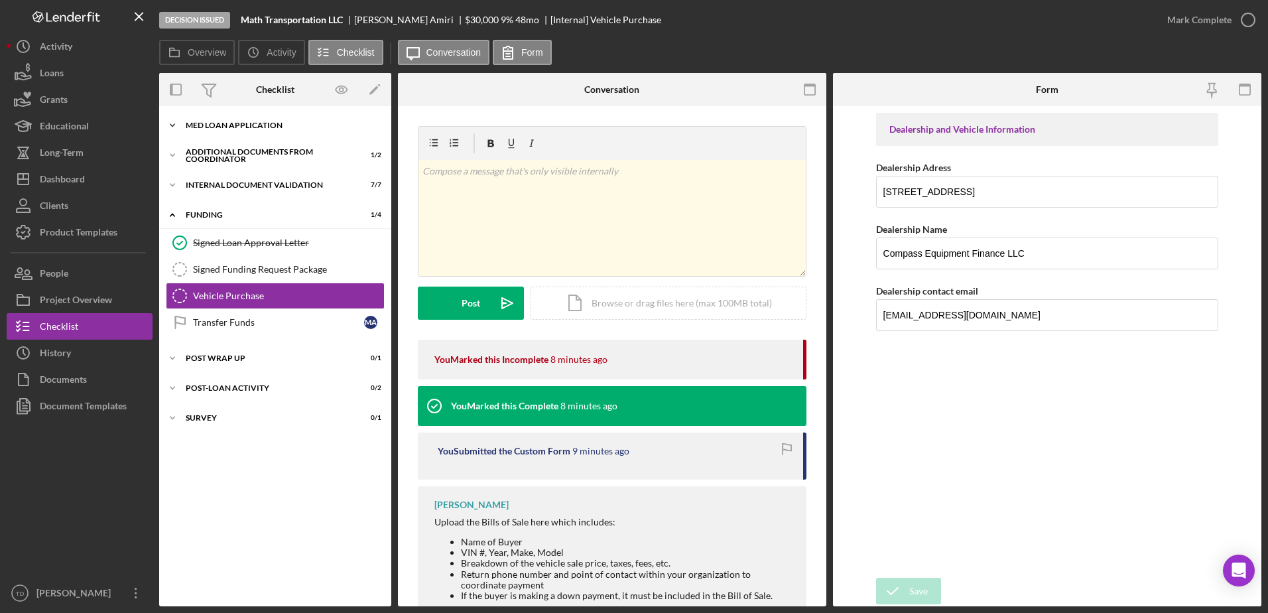
click at [218, 117] on div "Icon/Expander MED Loan Application 15 / 16" at bounding box center [275, 125] width 232 height 27
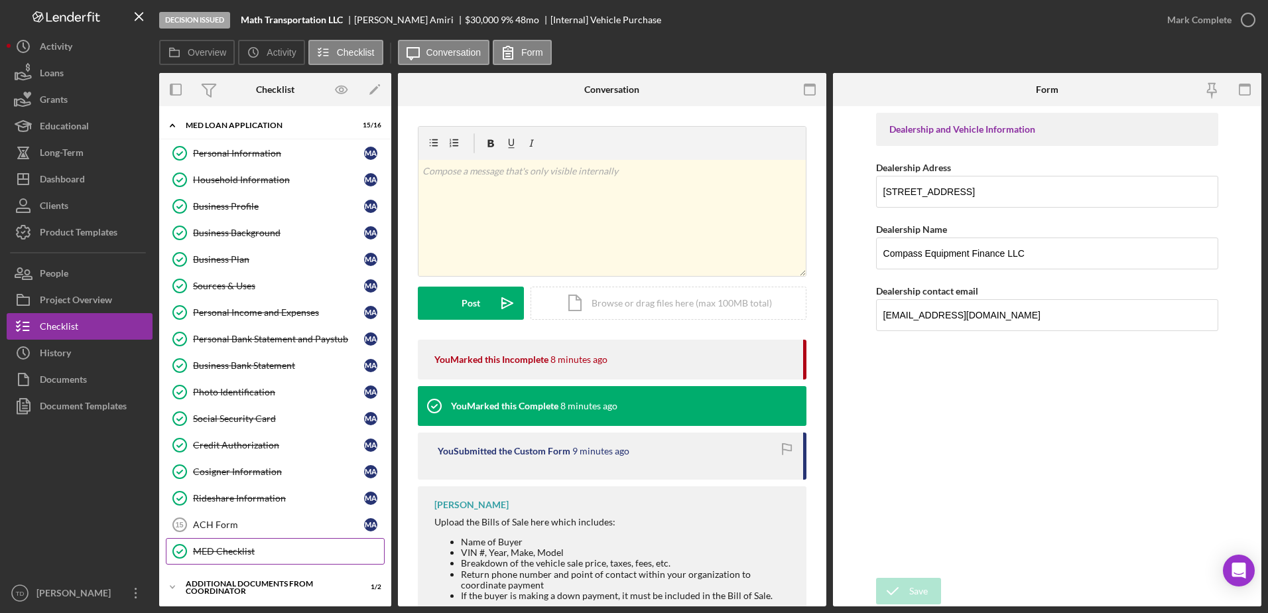
click at [255, 550] on div "MED Checklist" at bounding box center [288, 551] width 191 height 11
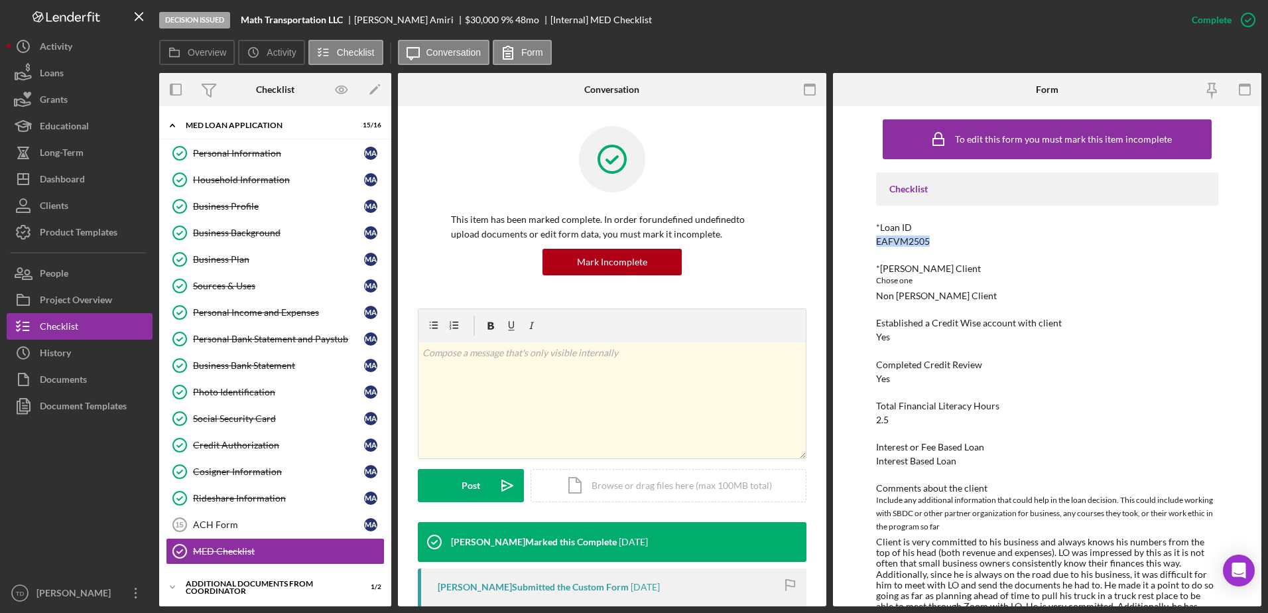
drag, startPoint x: 943, startPoint y: 241, endPoint x: 863, endPoint y: 243, distance: 80.3
click at [863, 243] on div "To edit this form you must mark this item incomplete Checklist *Loan ID EAFVM25…" at bounding box center [1047, 356] width 429 height 500
copy div "EAFVM2505"
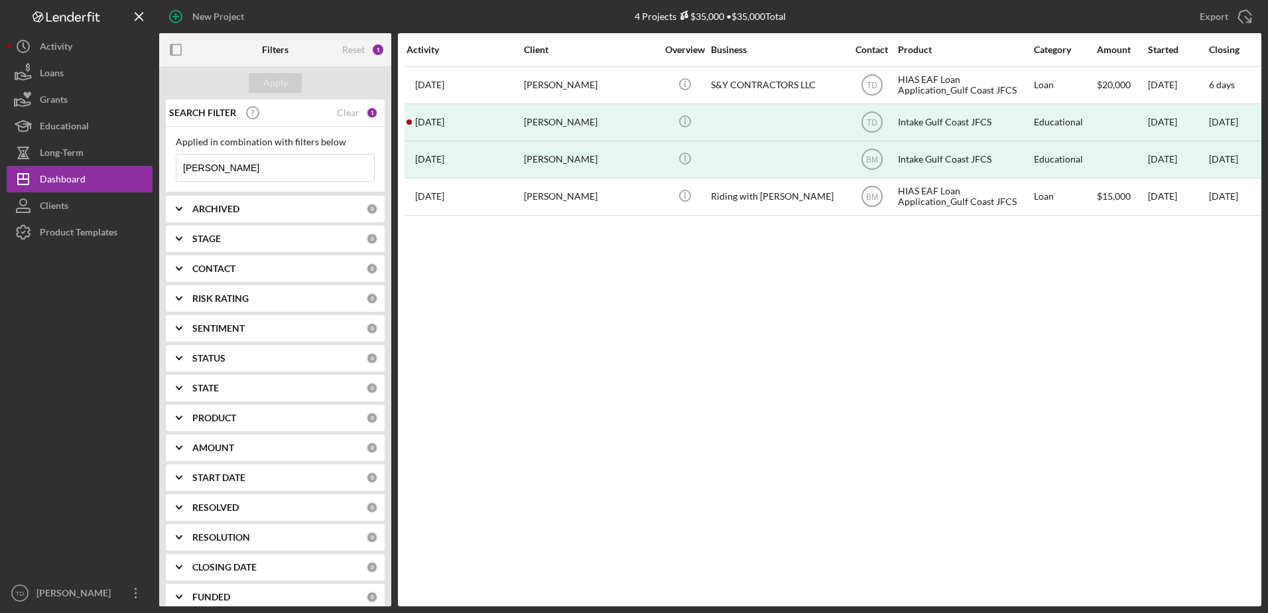
click at [232, 167] on input "[PERSON_NAME]" at bounding box center [275, 168] width 198 height 27
drag, startPoint x: 232, startPoint y: 167, endPoint x: 123, endPoint y: 163, distance: 108.9
click at [123, 163] on div "New Project 4 Projects $35,000 • $35,000 Total [PERSON_NAME] Export Icon/Export…" at bounding box center [634, 303] width 1255 height 606
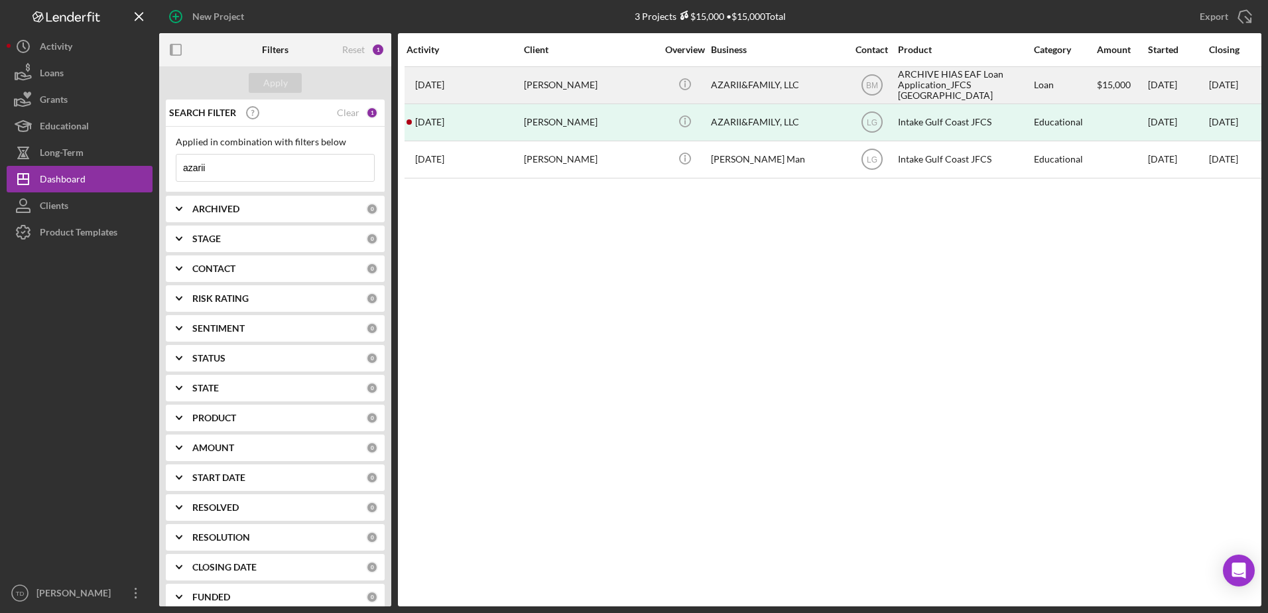
type input "azarii"
click at [552, 84] on div "[PERSON_NAME]" at bounding box center [590, 85] width 133 height 35
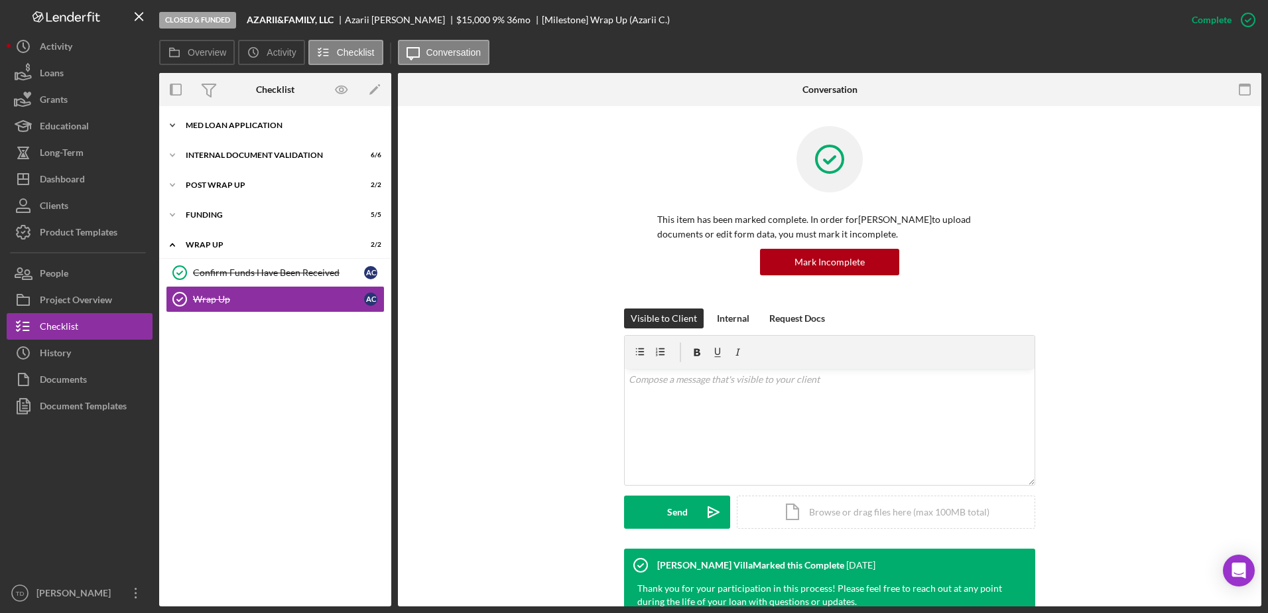
click at [255, 126] on div "MED Loan Application" at bounding box center [280, 125] width 189 height 8
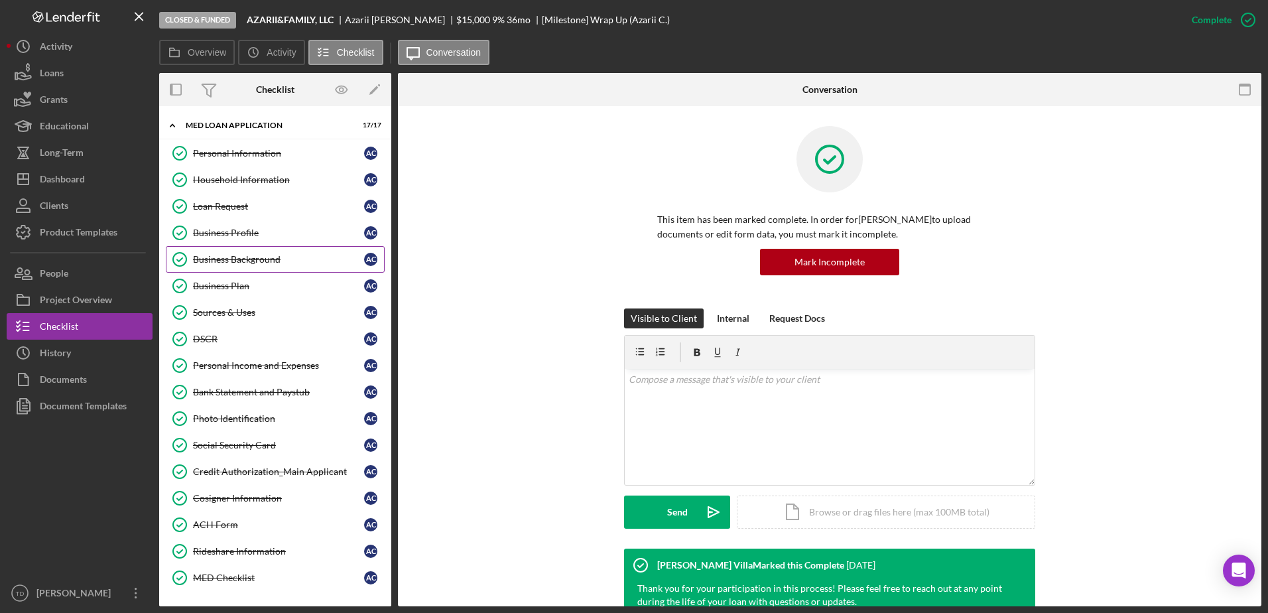
click at [241, 256] on div "Business Background" at bounding box center [278, 259] width 171 height 11
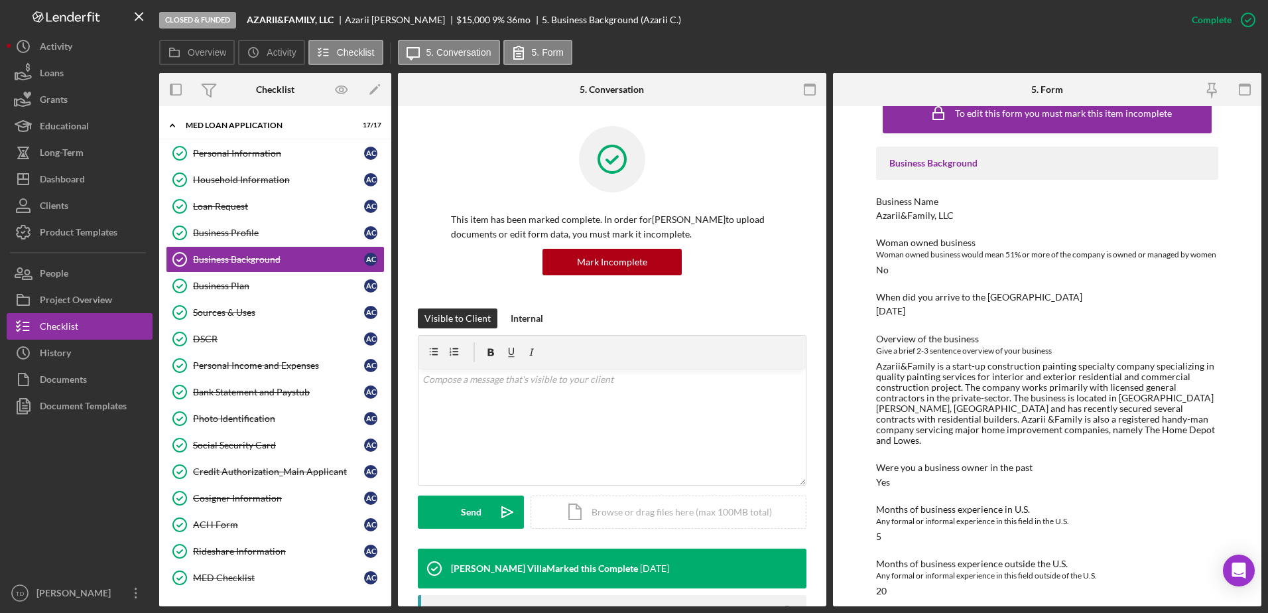
scroll to position [26, 0]
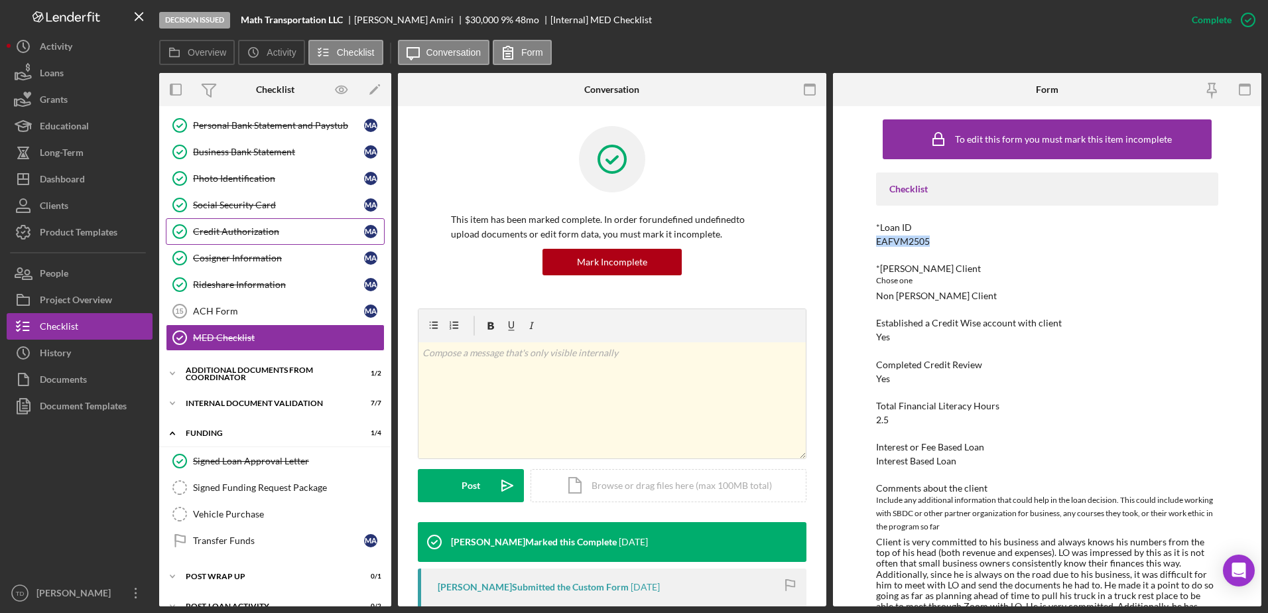
scroll to position [264, 0]
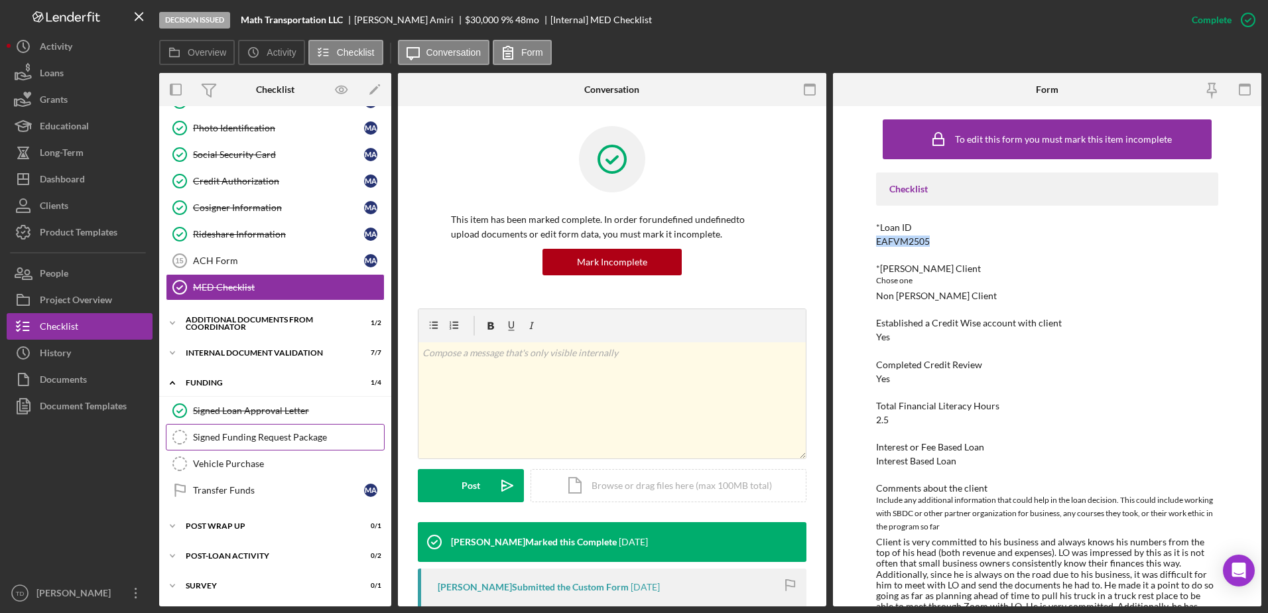
click at [239, 435] on div "Signed Funding Request Package" at bounding box center [288, 437] width 191 height 11
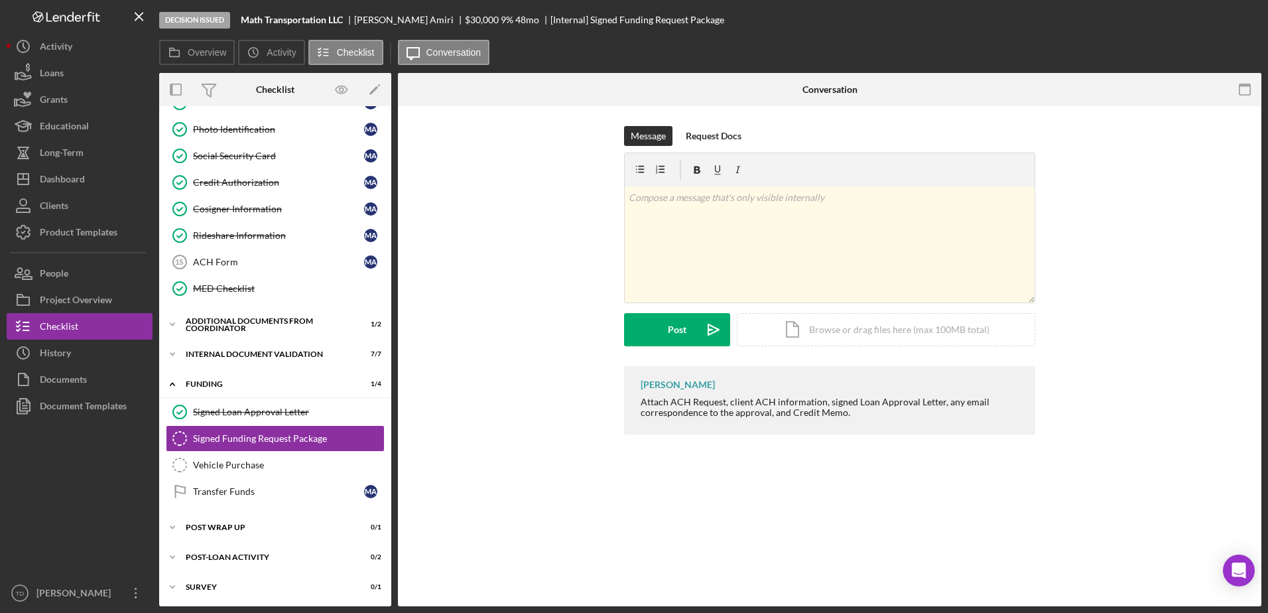
scroll to position [264, 0]
click at [795, 338] on div "Icon/Document Browse or drag files here (max 100MB total) Tap to choose files o…" at bounding box center [886, 329] width 299 height 33
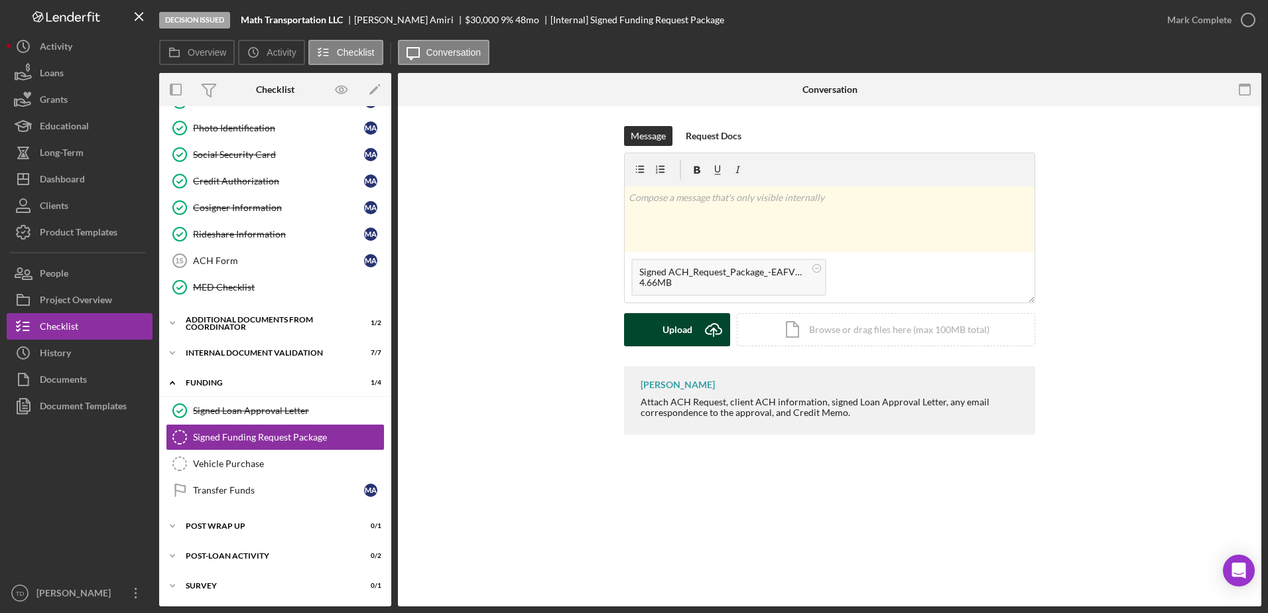
click at [687, 337] on div "Upload" at bounding box center [678, 329] width 30 height 33
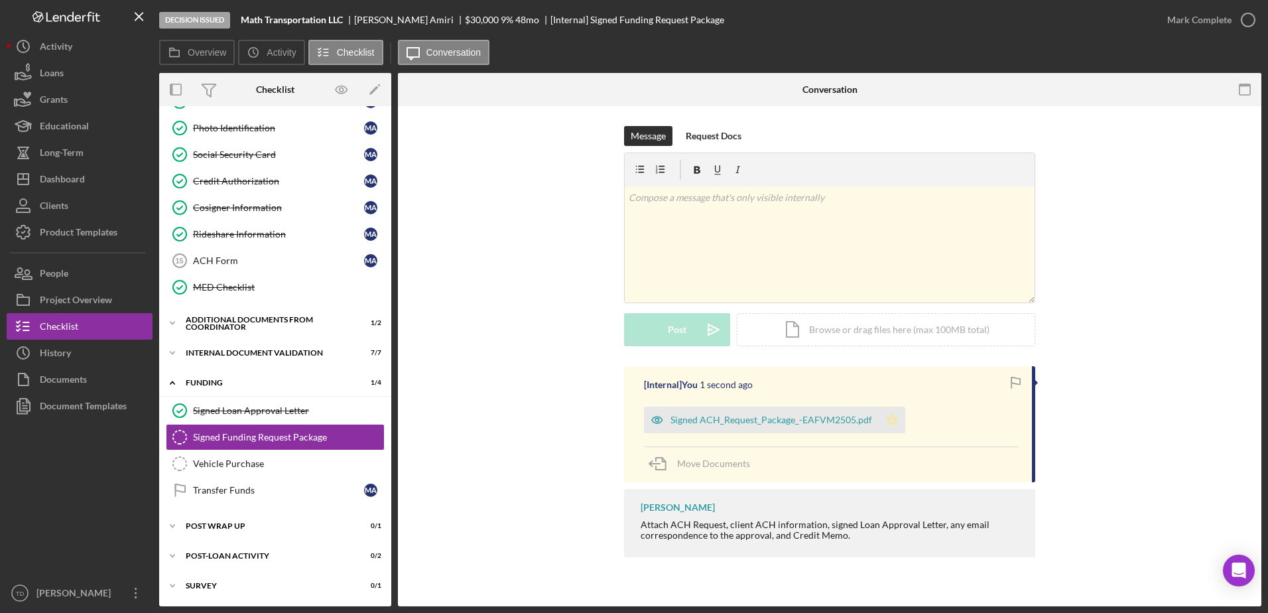
click at [894, 424] on icon "Icon/Star" at bounding box center [892, 420] width 27 height 27
click at [1245, 21] on icon "button" at bounding box center [1248, 19] width 33 height 33
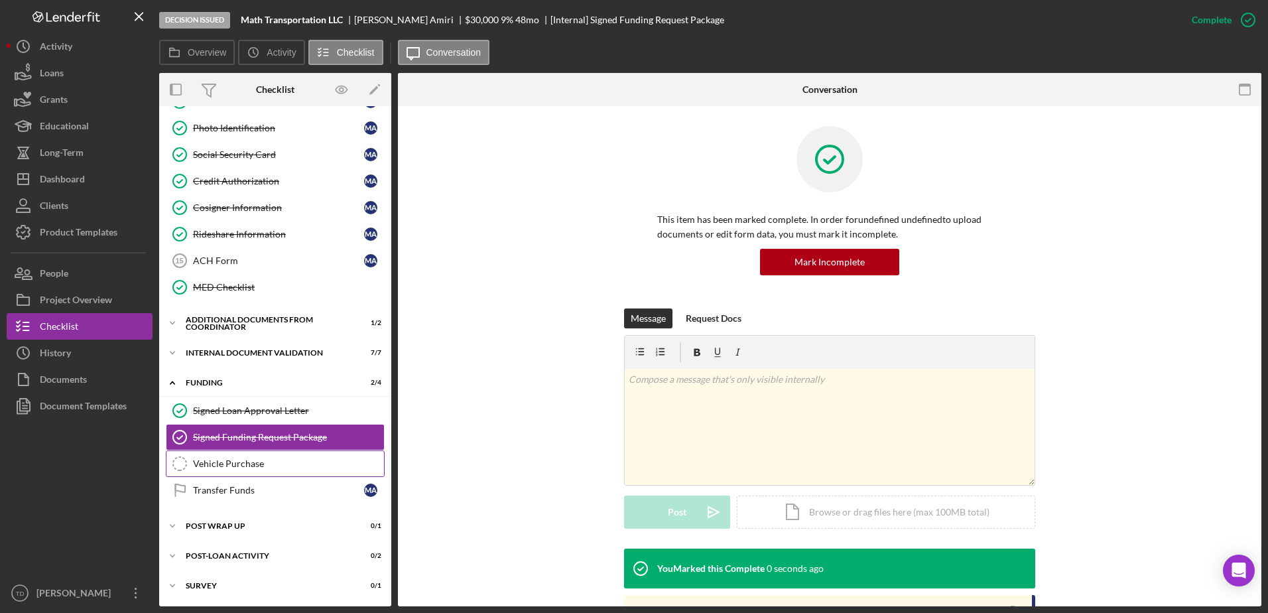
click at [233, 462] on div "Vehicle Purchase" at bounding box center [288, 463] width 191 height 11
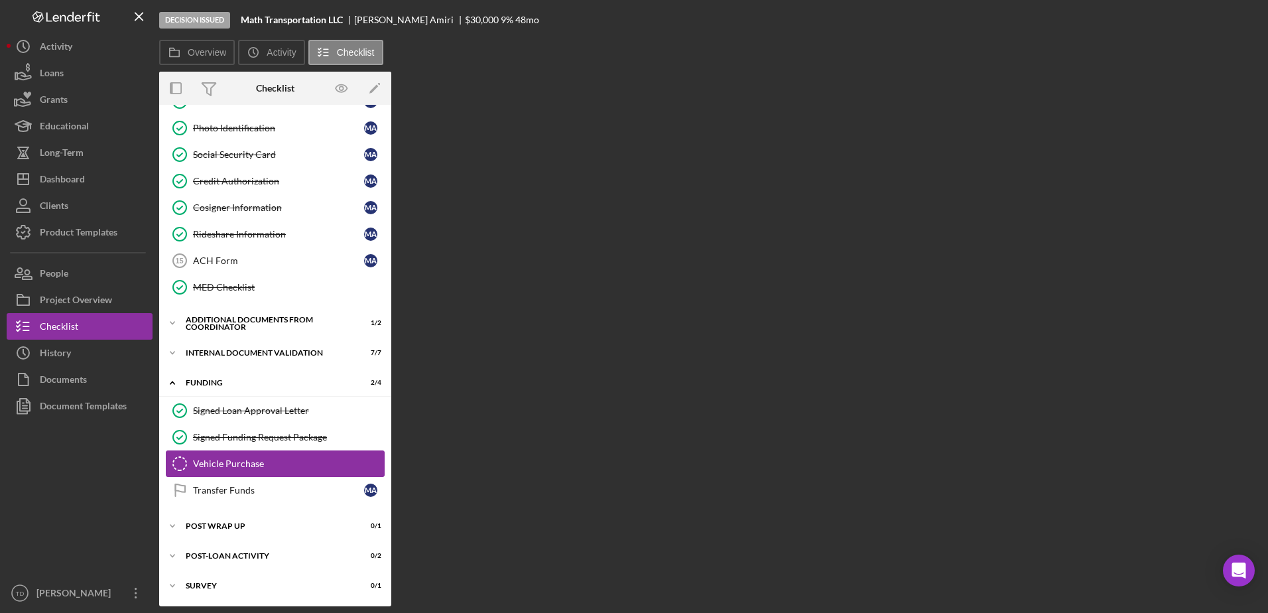
scroll to position [264, 0]
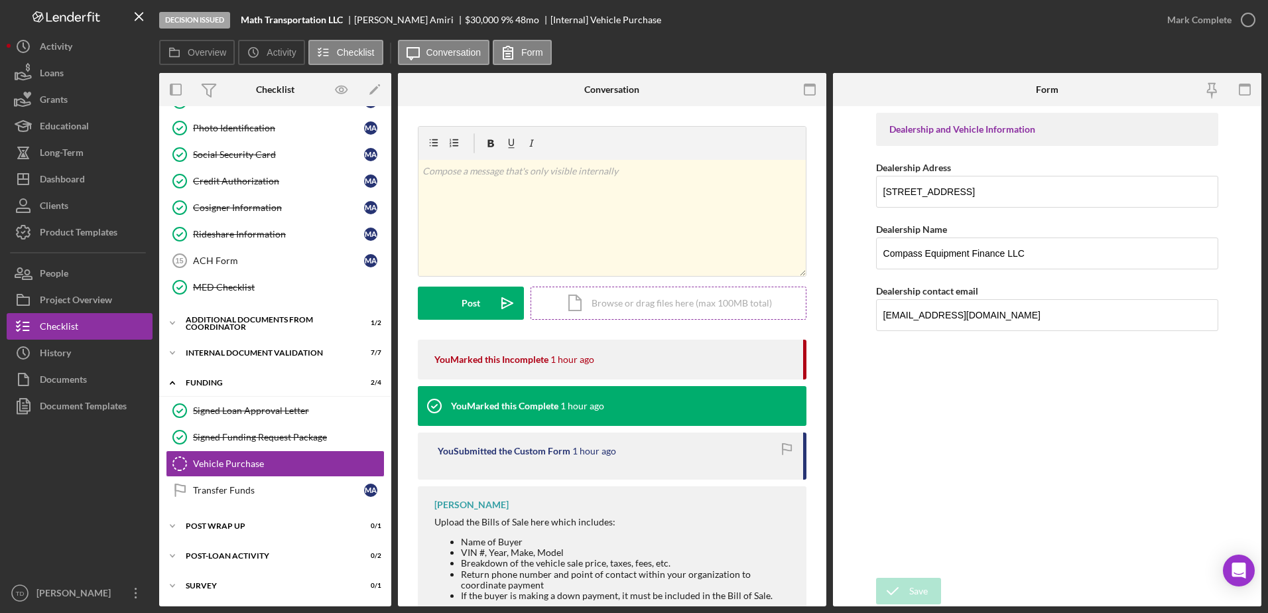
click at [572, 303] on div "Icon/Document Browse or drag files here (max 100MB total) Tap to choose files o…" at bounding box center [669, 303] width 276 height 33
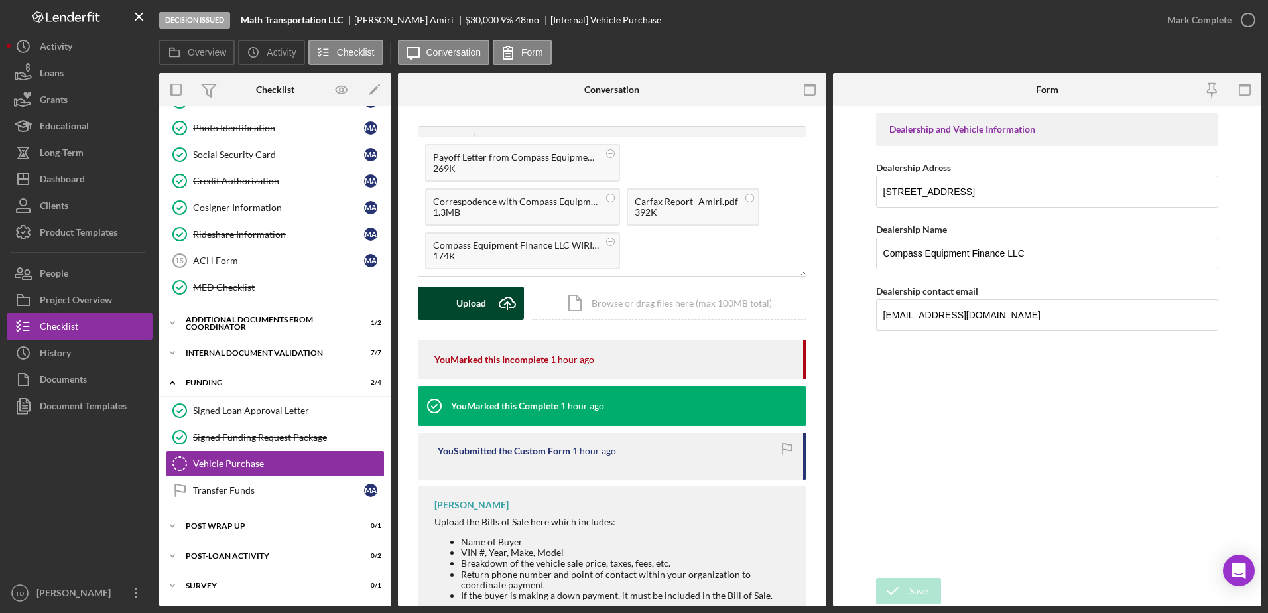
click at [461, 300] on div "Upload" at bounding box center [471, 303] width 30 height 33
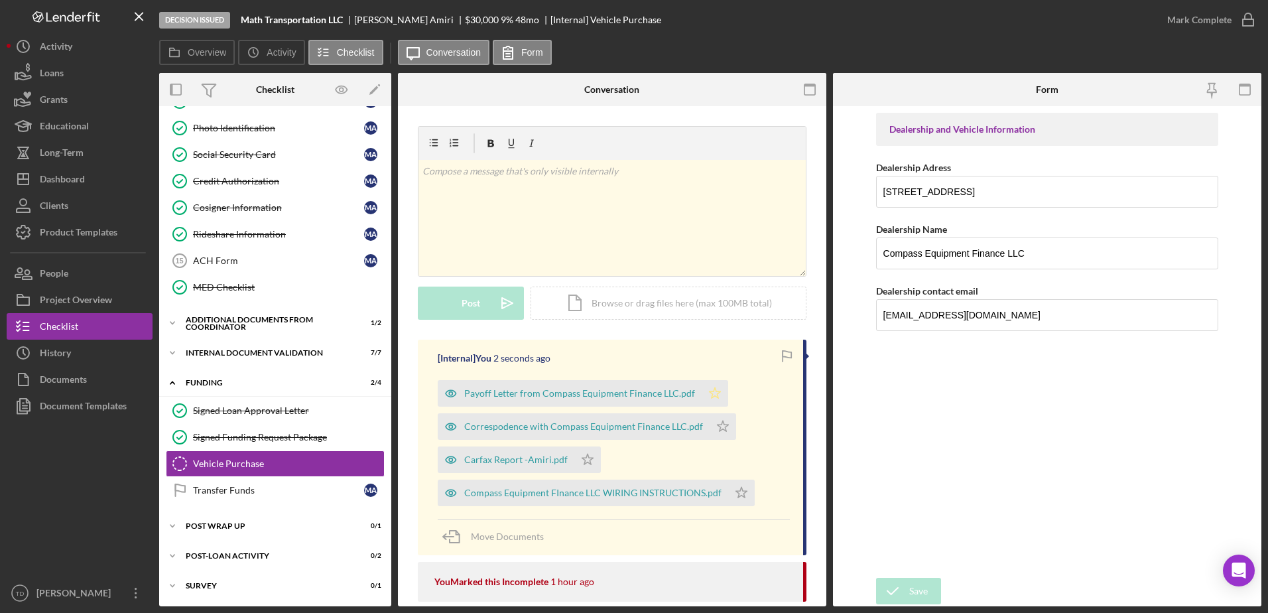
click at [714, 392] on polygon "button" at bounding box center [715, 392] width 11 height 11
click at [718, 427] on icon "Icon/Star" at bounding box center [723, 426] width 27 height 27
click at [585, 462] on icon "Icon/Star" at bounding box center [587, 459] width 27 height 27
click at [738, 493] on icon "Icon/Star" at bounding box center [741, 493] width 27 height 27
click at [1247, 32] on icon "button" at bounding box center [1248, 19] width 33 height 33
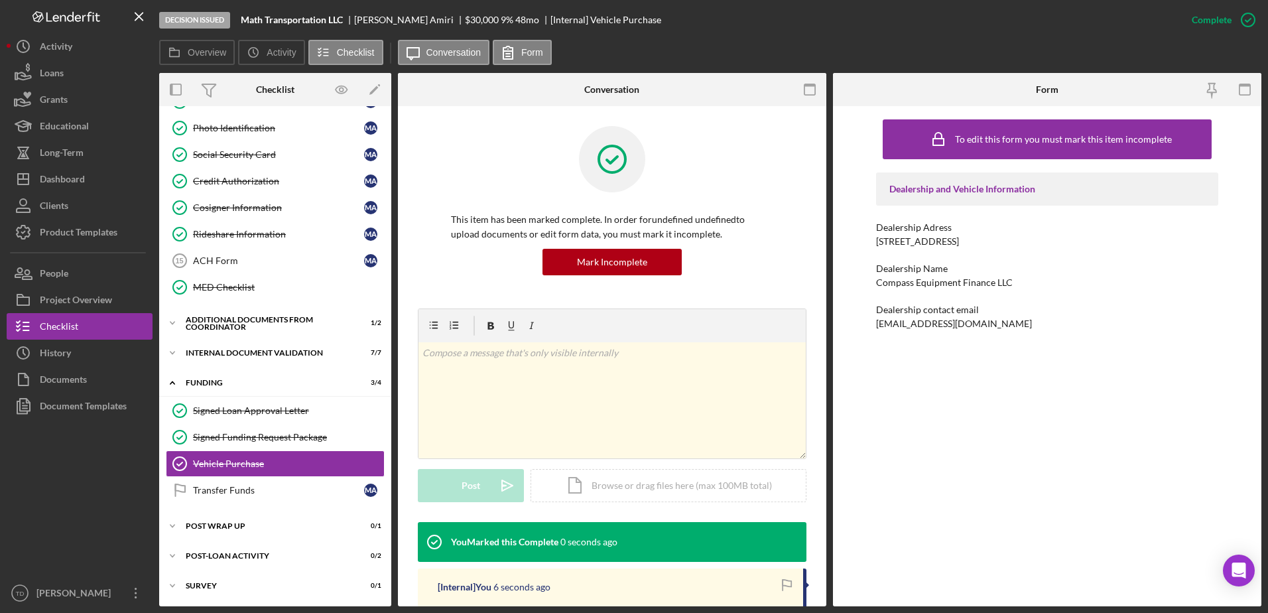
click at [1201, 46] on div "Overview Icon/History Activity Checklist Icon/Message Conversation Form" at bounding box center [710, 53] width 1102 height 27
click at [74, 64] on button "Loans" at bounding box center [80, 73] width 146 height 27
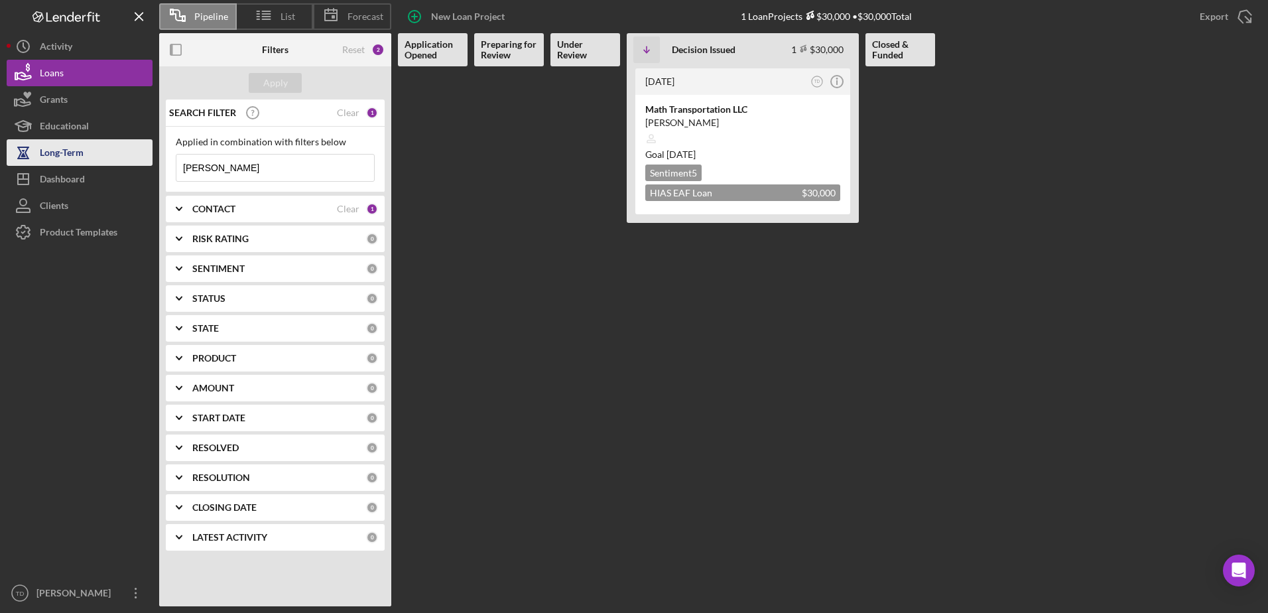
drag, startPoint x: 292, startPoint y: 170, endPoint x: 92, endPoint y: 165, distance: 199.7
click at [92, 165] on div "Pipeline List Forecast New Loan Project 1 Loan Projects $30,000 • $30,000 Total…" at bounding box center [634, 303] width 1255 height 606
click at [281, 92] on div "Apply" at bounding box center [275, 83] width 25 height 20
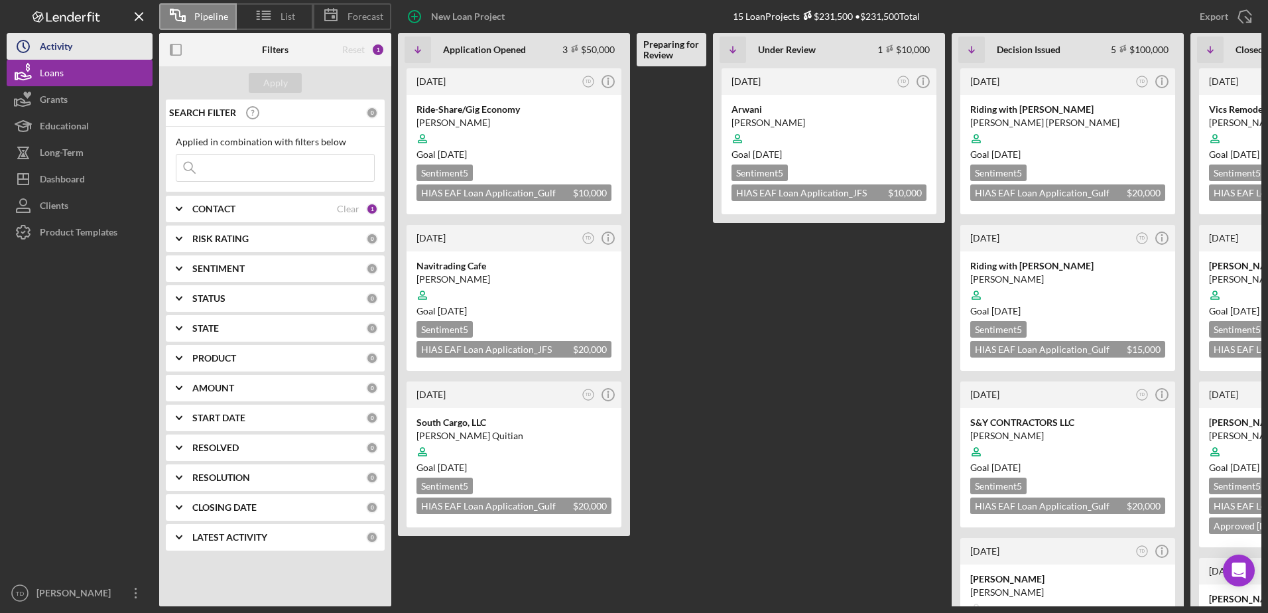
click at [67, 40] on div "Activity" at bounding box center [56, 48] width 33 height 30
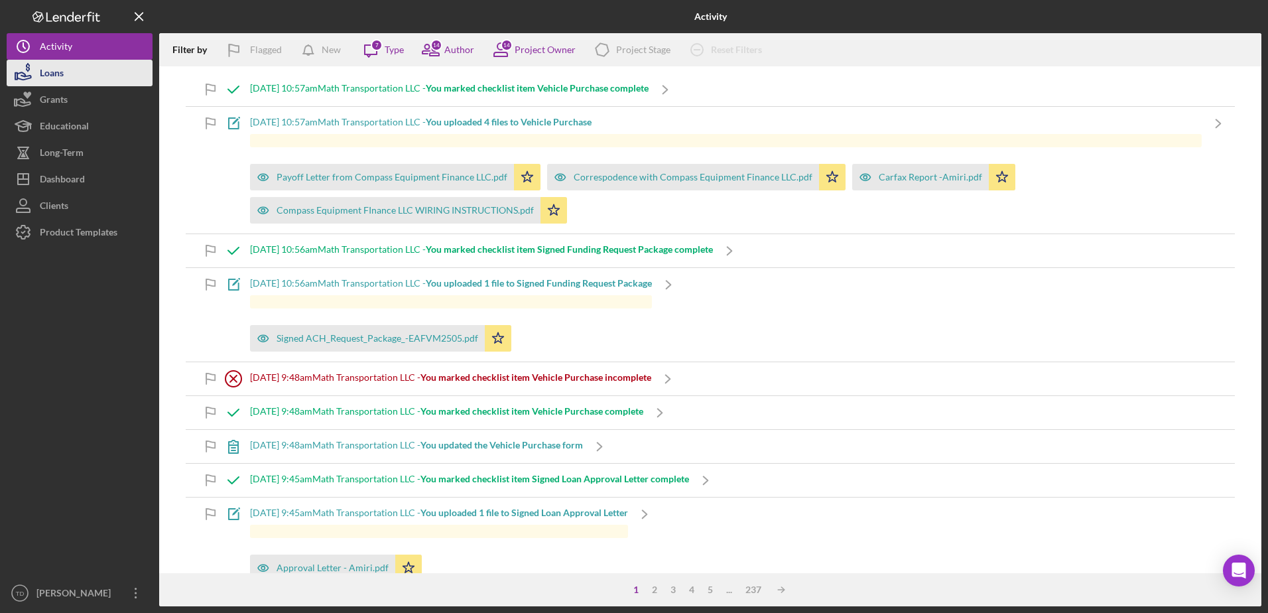
click at [82, 72] on button "Loans" at bounding box center [80, 73] width 146 height 27
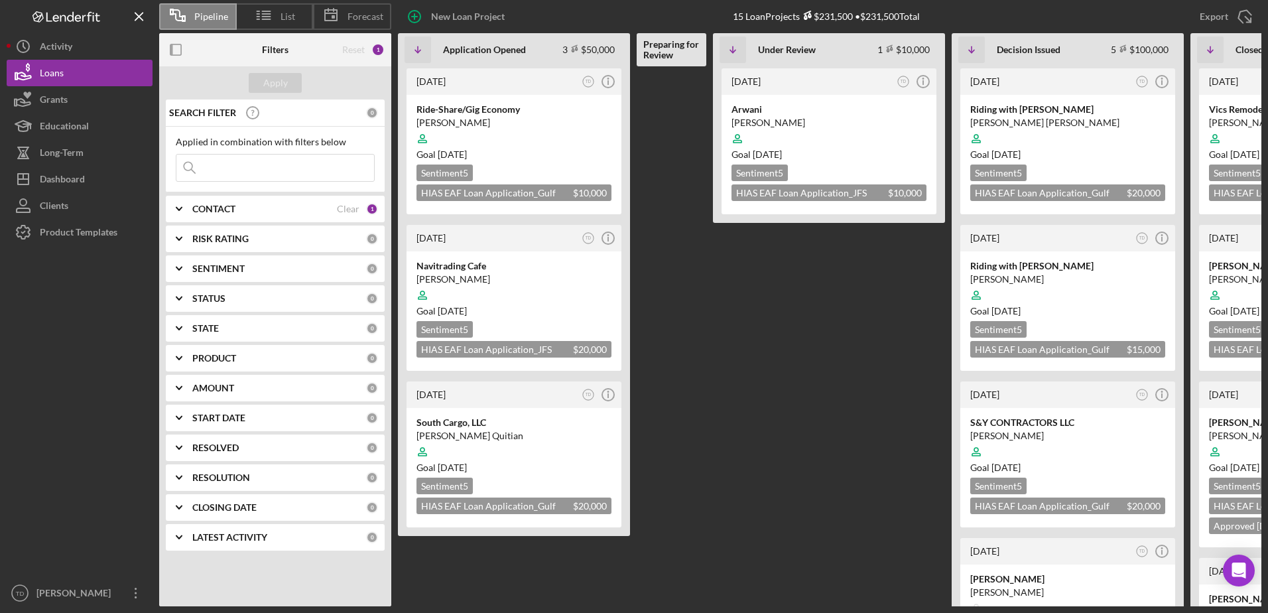
click at [320, 180] on input at bounding box center [275, 168] width 198 height 27
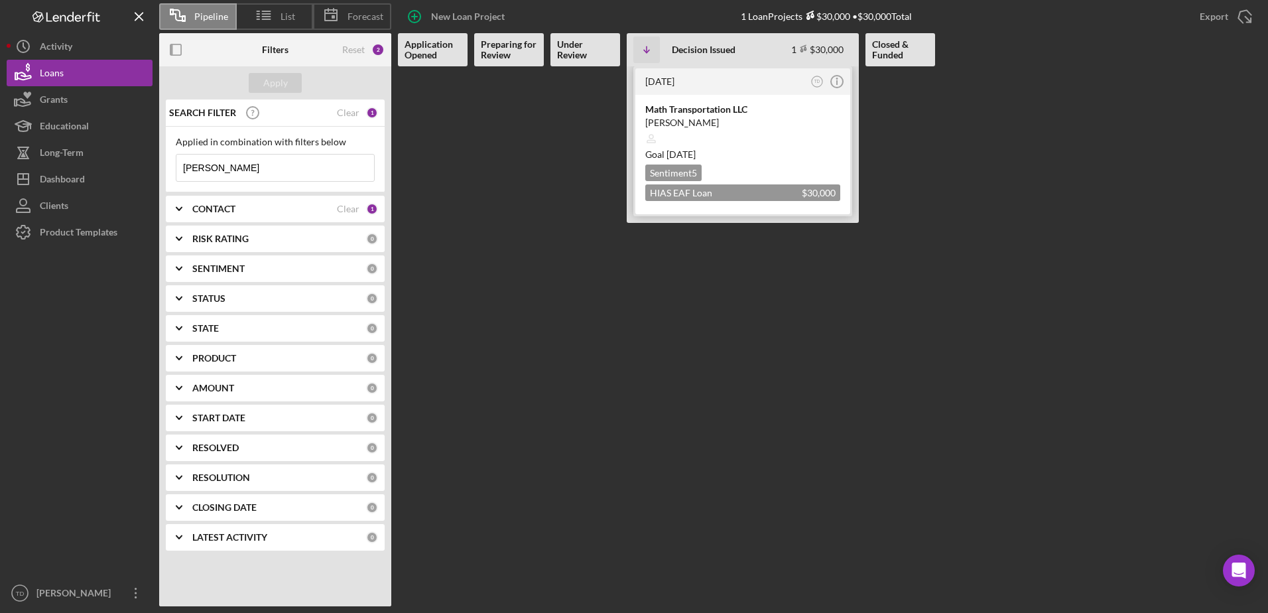
type input "hassan"
click at [705, 97] on div "Math Transportation LLC Mohammad Hassan Amiri Goal 2 weeks from now Sentiment 5…" at bounding box center [742, 154] width 215 height 119
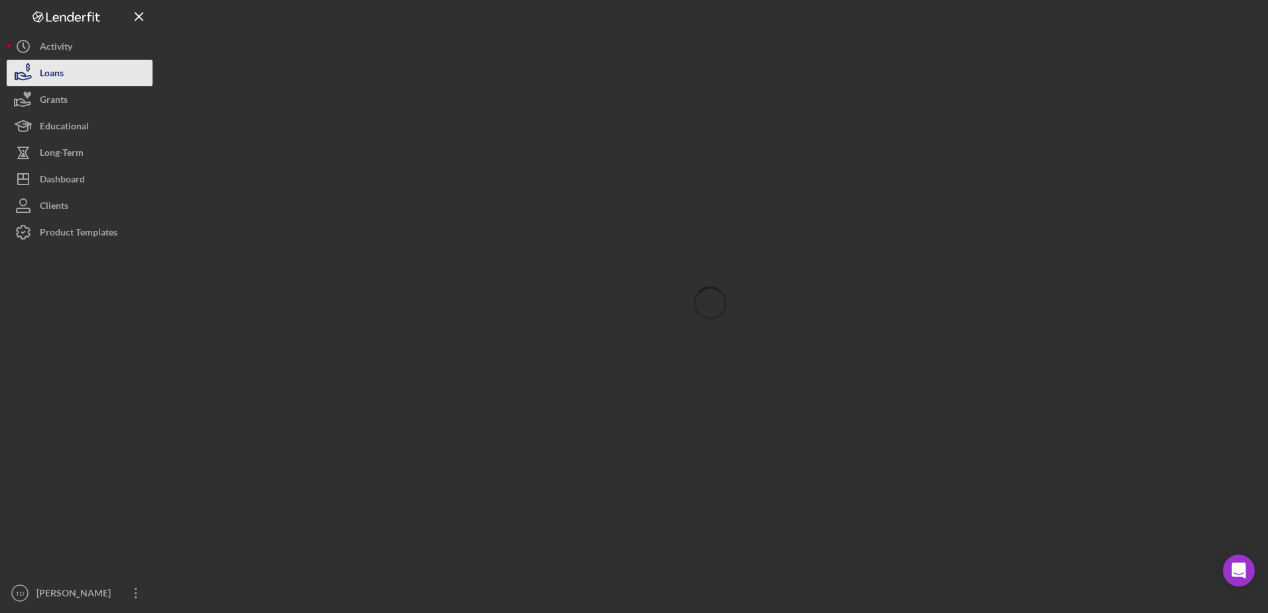
click at [78, 80] on button "Loans" at bounding box center [80, 73] width 146 height 27
click at [64, 53] on div "Activity" at bounding box center [56, 48] width 33 height 30
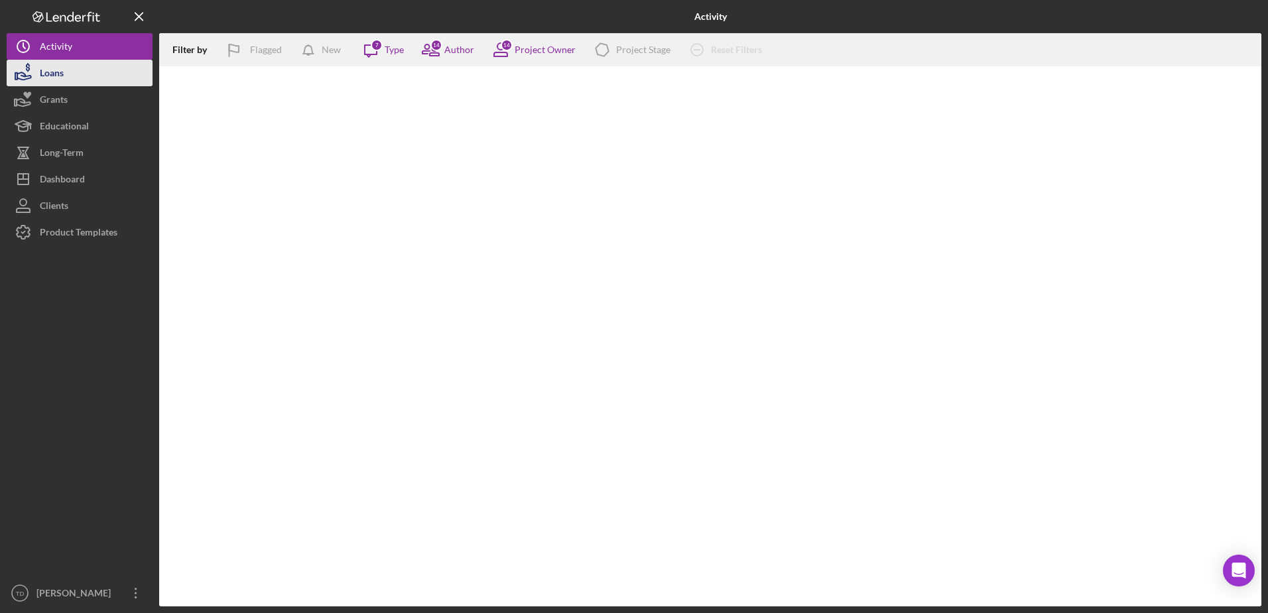
click at [62, 80] on div "Loans" at bounding box center [52, 75] width 24 height 30
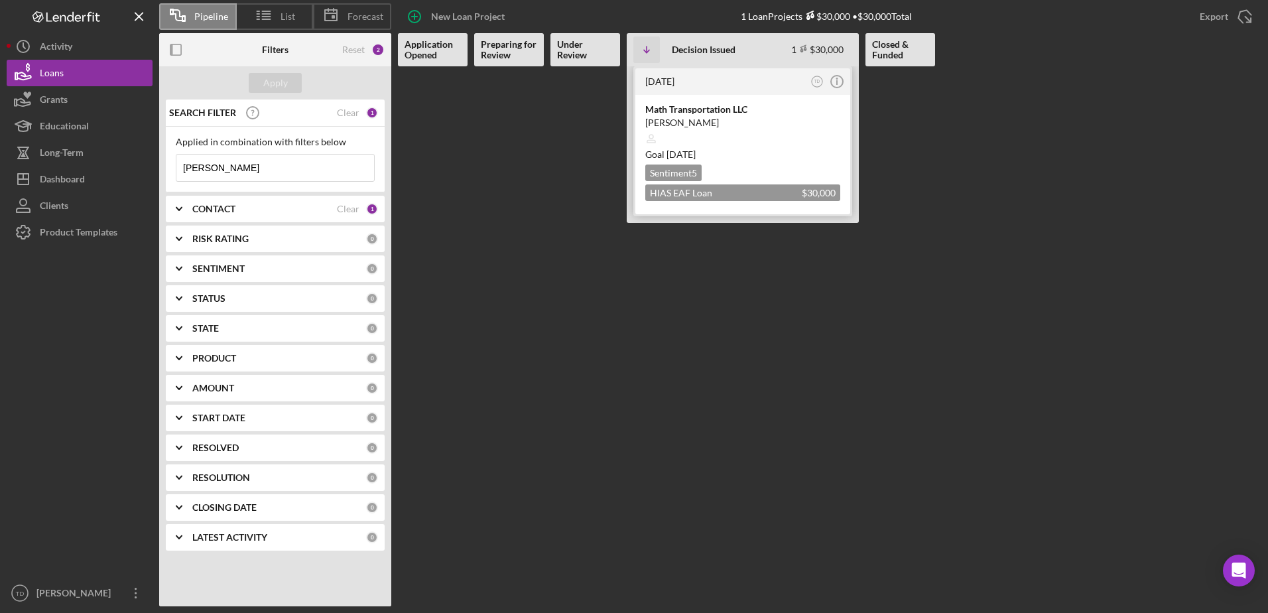
click at [704, 105] on div "Math Transportation LLC" at bounding box center [742, 109] width 195 height 13
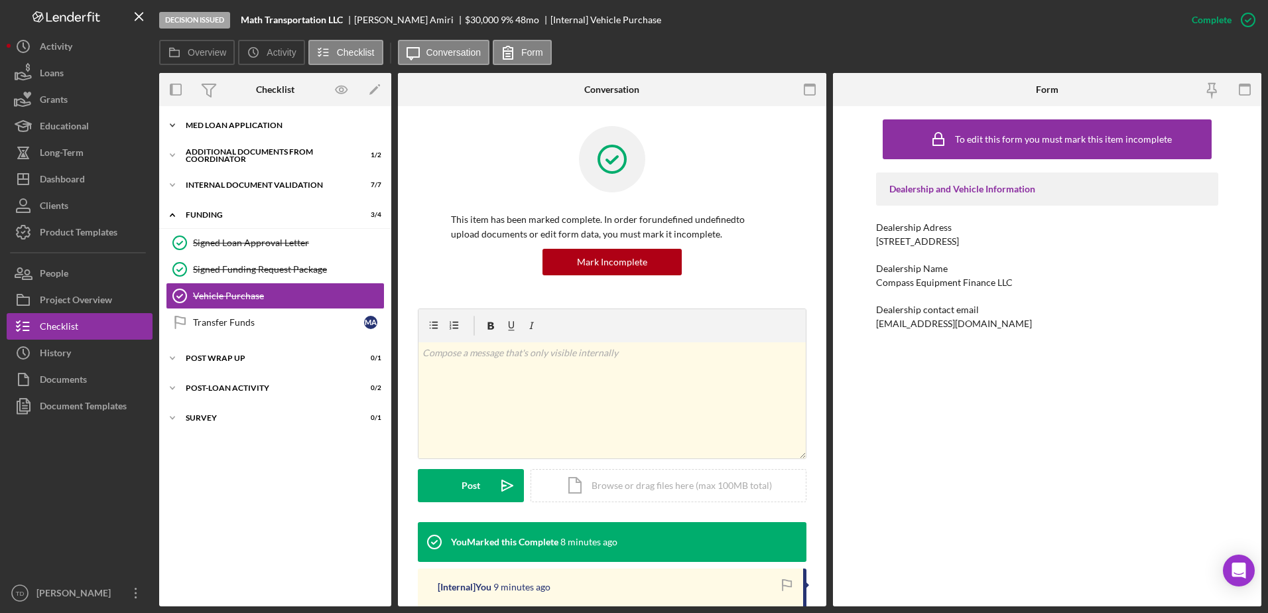
click at [301, 134] on div "Icon/Expander MED Loan Application 15 / 16" at bounding box center [275, 125] width 232 height 27
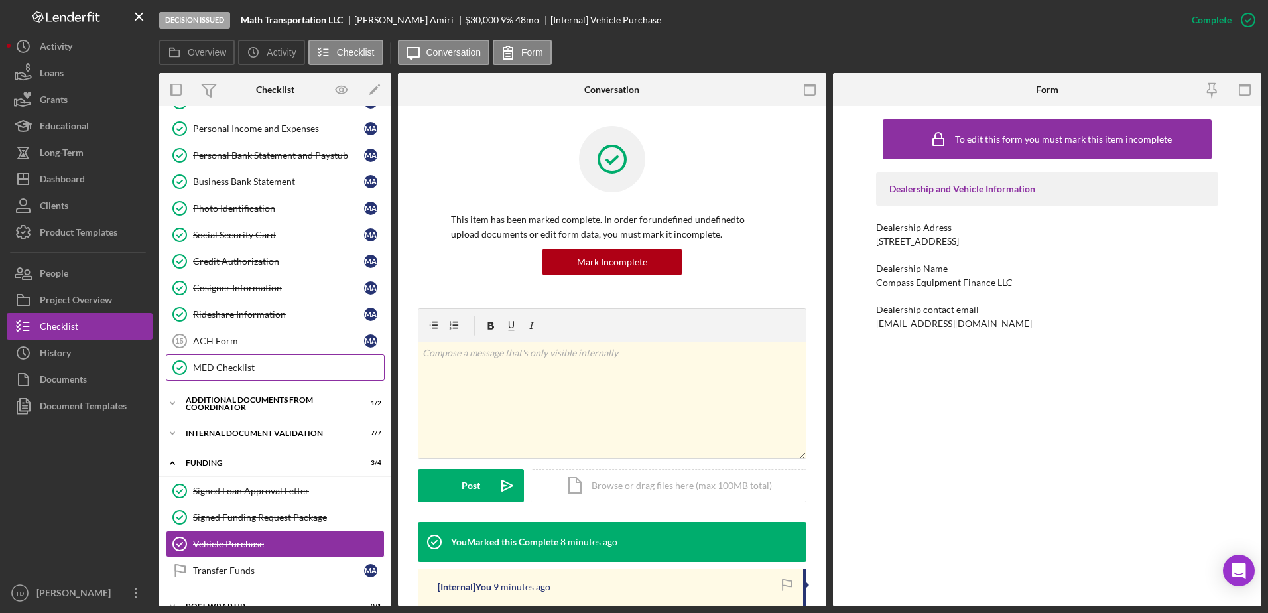
scroll to position [184, 0]
click at [240, 494] on div "Signed Loan Approval Letter" at bounding box center [288, 490] width 191 height 11
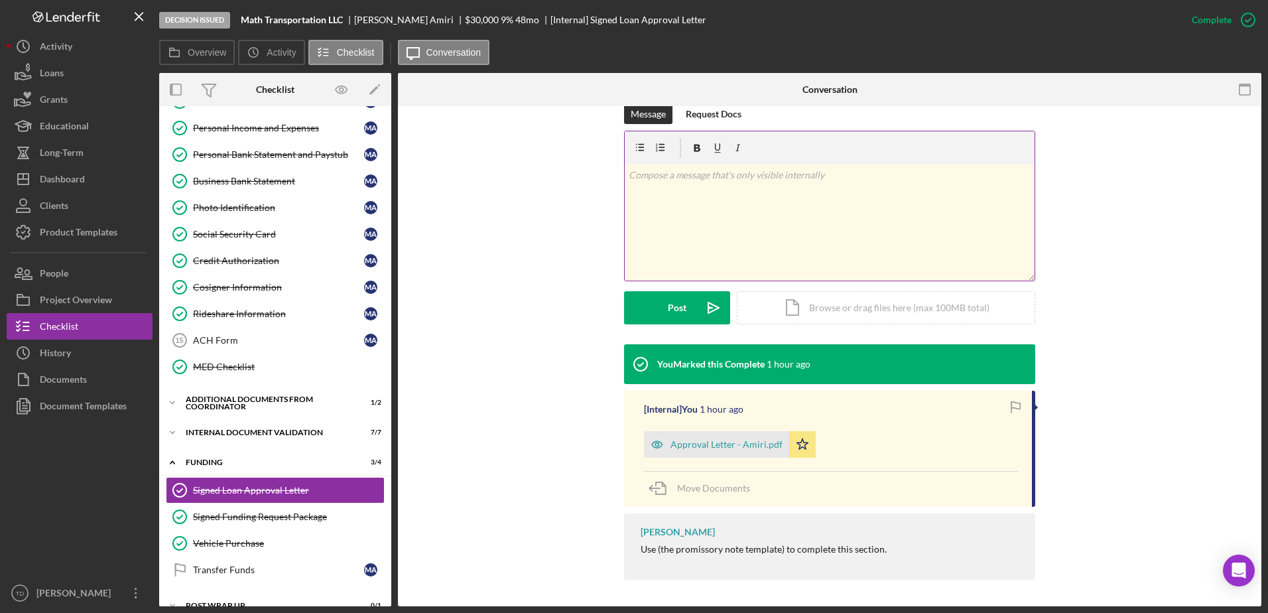
scroll to position [204, 0]
click at [274, 513] on div "Signed Funding Request Package" at bounding box center [288, 516] width 191 height 11
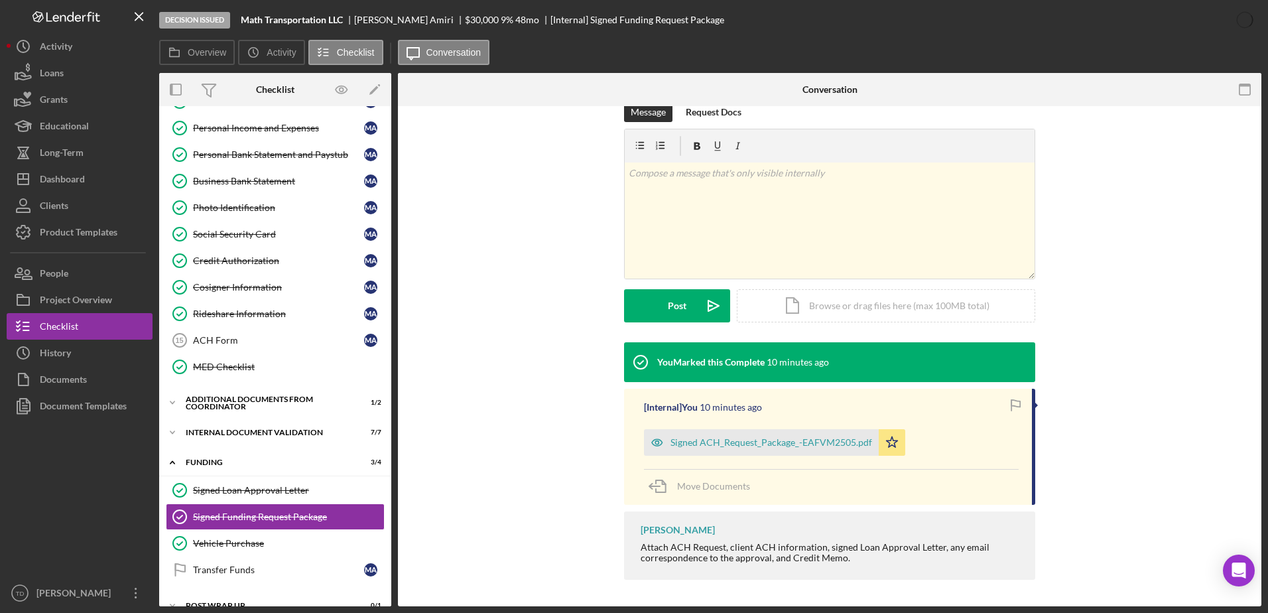
scroll to position [206, 0]
